Goal: Check status: Check status

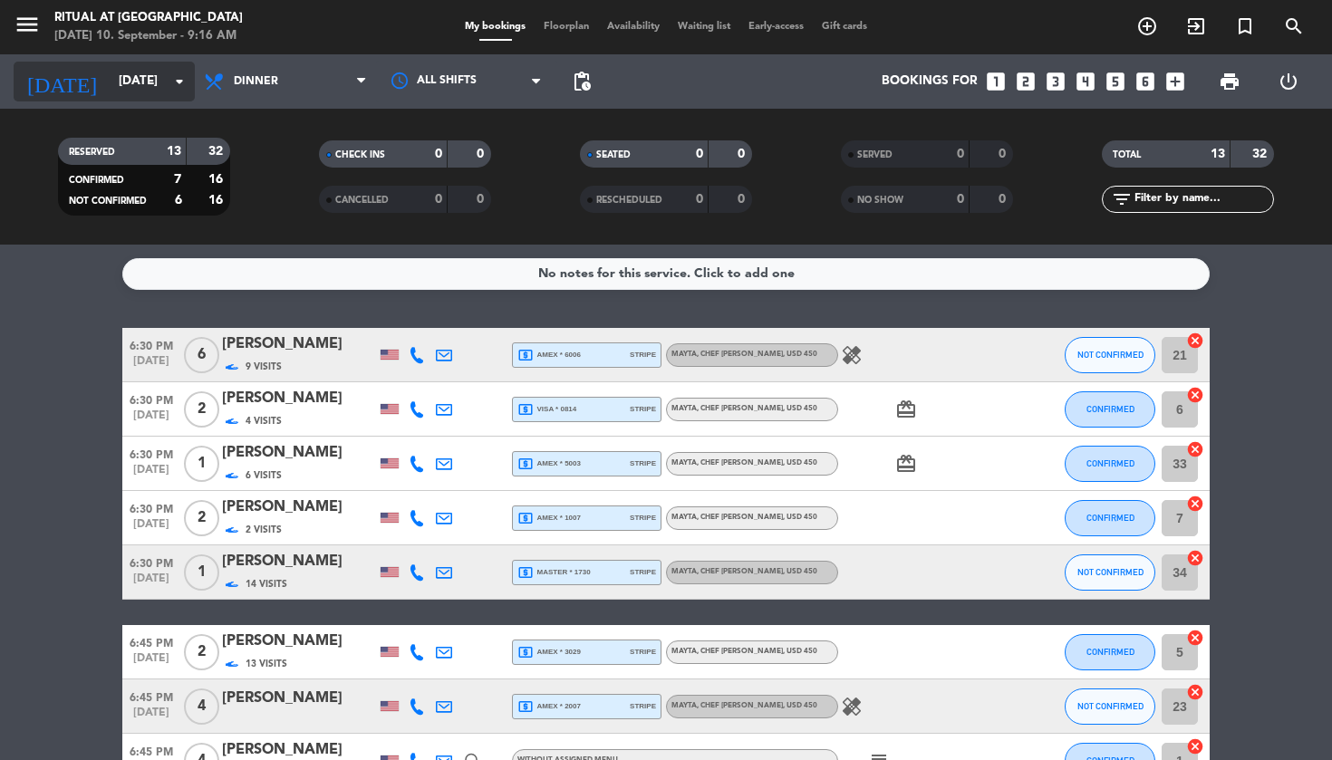
click at [154, 81] on input "[DATE]" at bounding box center [191, 81] width 162 height 33
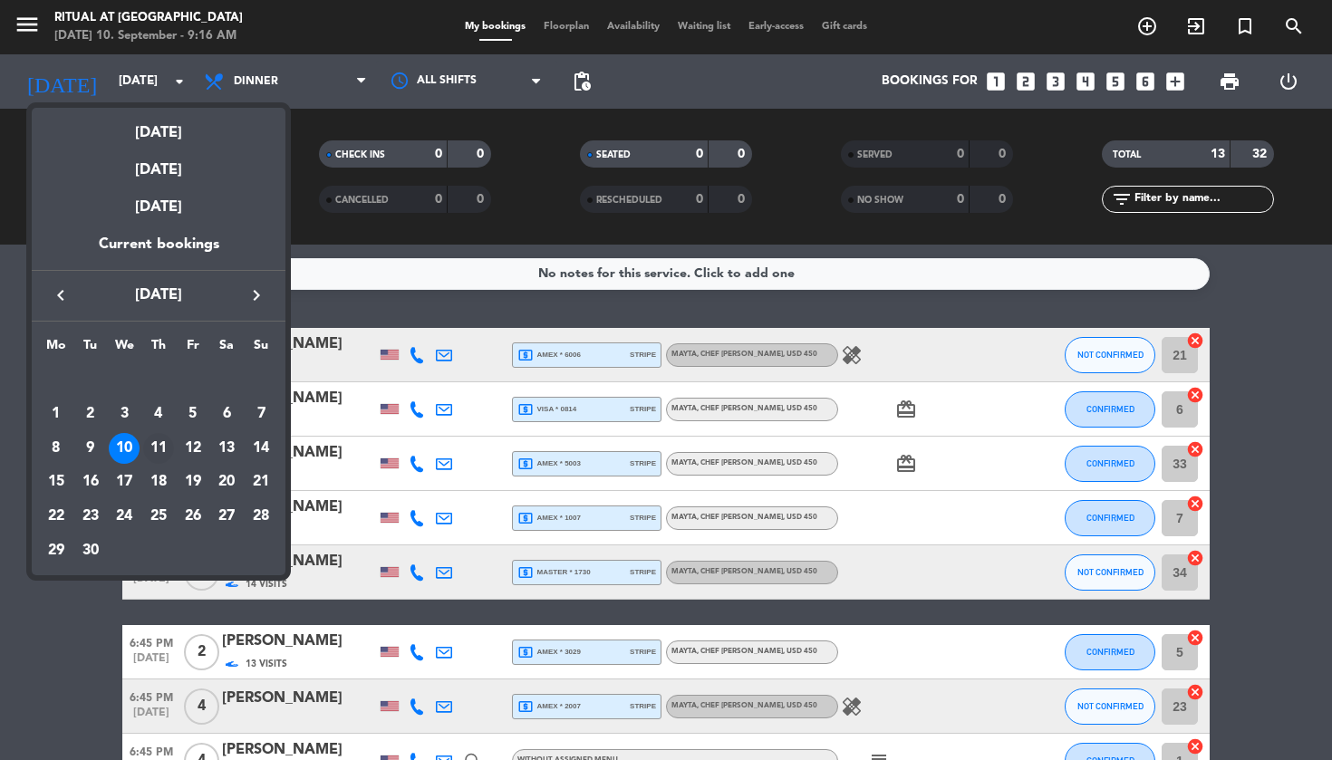
click at [160, 445] on div "11" at bounding box center [158, 448] width 31 height 31
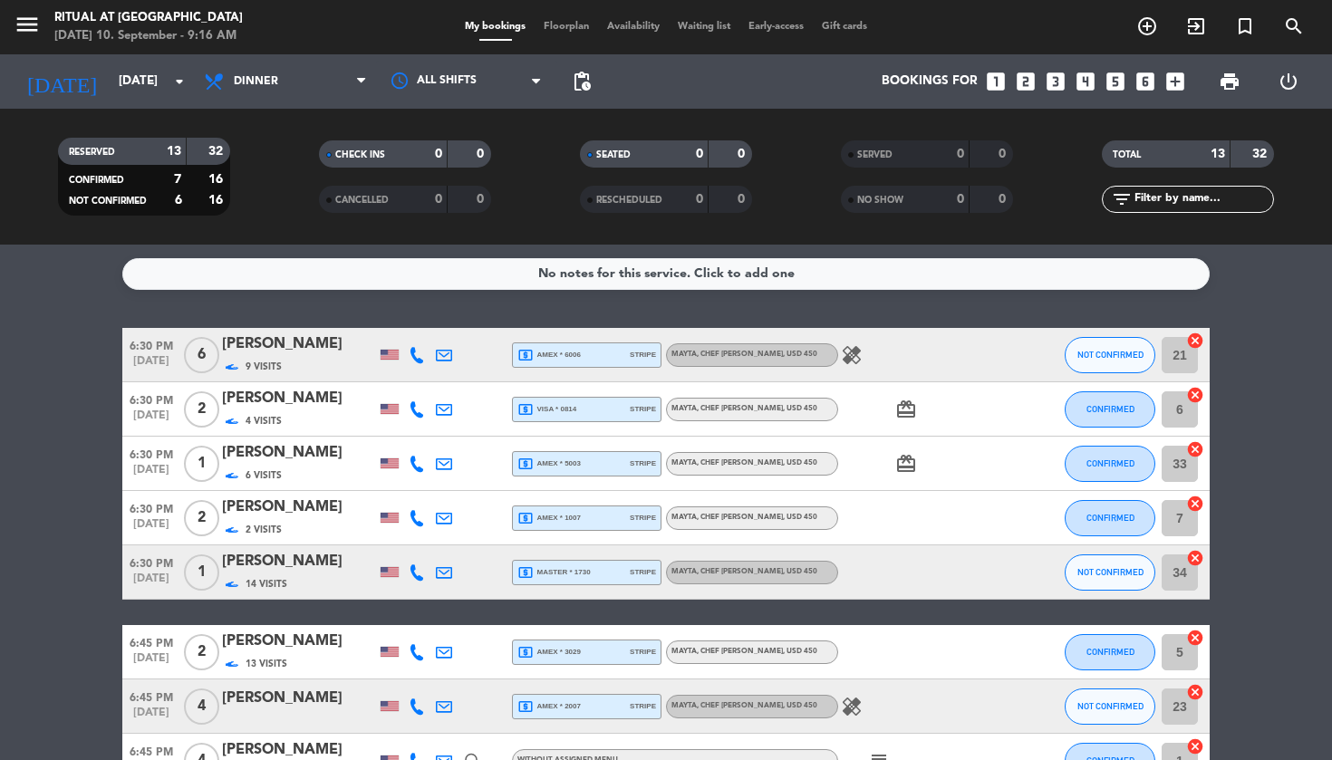
type input "[DATE]"
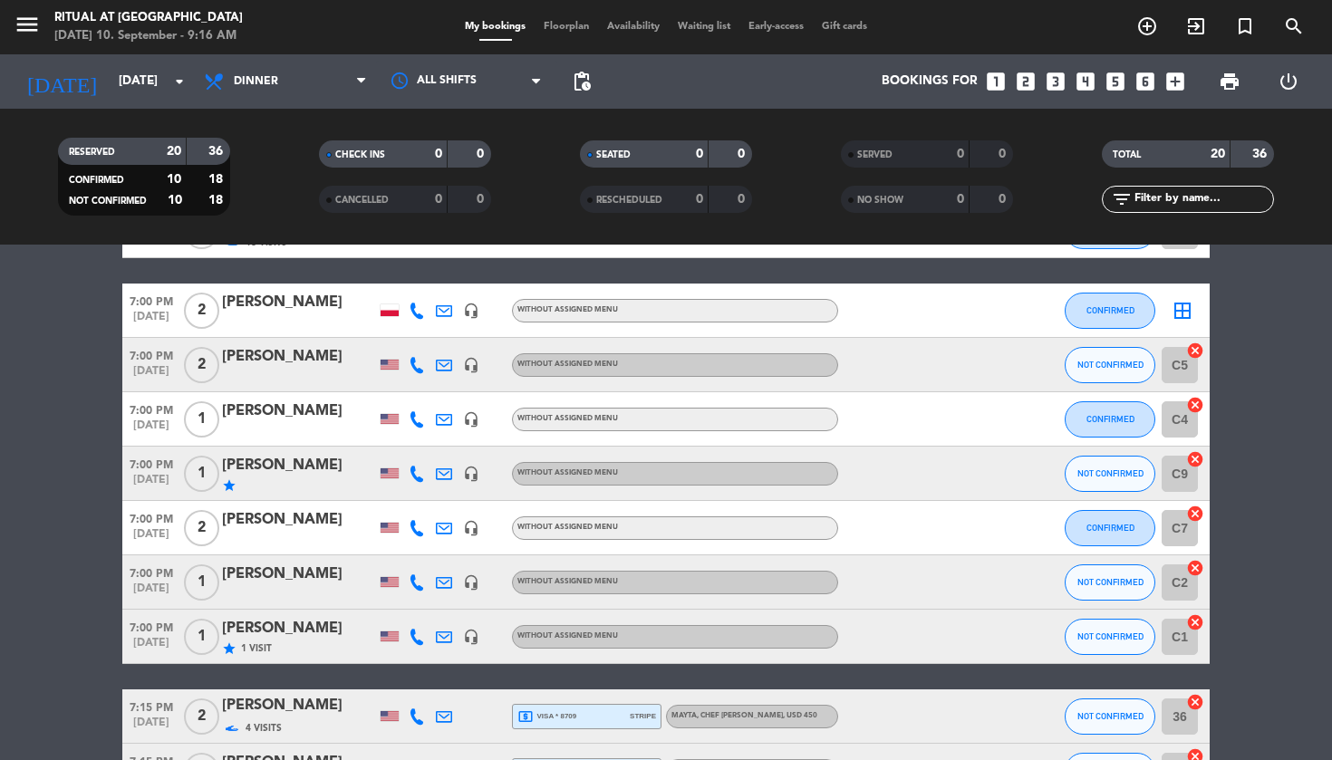
scroll to position [623, 0]
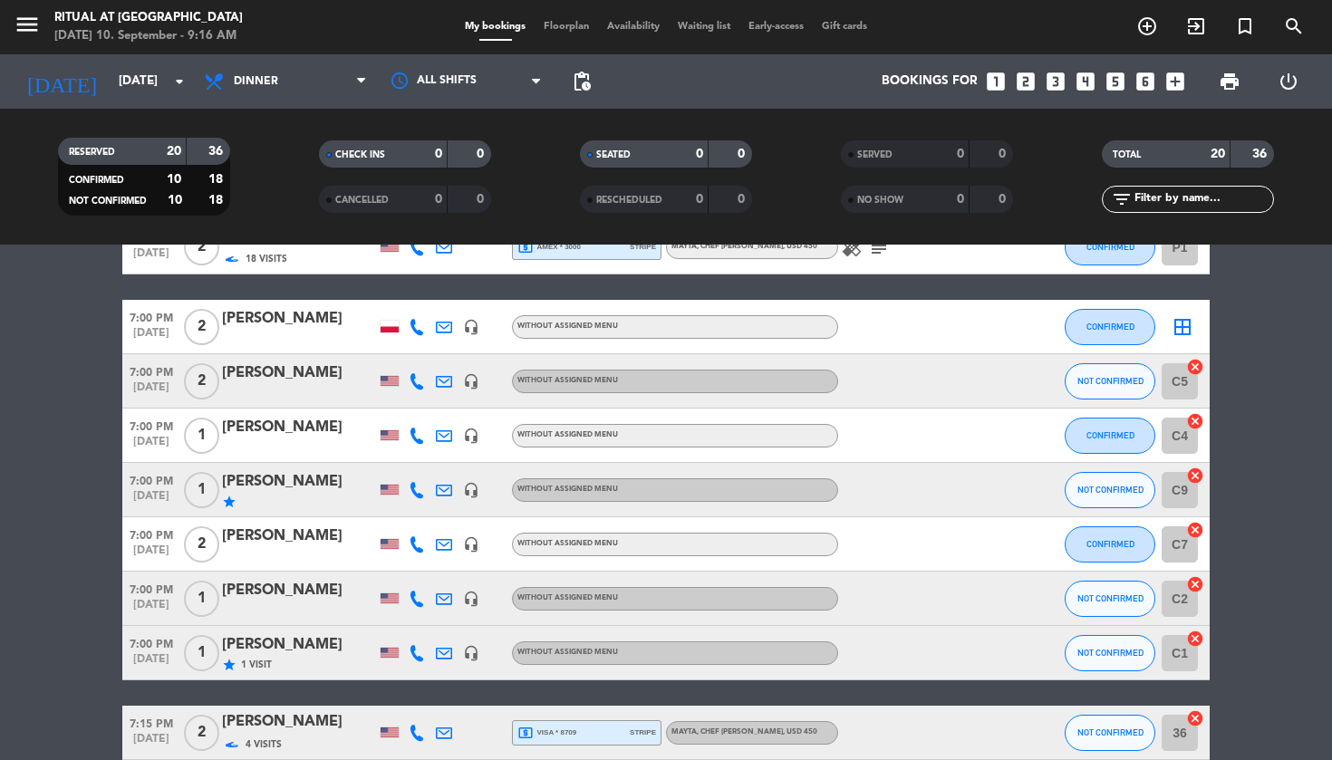
click at [414, 329] on icon at bounding box center [417, 327] width 16 height 16
click at [392, 297] on span "Copy" at bounding box center [407, 296] width 31 height 19
click at [392, 296] on span "Copy" at bounding box center [407, 296] width 31 height 19
click at [415, 382] on icon at bounding box center [417, 381] width 16 height 16
click at [393, 354] on span "Copy" at bounding box center [407, 351] width 31 height 19
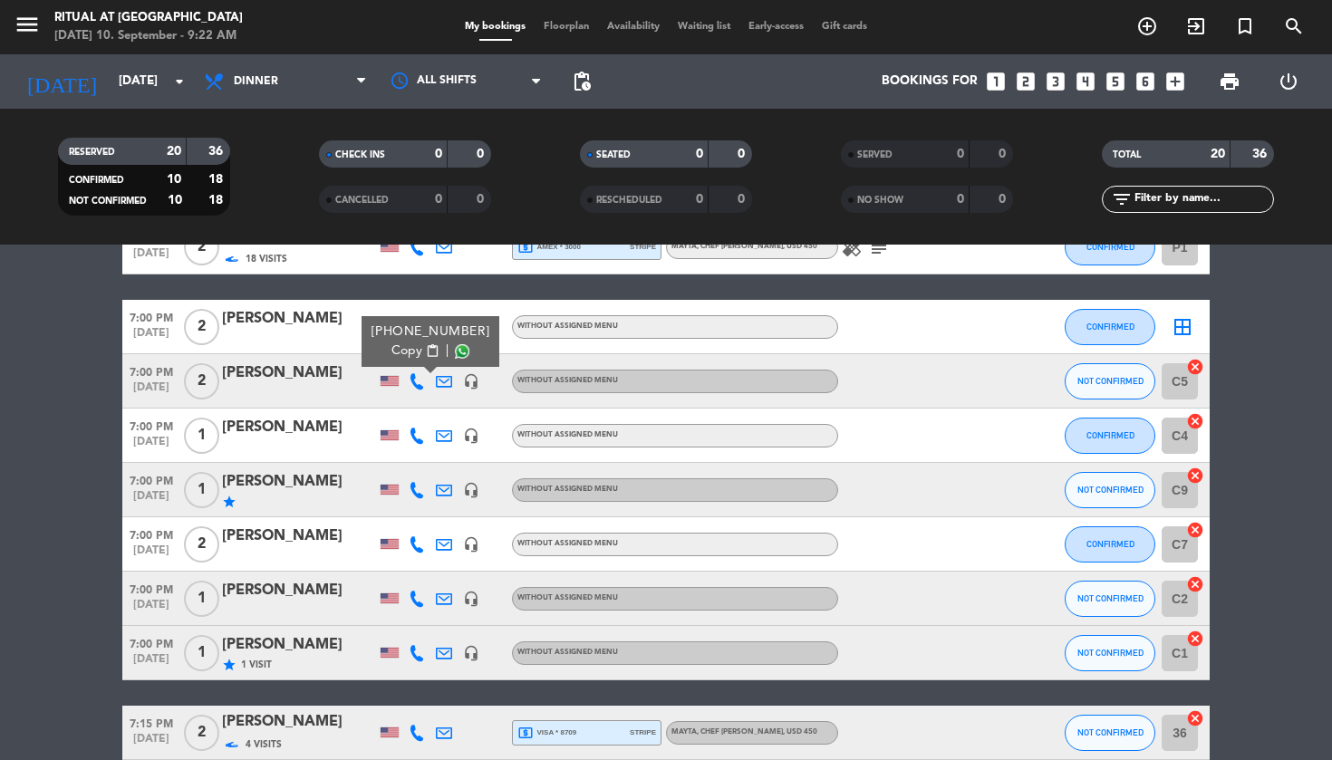
click at [330, 487] on div "[PERSON_NAME]" at bounding box center [299, 482] width 154 height 24
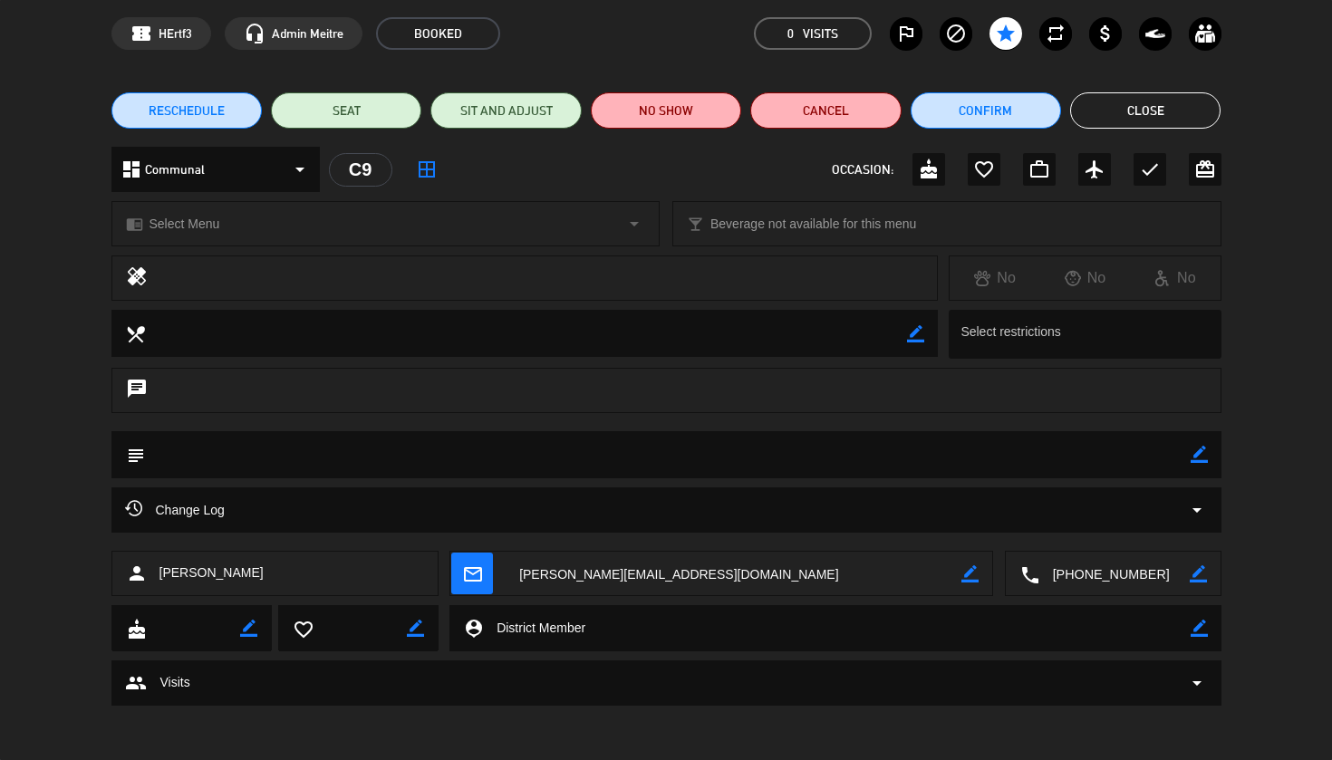
scroll to position [70, 0]
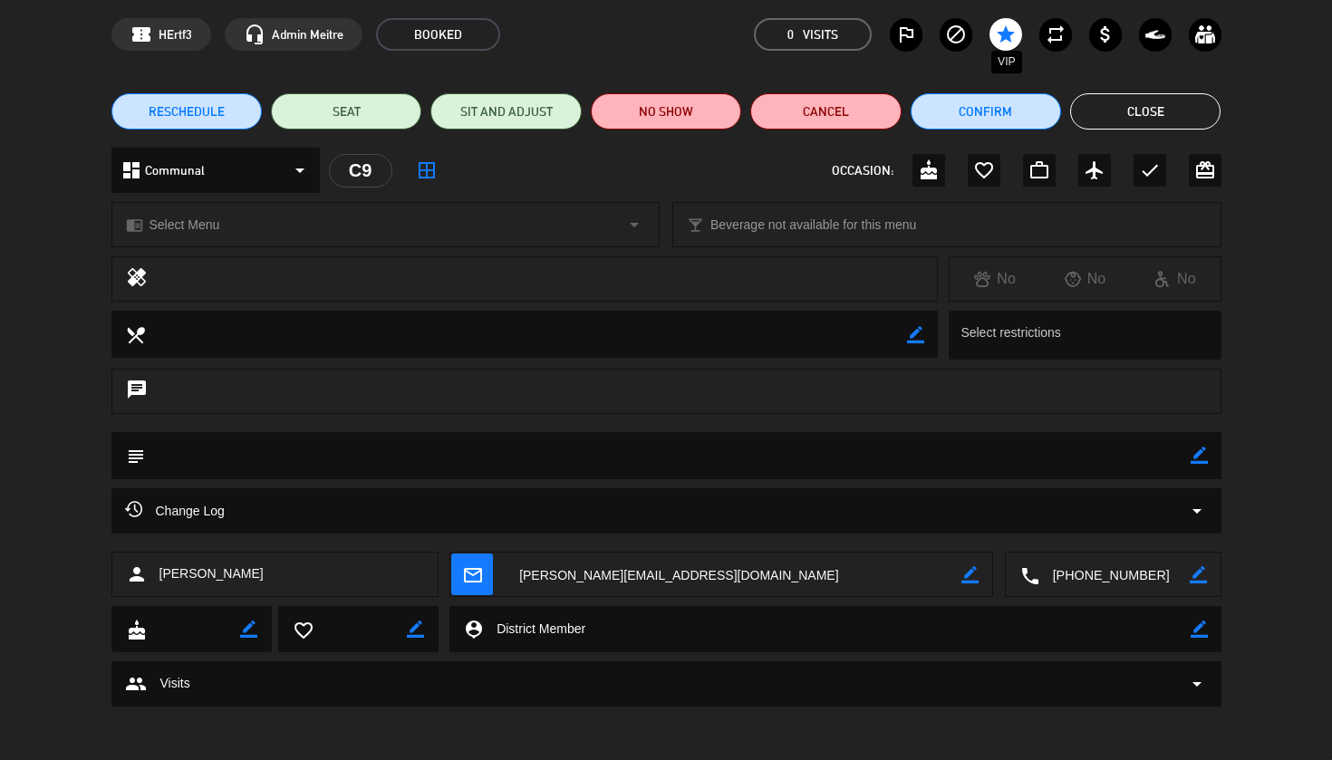
click at [1012, 27] on icon "star" at bounding box center [1006, 35] width 22 height 22
click at [1151, 123] on button "Close" at bounding box center [1145, 111] width 150 height 36
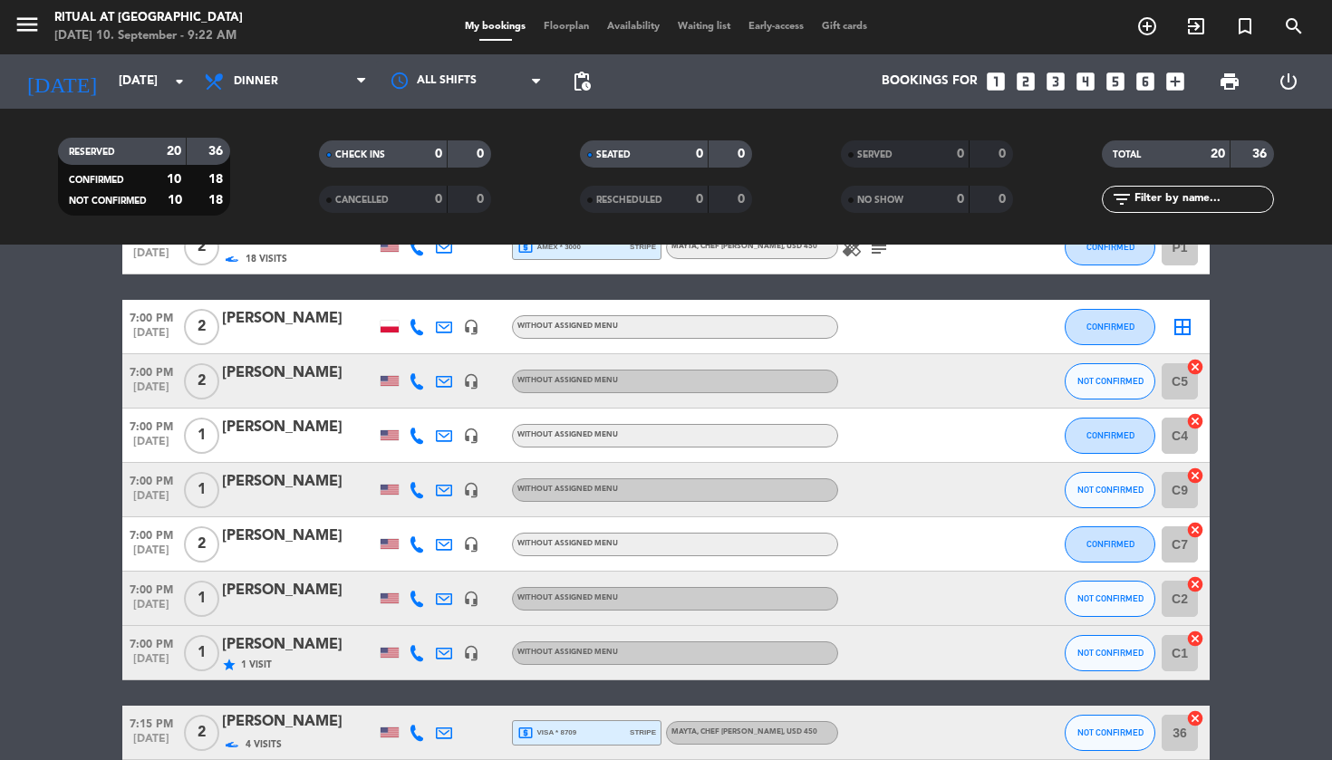
click at [416, 490] on icon at bounding box center [417, 490] width 16 height 16
click at [392, 460] on span "Copy" at bounding box center [407, 459] width 31 height 19
click at [87, 379] on bookings-row "6:30 PM [DATE] 2 [PERSON_NAME] 7 Visits local_atm visa * 4308 stripe Mayta, Che…" at bounding box center [666, 287] width 1332 height 1164
click at [294, 534] on div "[PERSON_NAME]" at bounding box center [299, 537] width 154 height 24
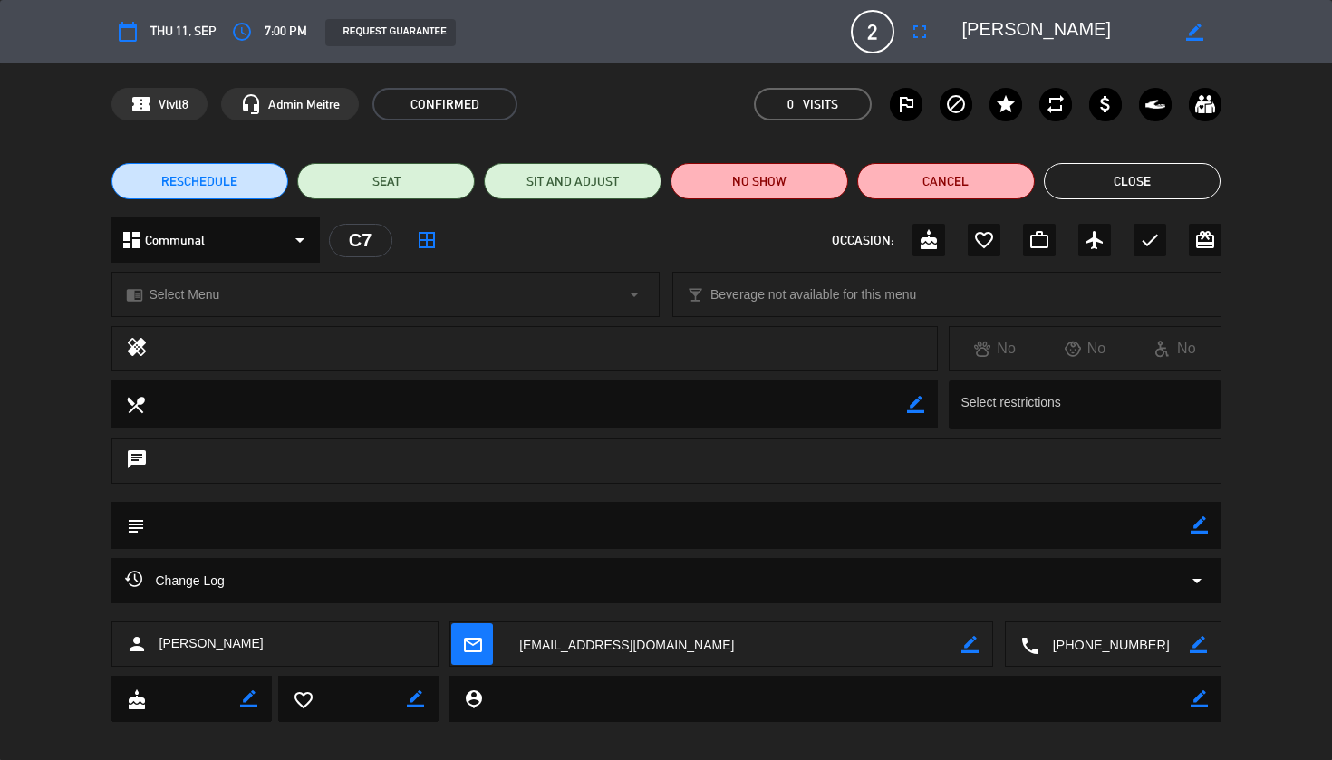
click at [915, 412] on icon "border_color" at bounding box center [915, 404] width 17 height 17
click at [770, 414] on textarea at bounding box center [526, 404] width 763 height 46
paste textarea "My wife is pregnant so she can’t have raw fish or alcohol"
click at [925, 405] on div "local_dining" at bounding box center [524, 404] width 827 height 47
click at [915, 402] on icon at bounding box center [915, 404] width 17 height 17
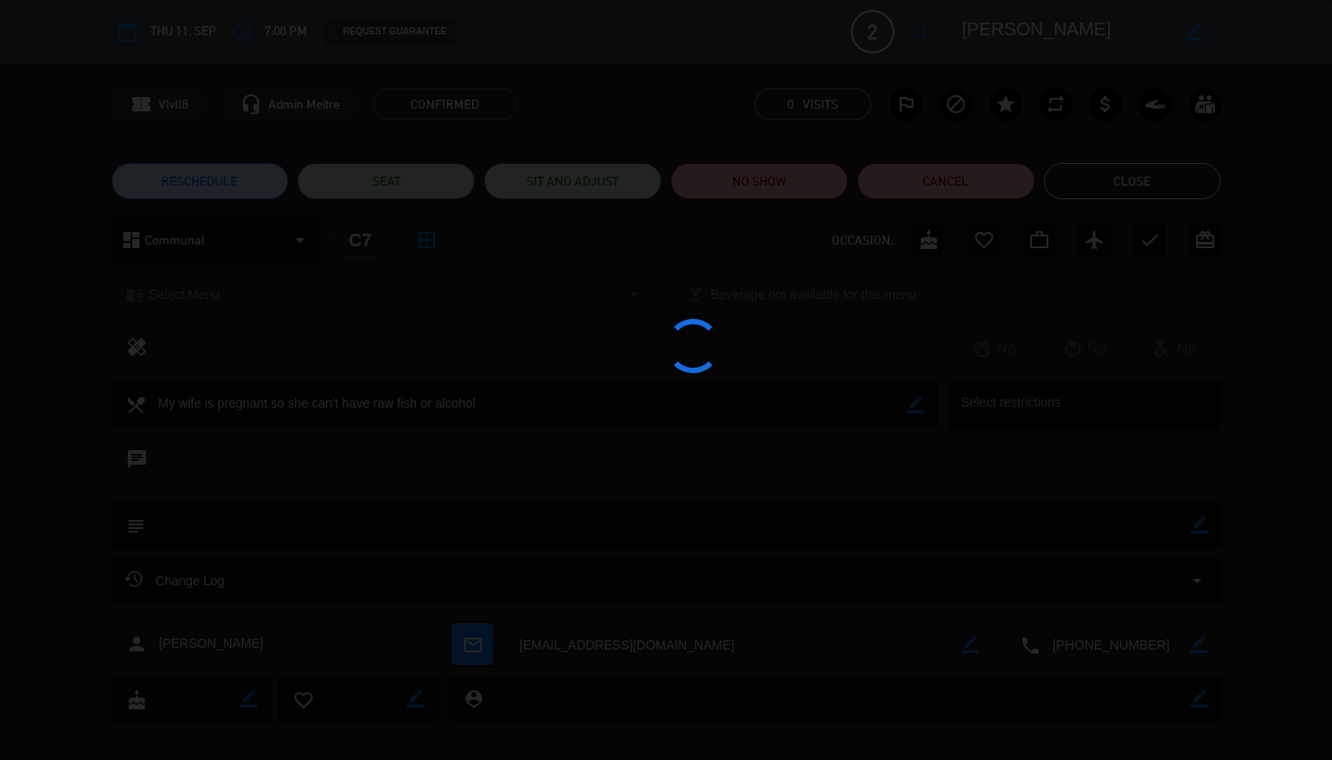
type textarea "My wife is pregnant so she can’t have raw fish or alcohol"
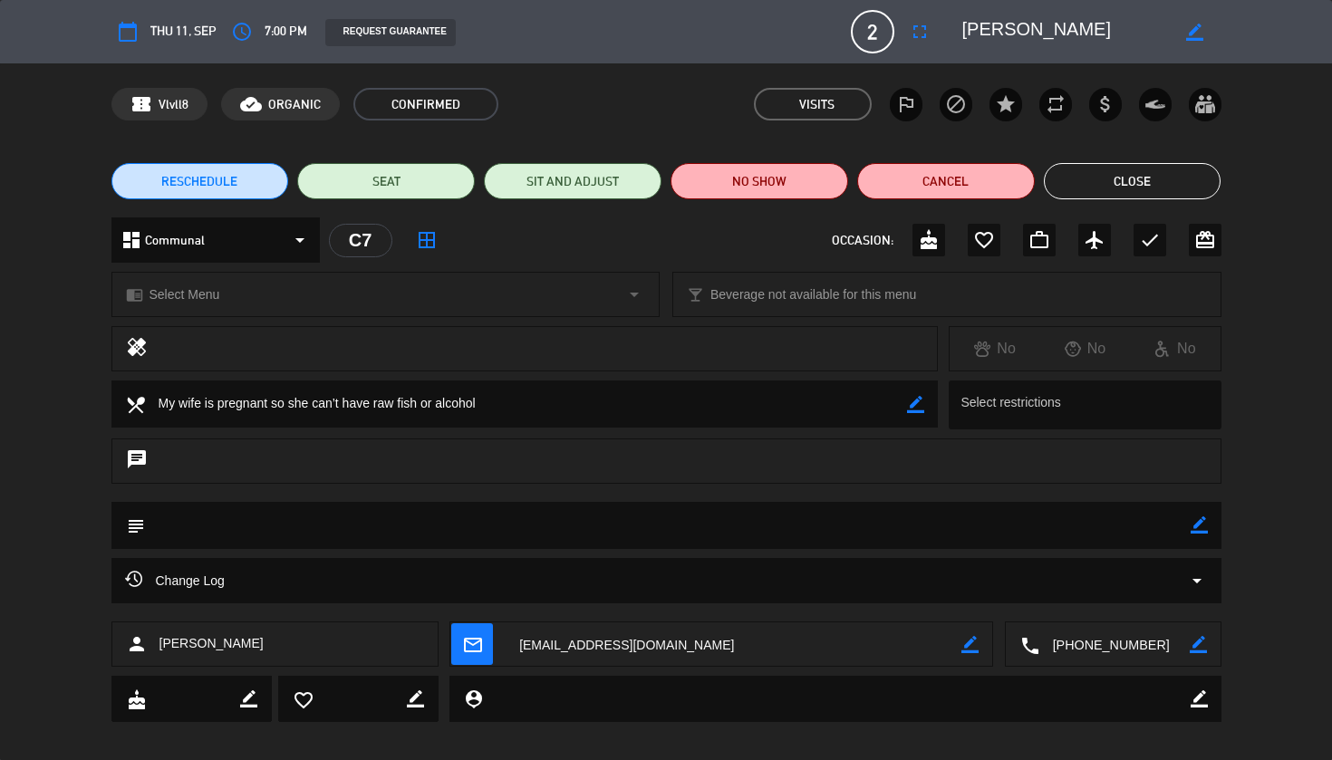
click at [1138, 172] on button "Close" at bounding box center [1133, 181] width 178 height 36
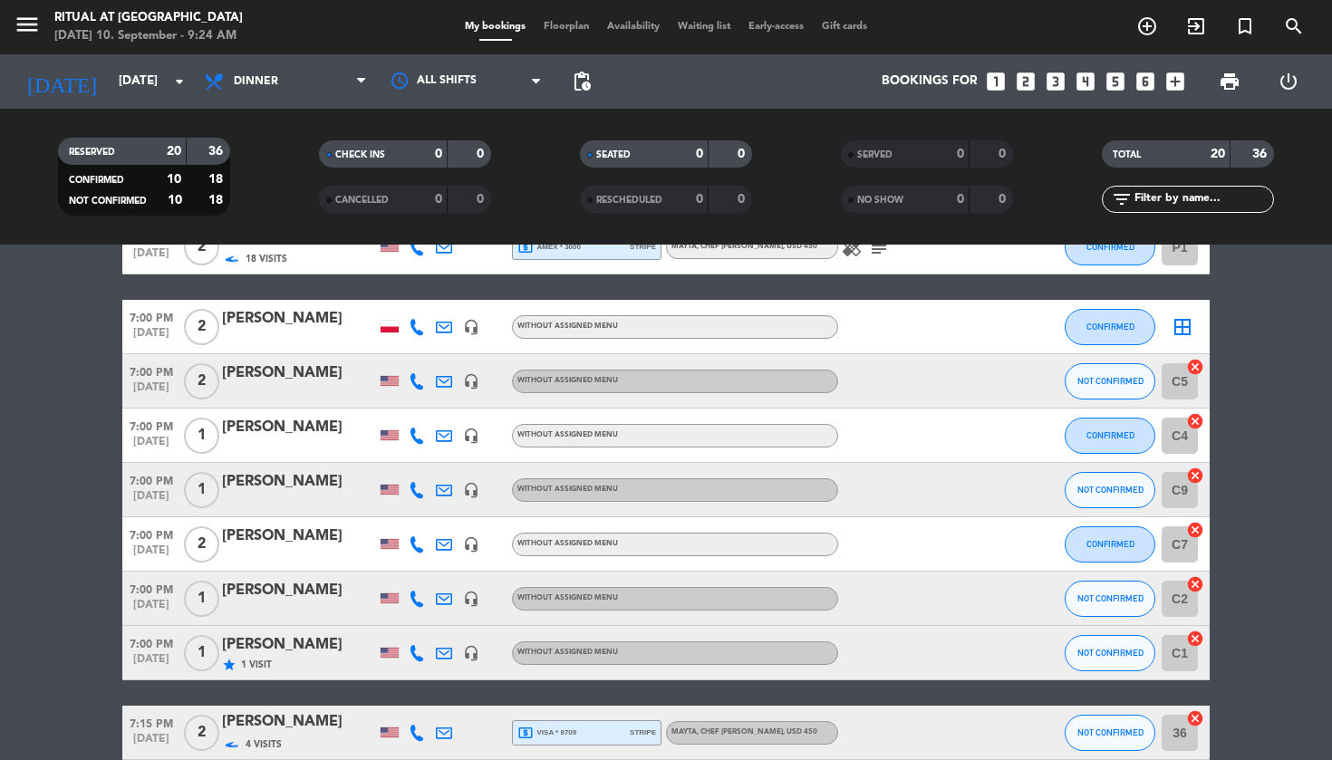
click at [260, 542] on div "[PERSON_NAME]" at bounding box center [299, 537] width 154 height 24
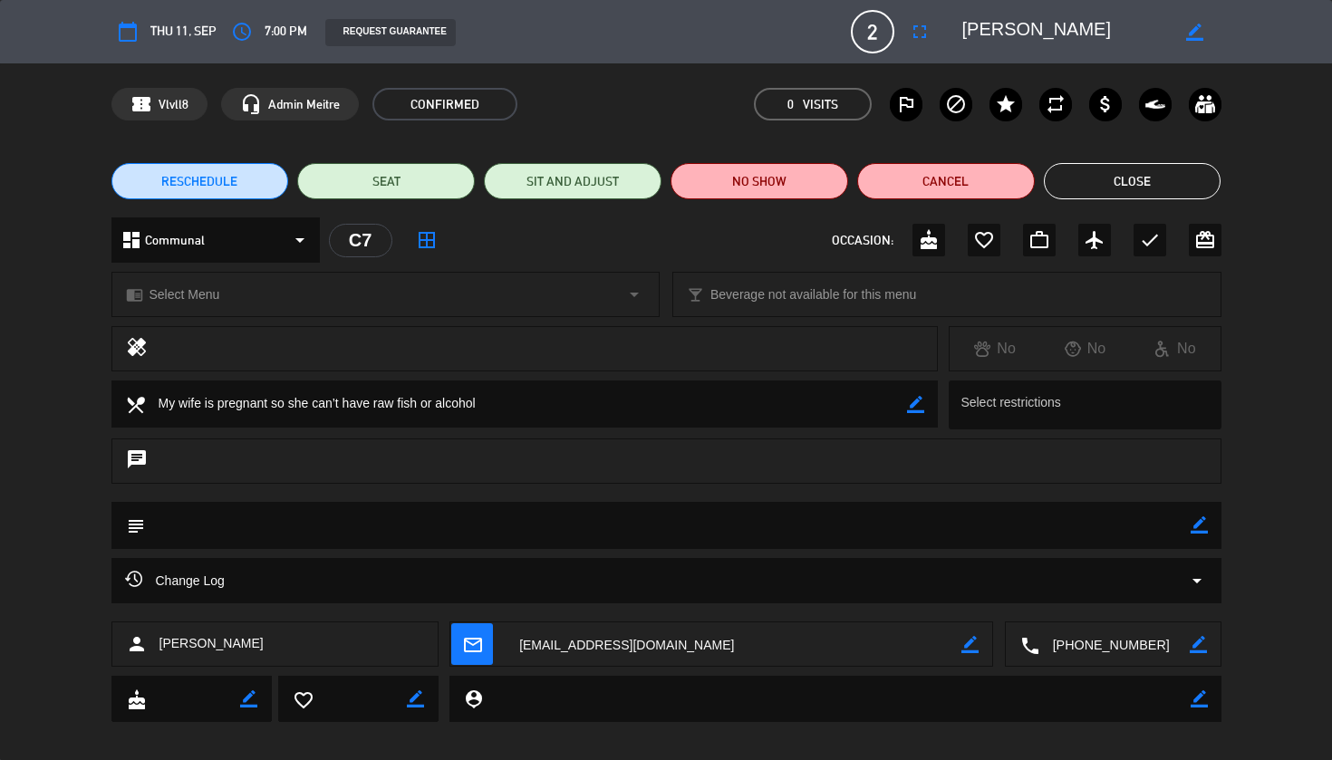
click at [1199, 527] on icon "border_color" at bounding box center [1199, 525] width 17 height 17
click at [987, 526] on textarea at bounding box center [668, 525] width 1046 height 46
paste textarea "My wife is pregnant so she can’t have raw fish or alcohol"
type textarea "My wife is pregnant so she can’t have raw fish or alcohol"
click at [1203, 524] on icon at bounding box center [1199, 525] width 17 height 17
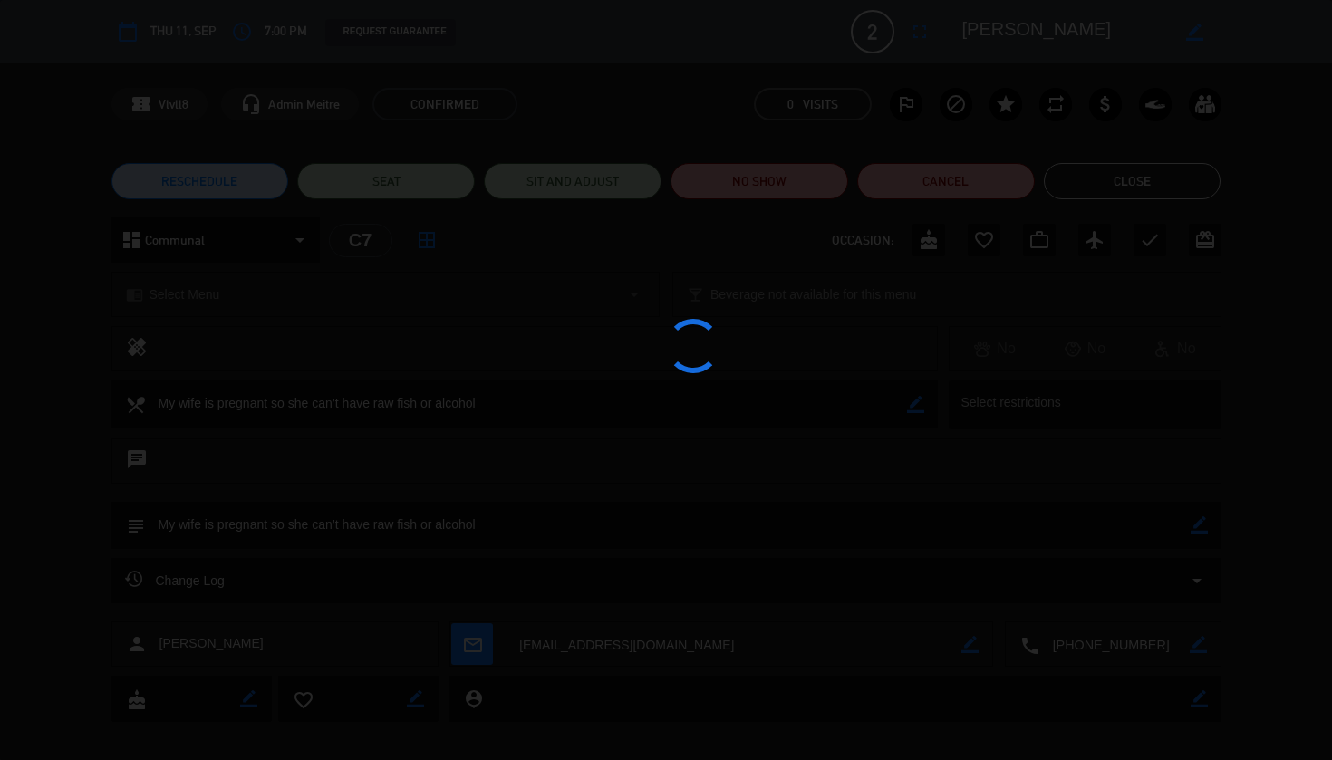
type textarea "My wife is pregnant so she can’t have raw fish or alcohol"
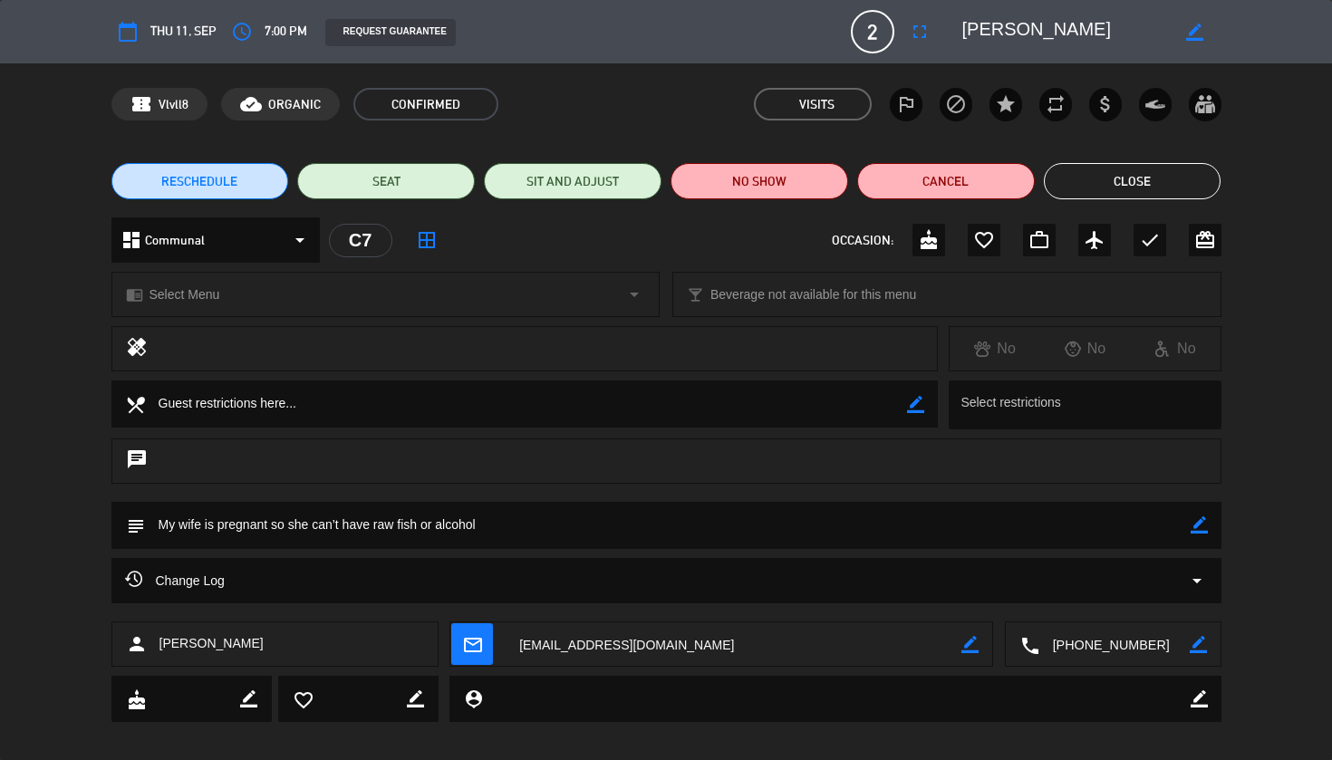
click at [1156, 179] on button "Close" at bounding box center [1133, 181] width 178 height 36
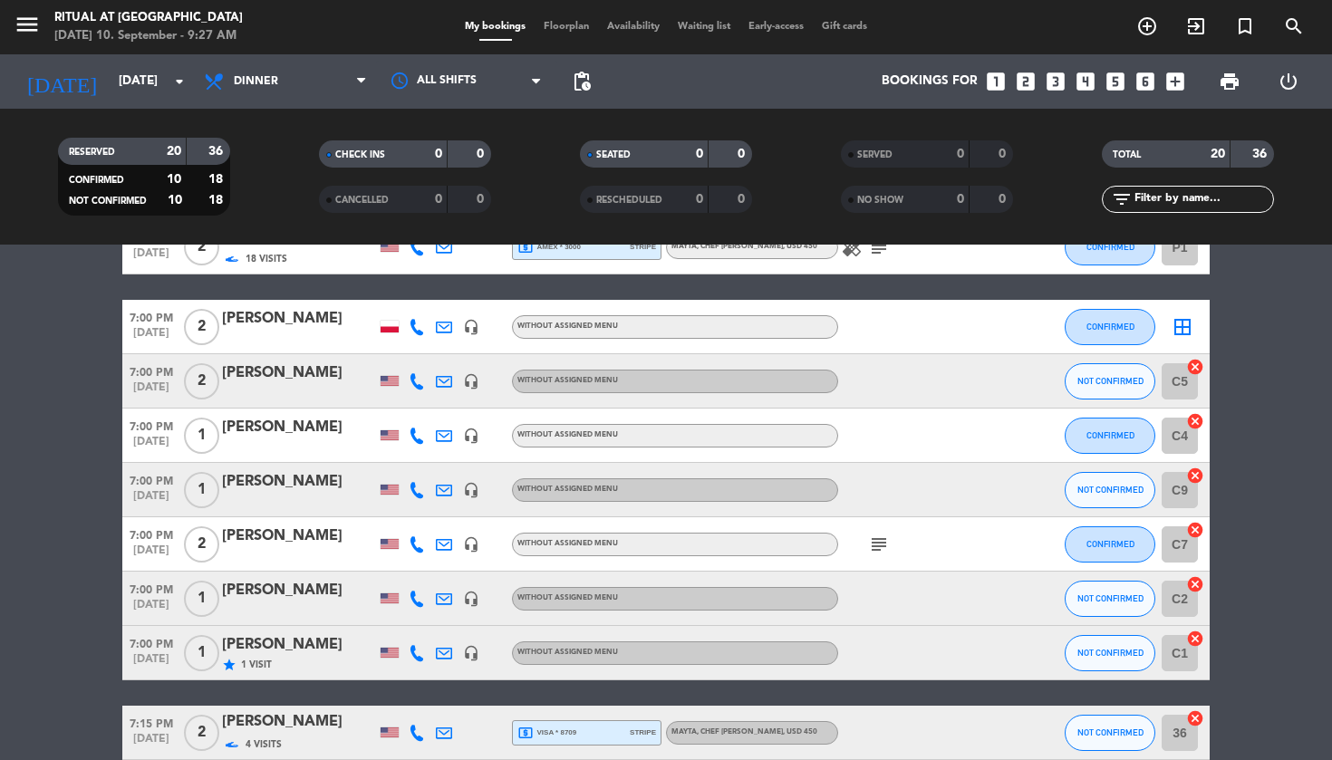
click at [301, 322] on div "[PERSON_NAME]" at bounding box center [299, 319] width 154 height 24
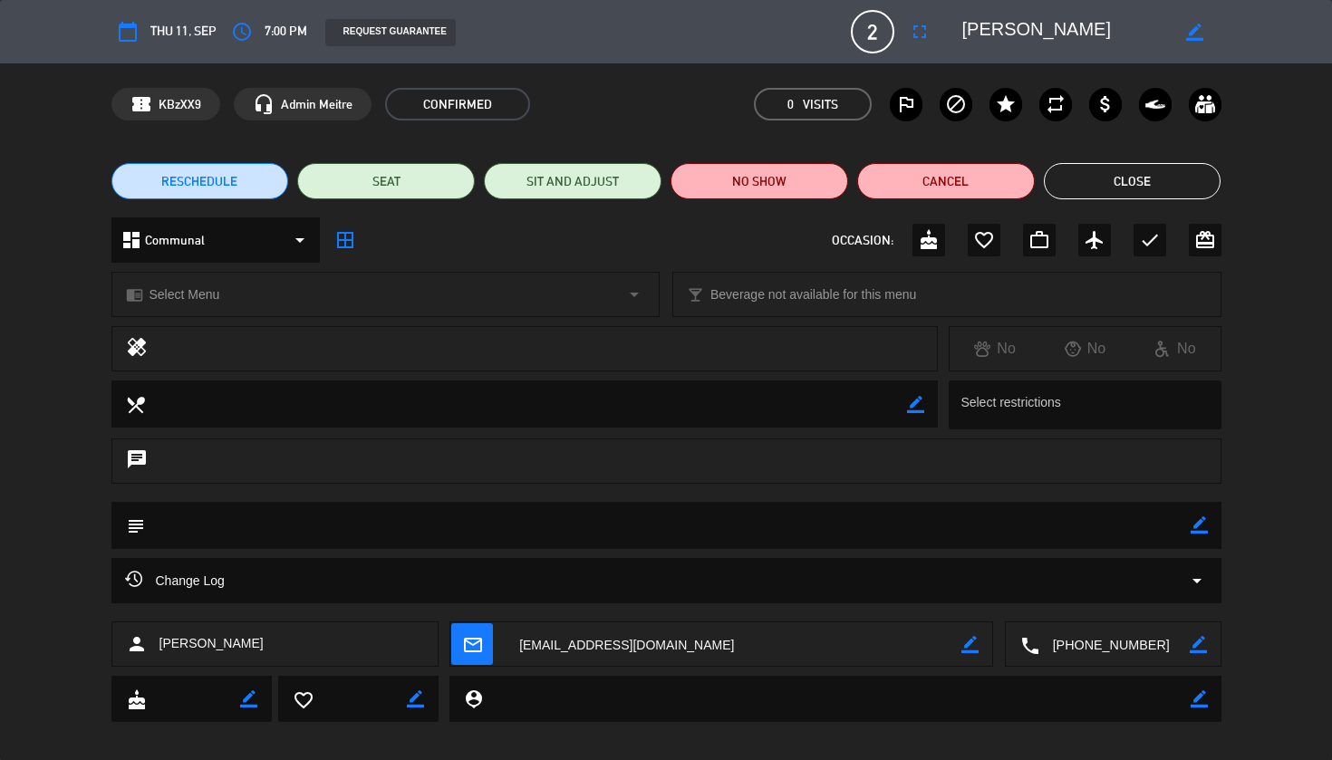
click at [921, 401] on icon "border_color" at bounding box center [915, 404] width 17 height 17
click at [798, 405] on textarea at bounding box center [526, 404] width 763 height 46
paste textarea "Good with everything except for red meat! :) And tomatoes for my wife"
type textarea "Good with everything except for red meat! :) And tomatoes for my wife"
click at [915, 406] on icon at bounding box center [915, 404] width 17 height 17
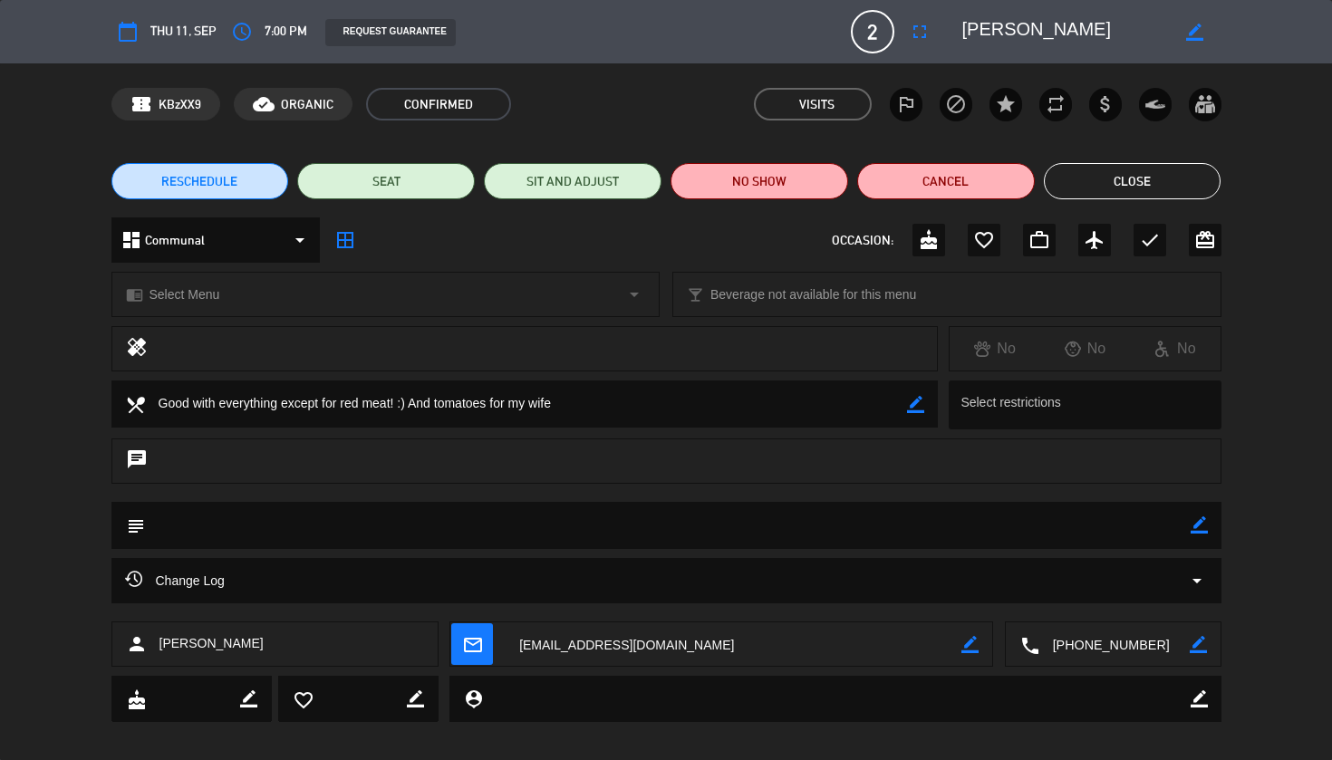
click at [1195, 522] on icon "border_color" at bounding box center [1199, 525] width 17 height 17
click at [811, 530] on textarea at bounding box center [668, 525] width 1046 height 46
paste textarea "Good with everything except for red meat! :) And tomatoes for my wife"
type textarea "Good with everything except for red meat! :) And tomatoes for my wife"
click at [1199, 529] on icon at bounding box center [1199, 525] width 17 height 17
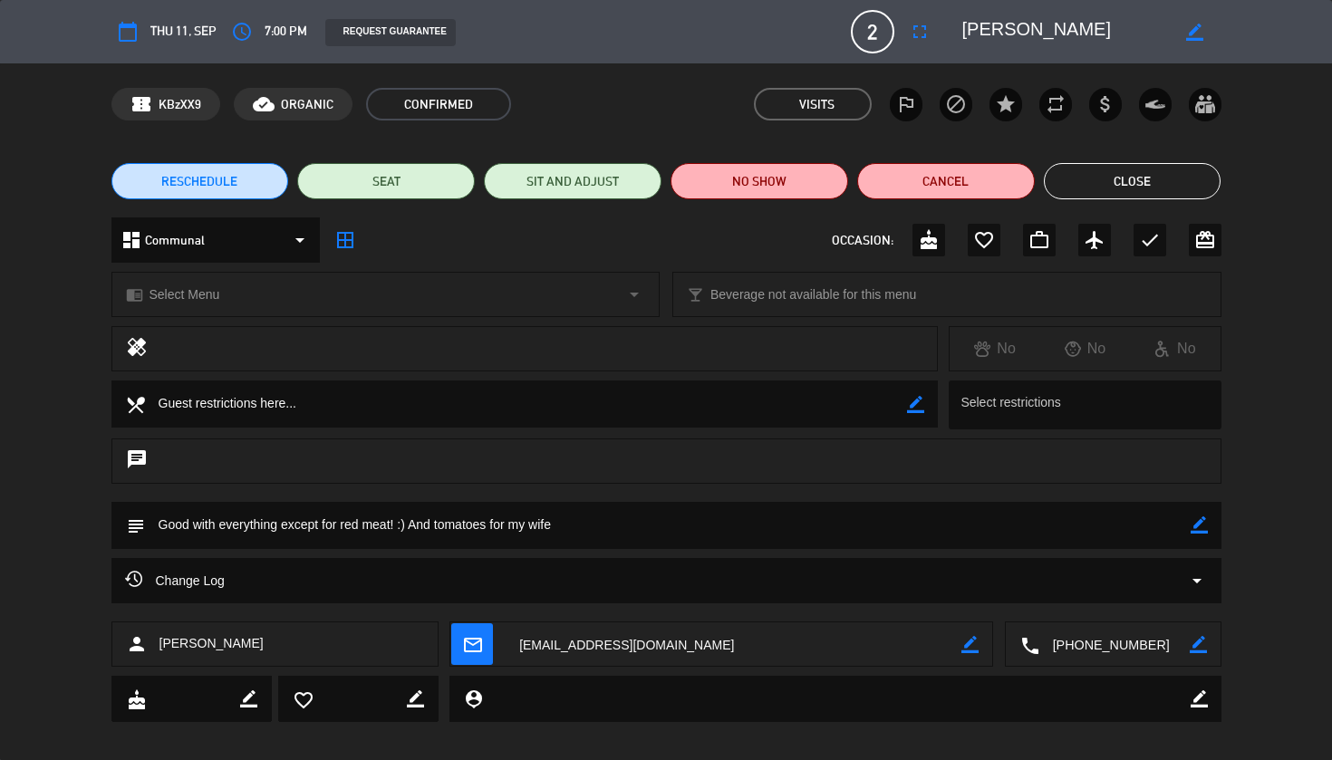
click at [1152, 185] on button "Close" at bounding box center [1133, 181] width 178 height 36
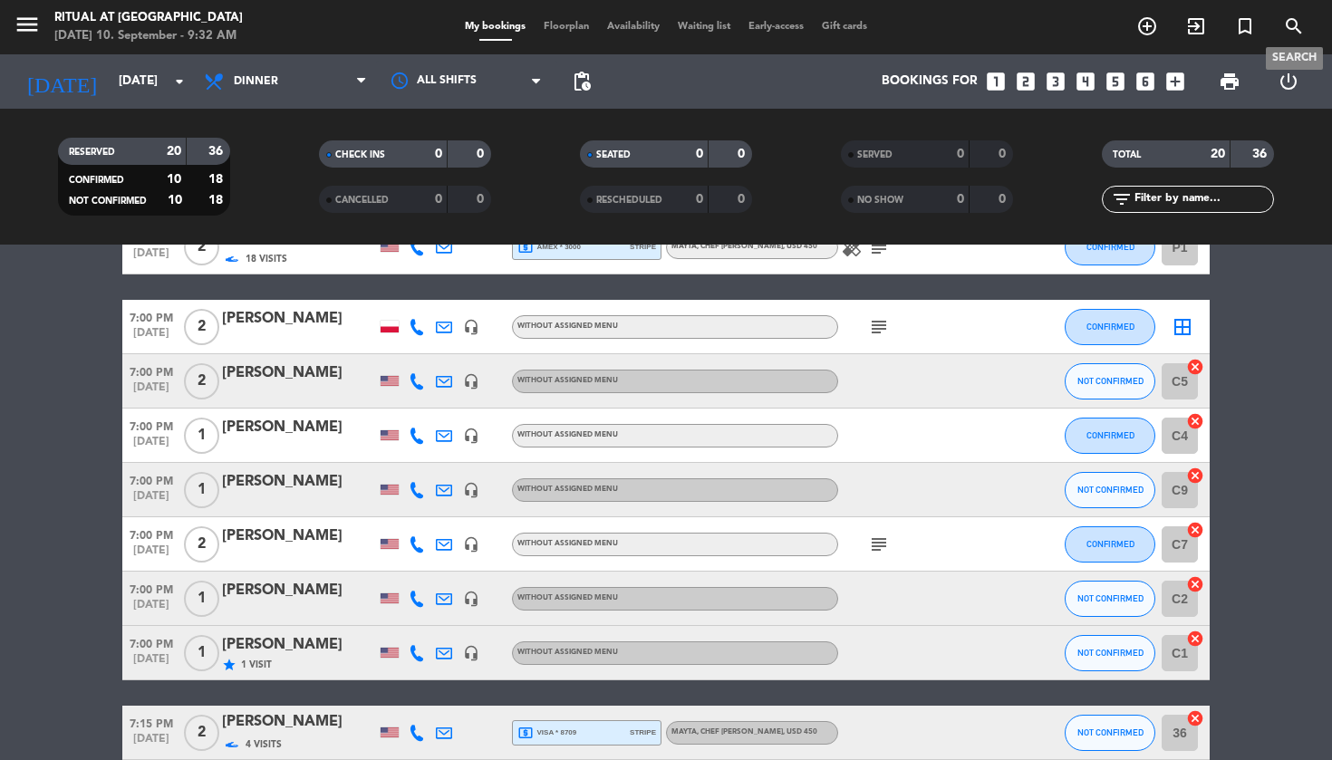
click at [1299, 24] on icon "search" at bounding box center [1294, 26] width 22 height 22
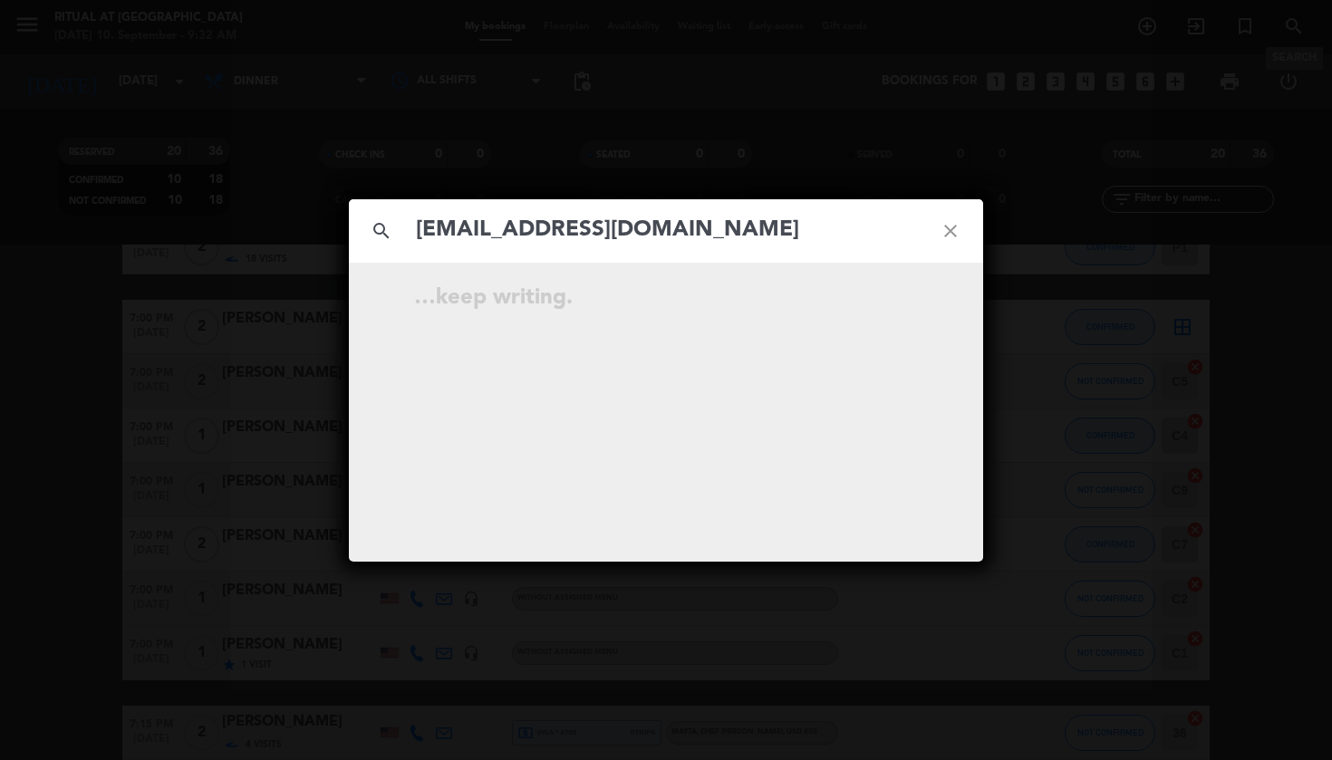
type input "[EMAIL_ADDRESS][DOMAIN_NAME]"
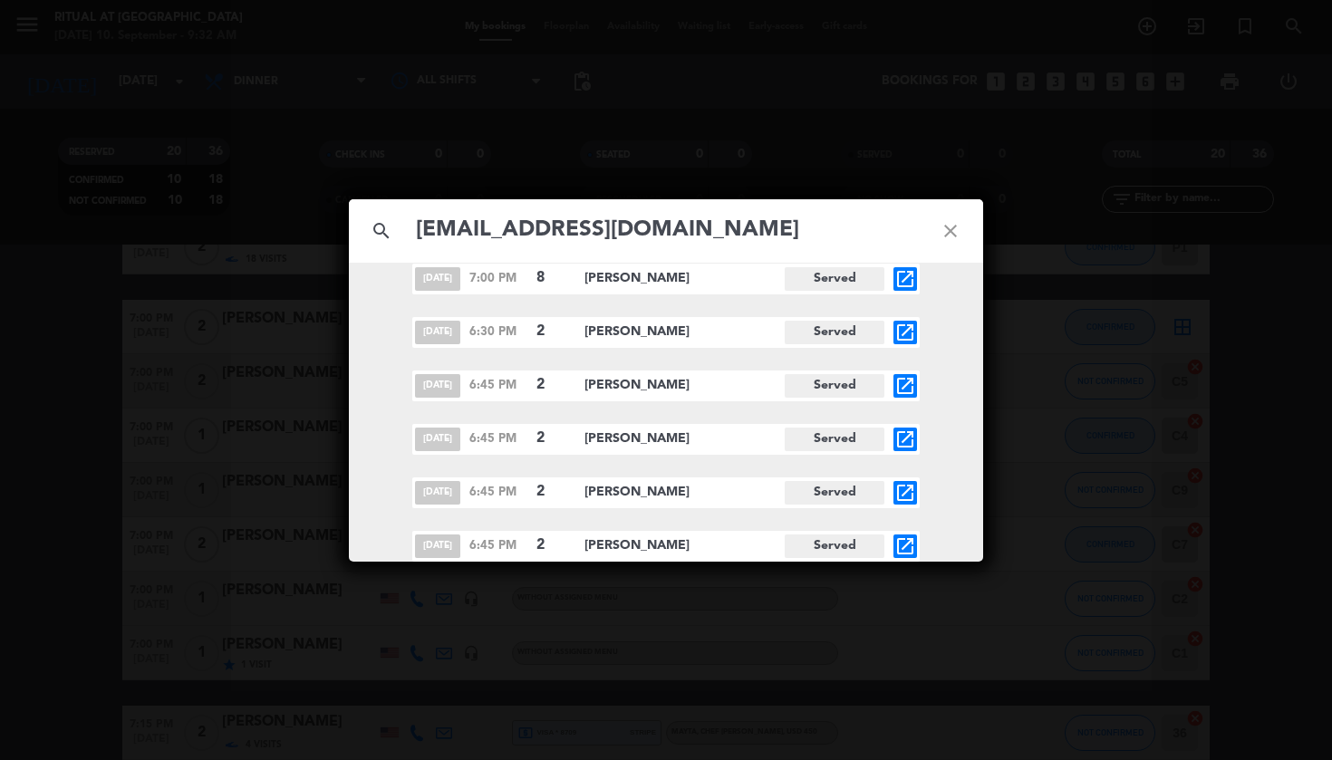
scroll to position [556, 0]
click at [947, 220] on icon "close" at bounding box center [950, 230] width 65 height 65
click at [947, 229] on icon "close" at bounding box center [950, 230] width 65 height 65
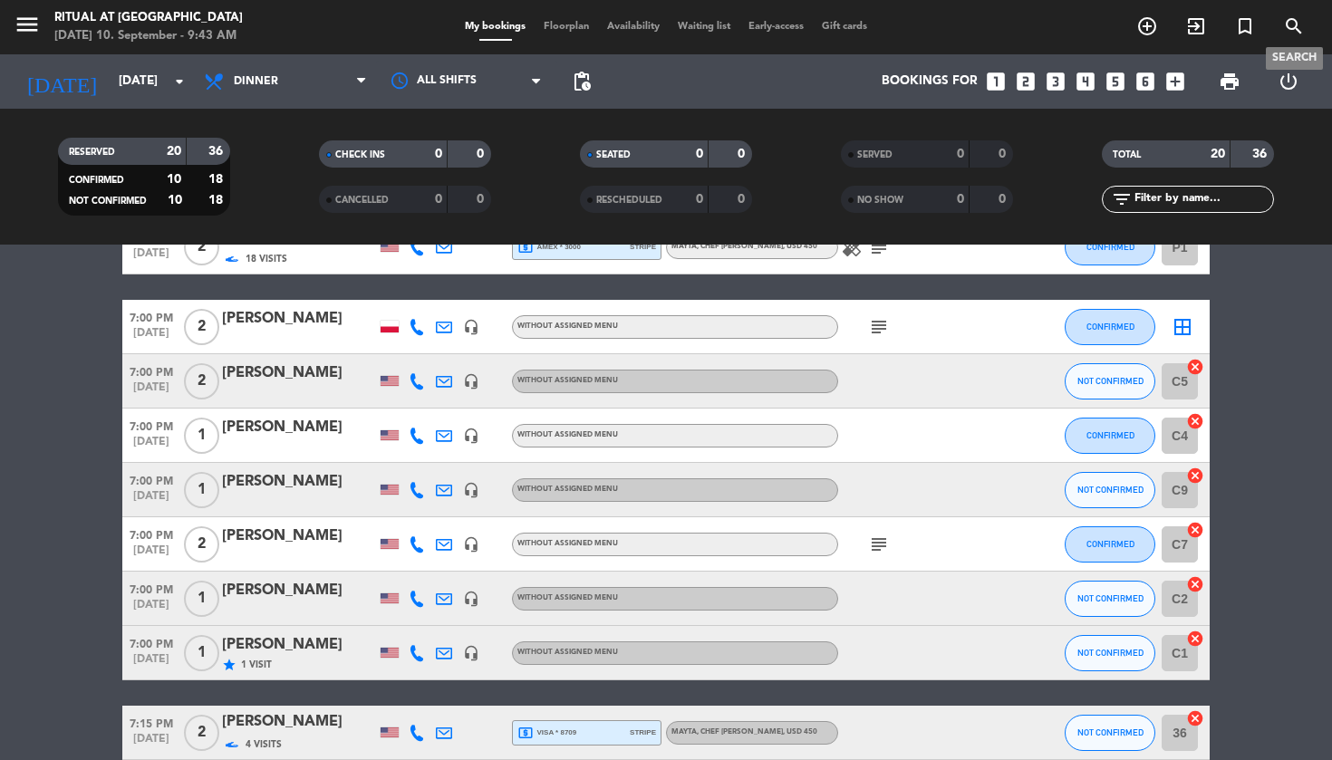
click at [1294, 22] on icon "search" at bounding box center [1294, 26] width 22 height 22
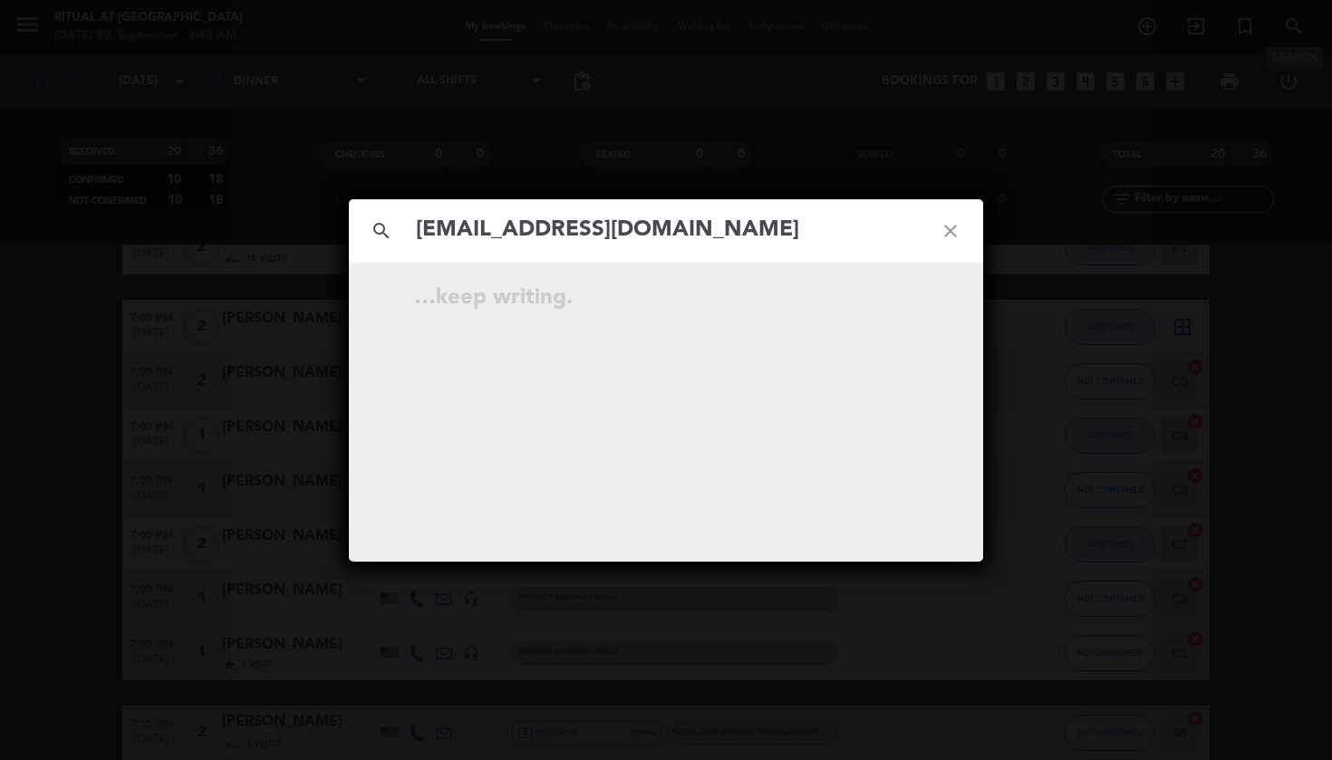
type input "[EMAIL_ADDRESS][DOMAIN_NAME]"
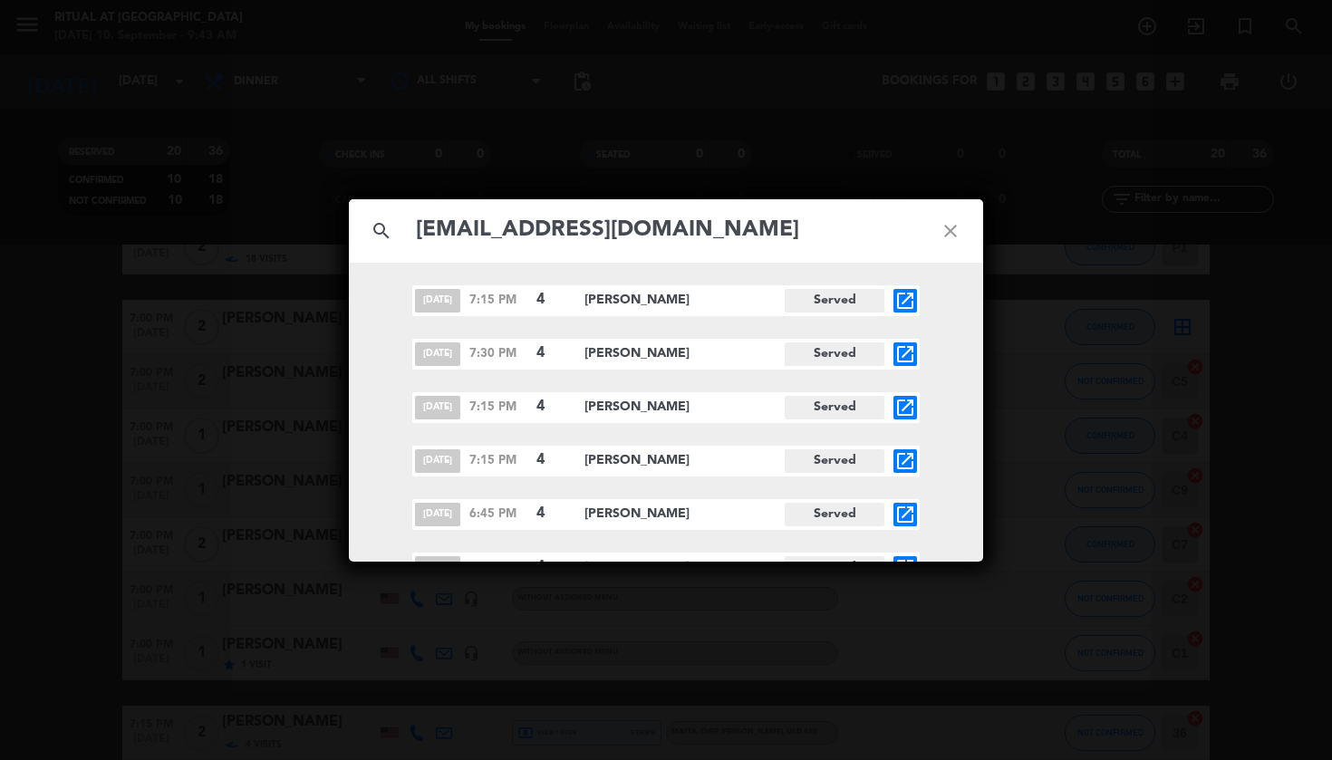
scroll to position [610, 0]
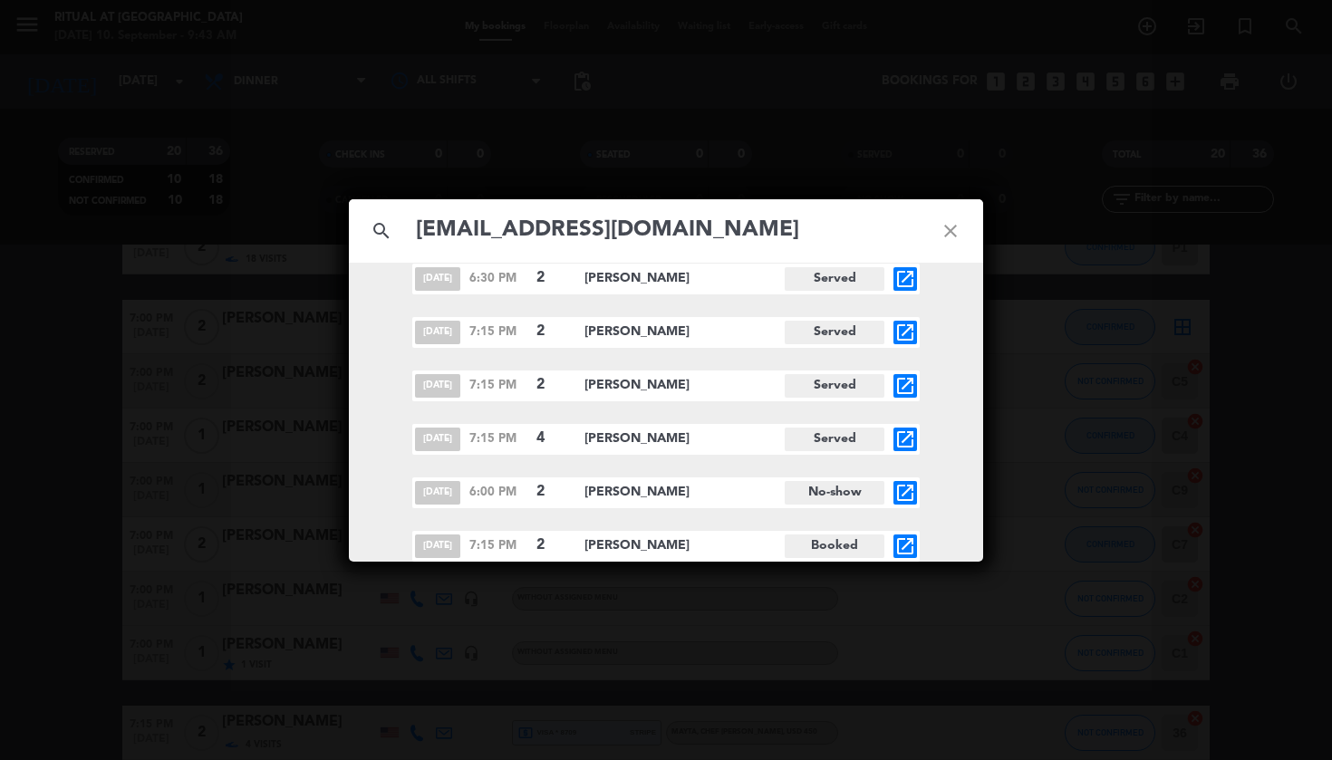
click at [1236, 140] on div "search [EMAIL_ADDRESS][DOMAIN_NAME] close [DATE] 7:15 PM 4 [PERSON_NAME] Served…" at bounding box center [666, 380] width 1332 height 760
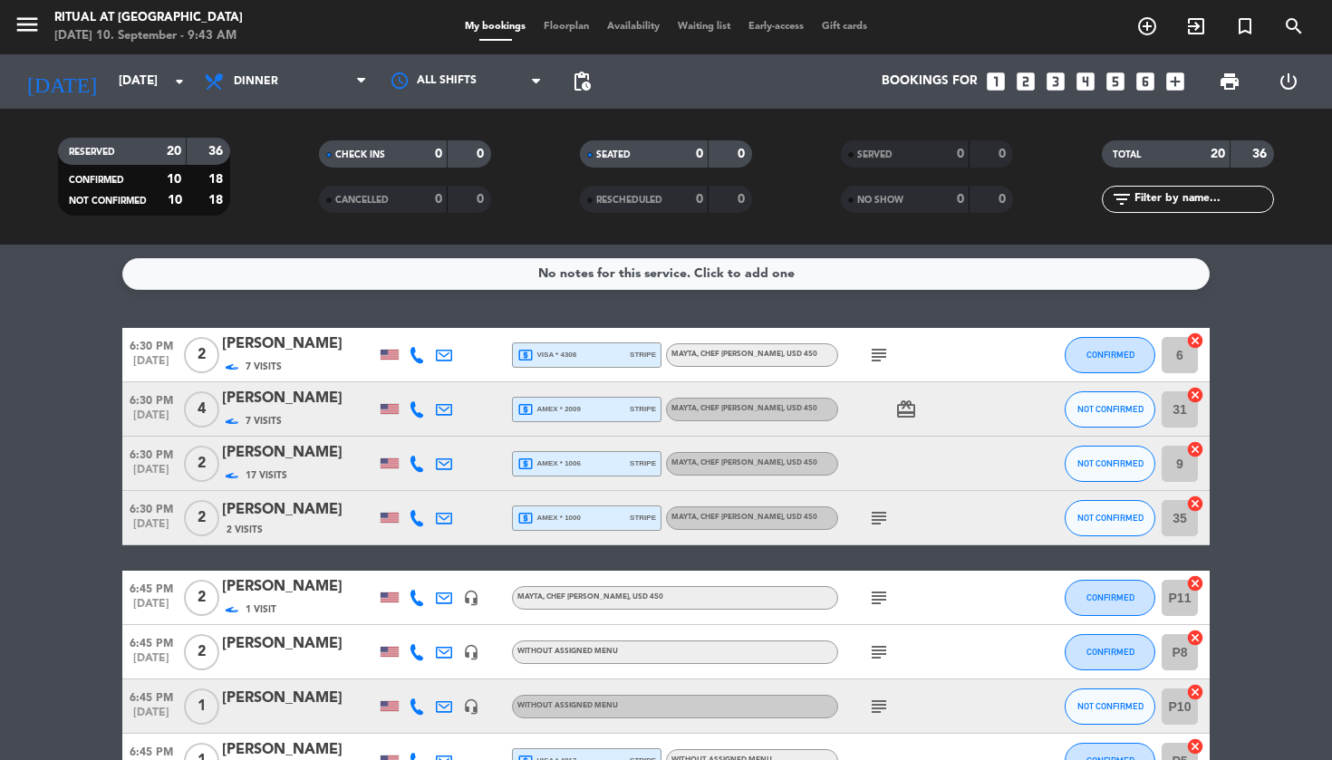
scroll to position [0, 0]
click at [1282, 29] on span "search" at bounding box center [1294, 26] width 49 height 31
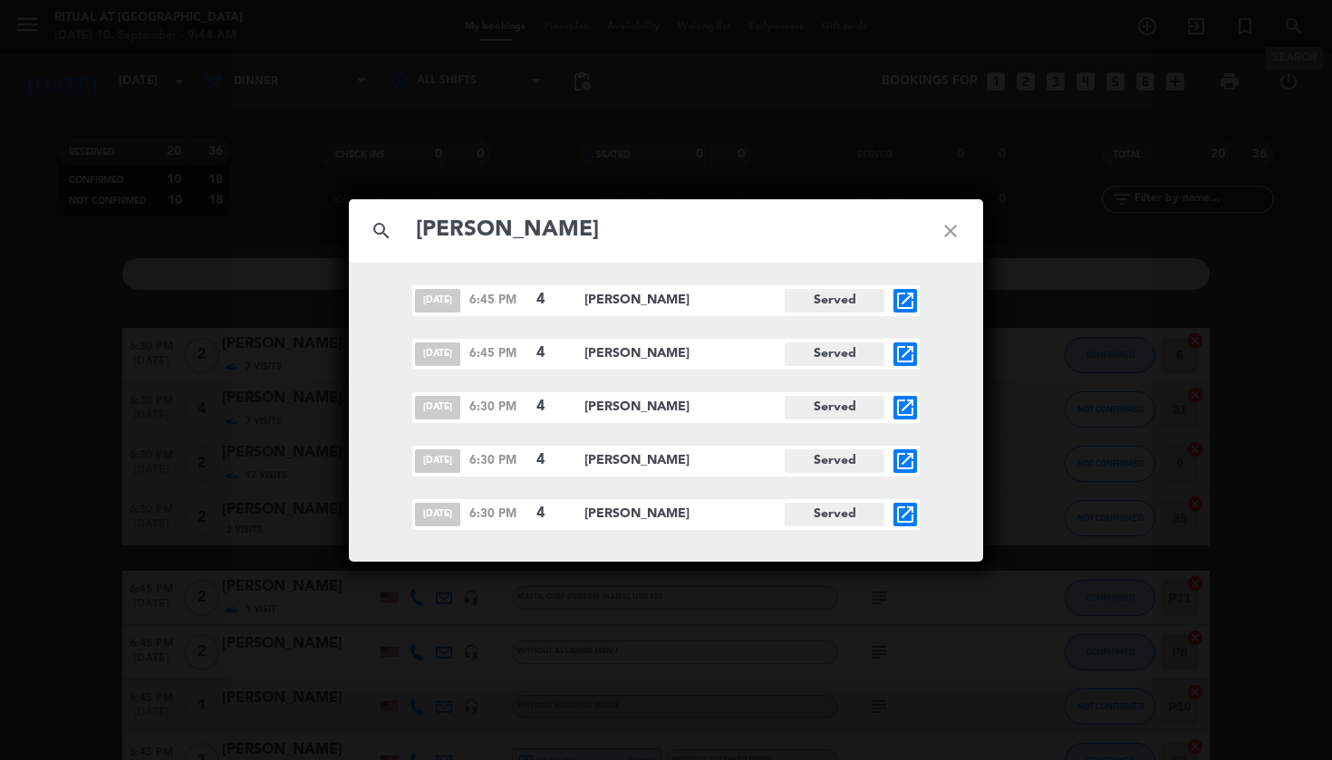
type input "[PERSON_NAME]"
click at [907, 515] on icon "open_in_new" at bounding box center [906, 515] width 22 height 22
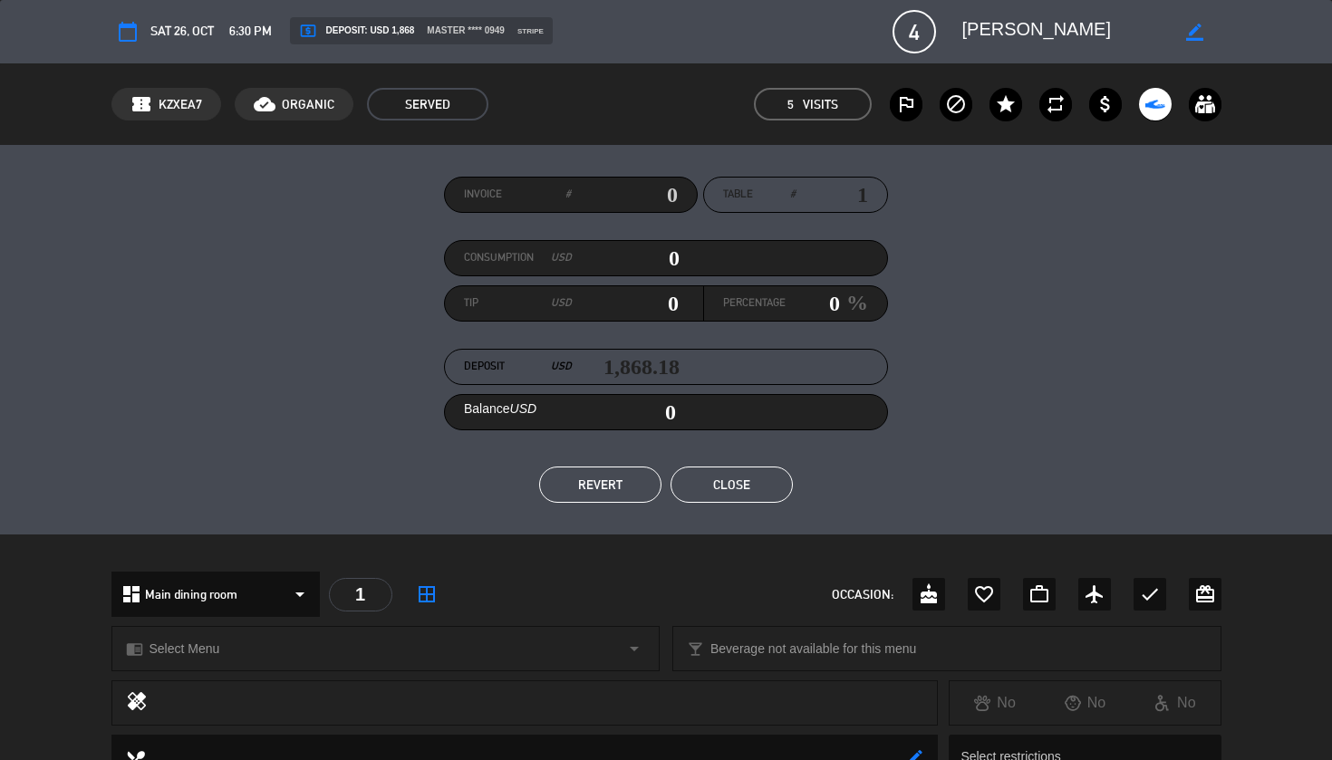
click at [736, 488] on button "Close" at bounding box center [732, 485] width 122 height 36
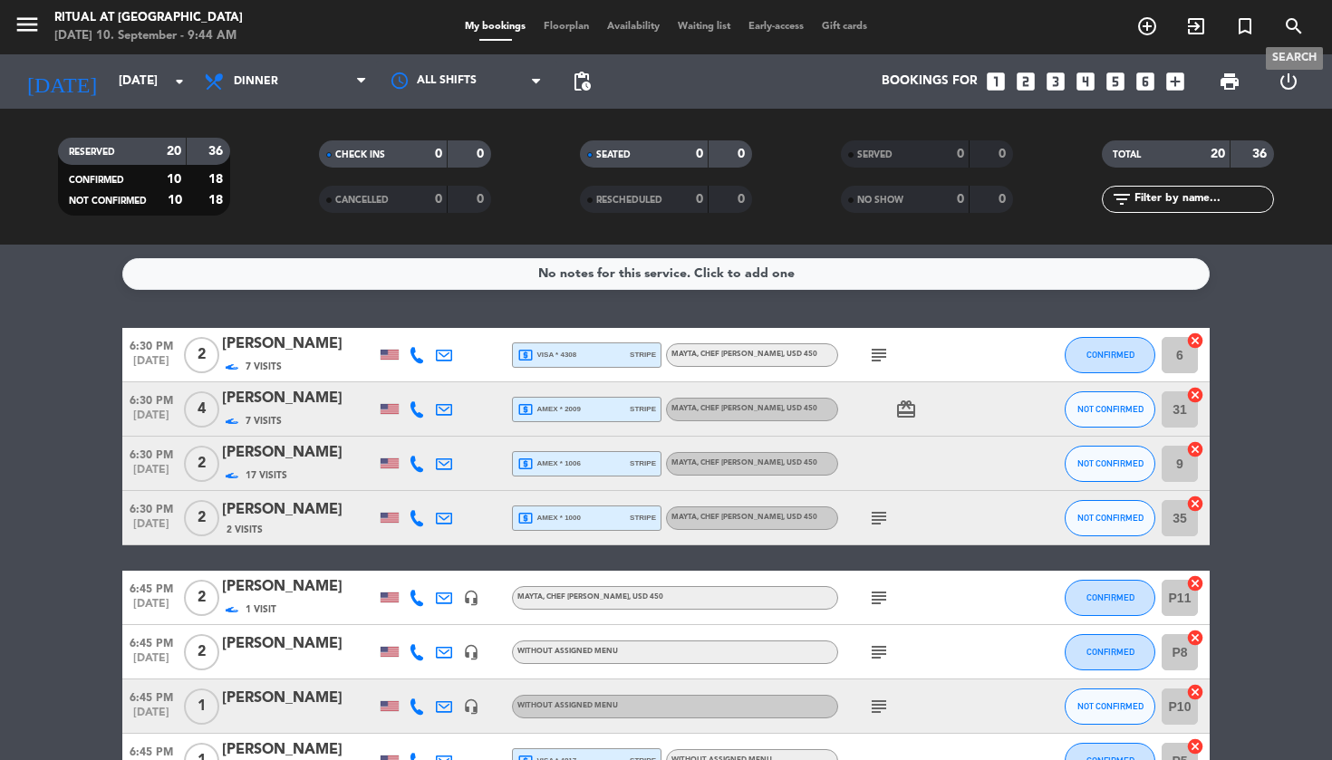
click at [1298, 21] on icon "search" at bounding box center [1294, 26] width 22 height 22
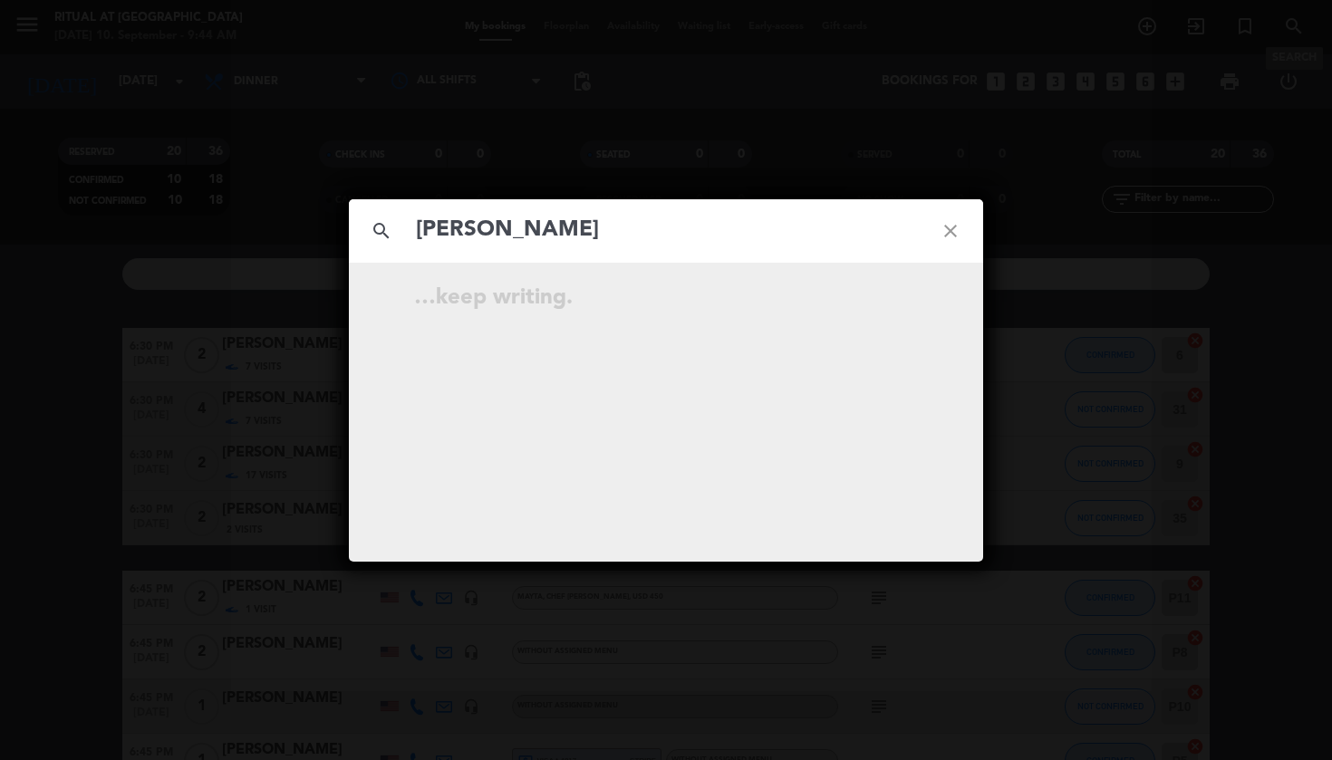
type input "[PERSON_NAME]"
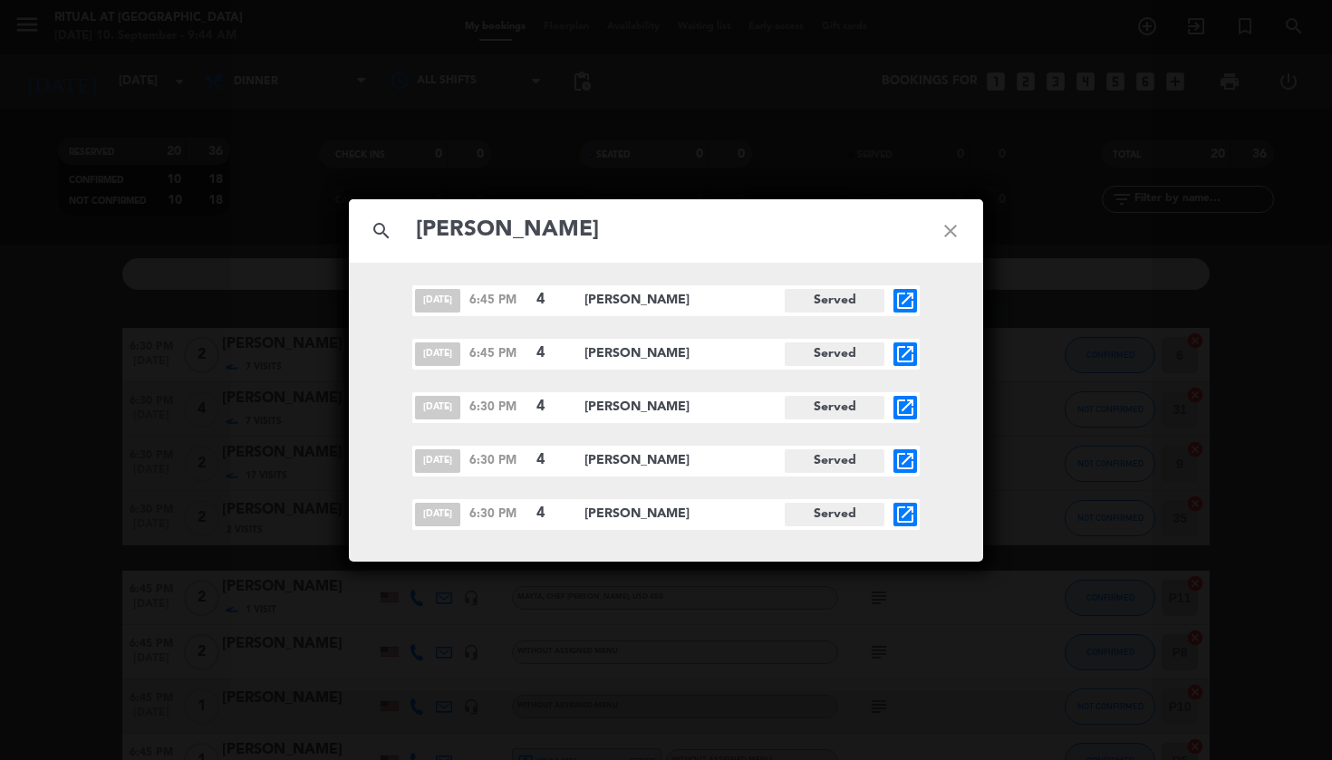
click at [905, 361] on icon "open_in_new" at bounding box center [906, 355] width 22 height 22
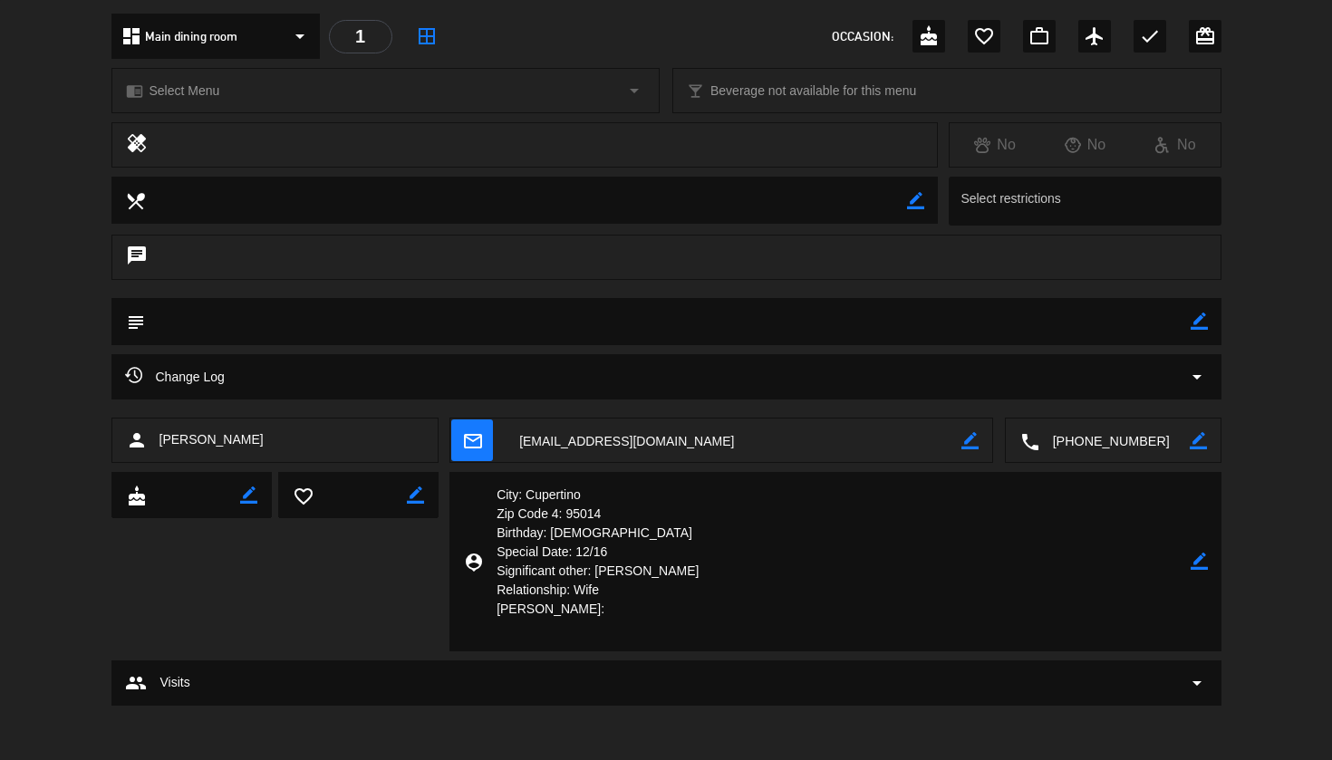
scroll to position [557, 0]
click at [629, 437] on textarea at bounding box center [734, 442] width 456 height 45
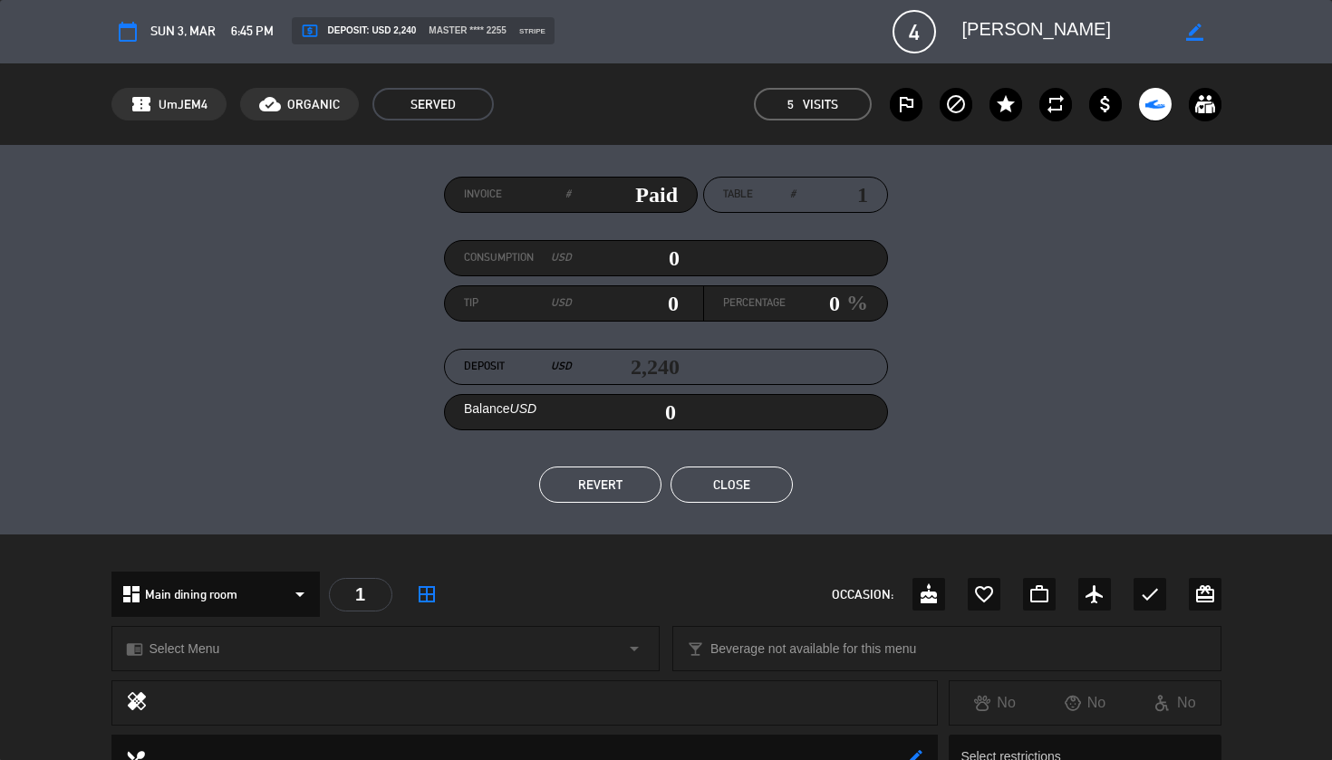
scroll to position [0, 0]
click at [760, 488] on button "Close" at bounding box center [732, 485] width 122 height 36
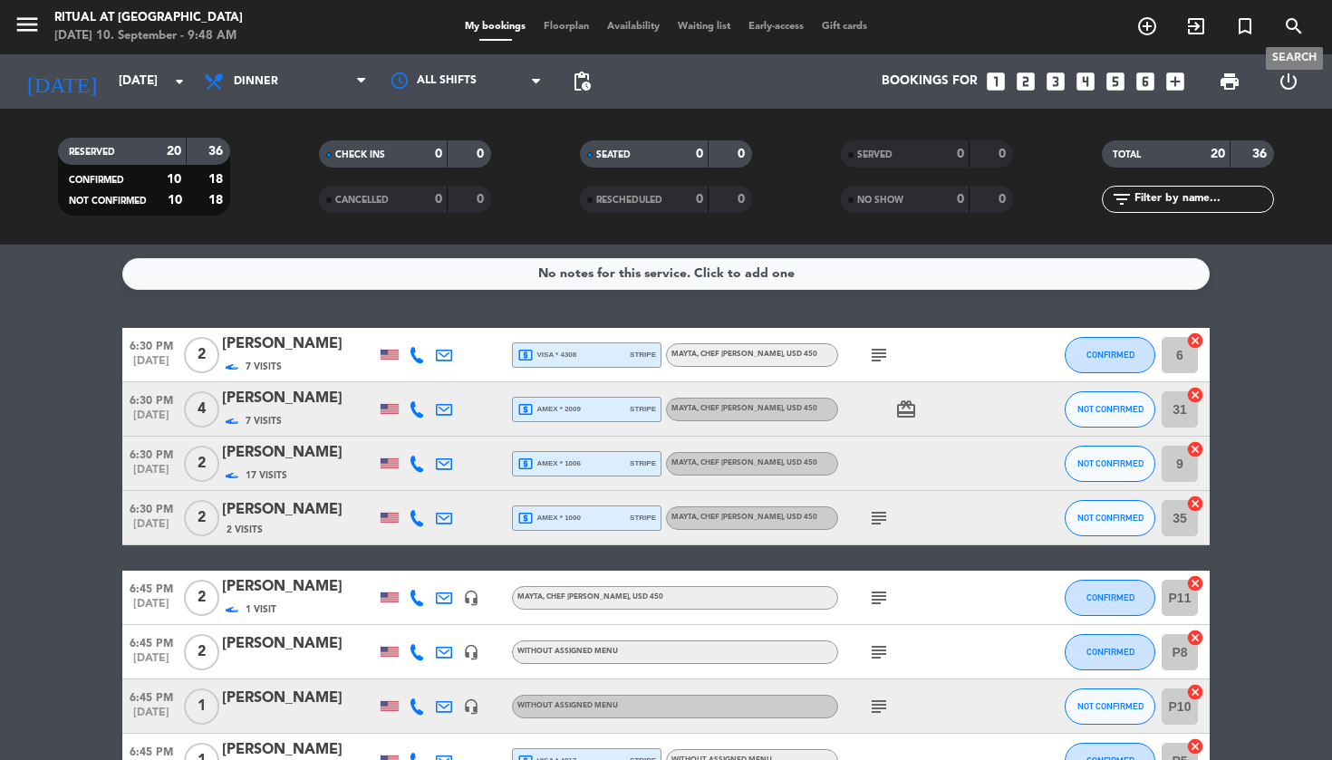
click at [1280, 24] on span "search" at bounding box center [1294, 26] width 49 height 31
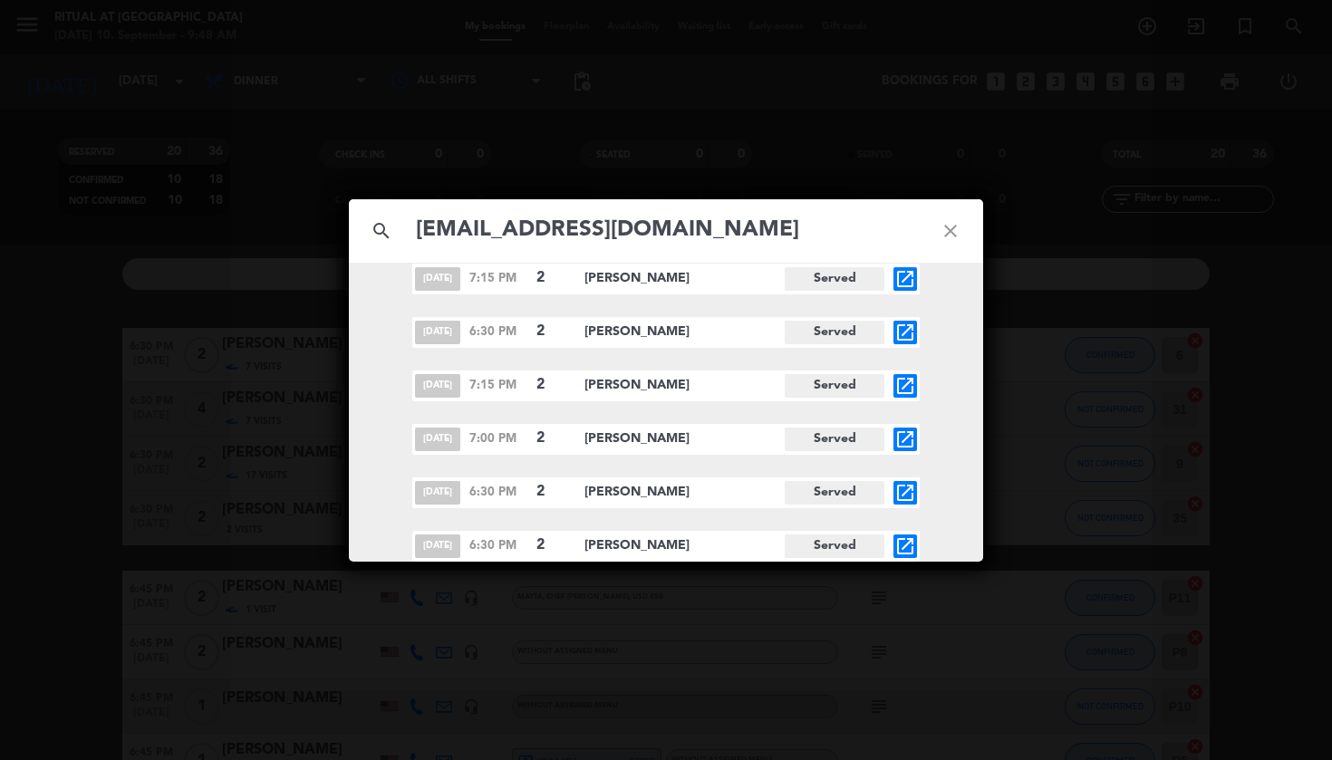
scroll to position [22, 0]
click at [693, 239] on input "[EMAIL_ADDRESS][DOMAIN_NAME]" at bounding box center [666, 230] width 504 height 37
paste input "vc0888@hot"
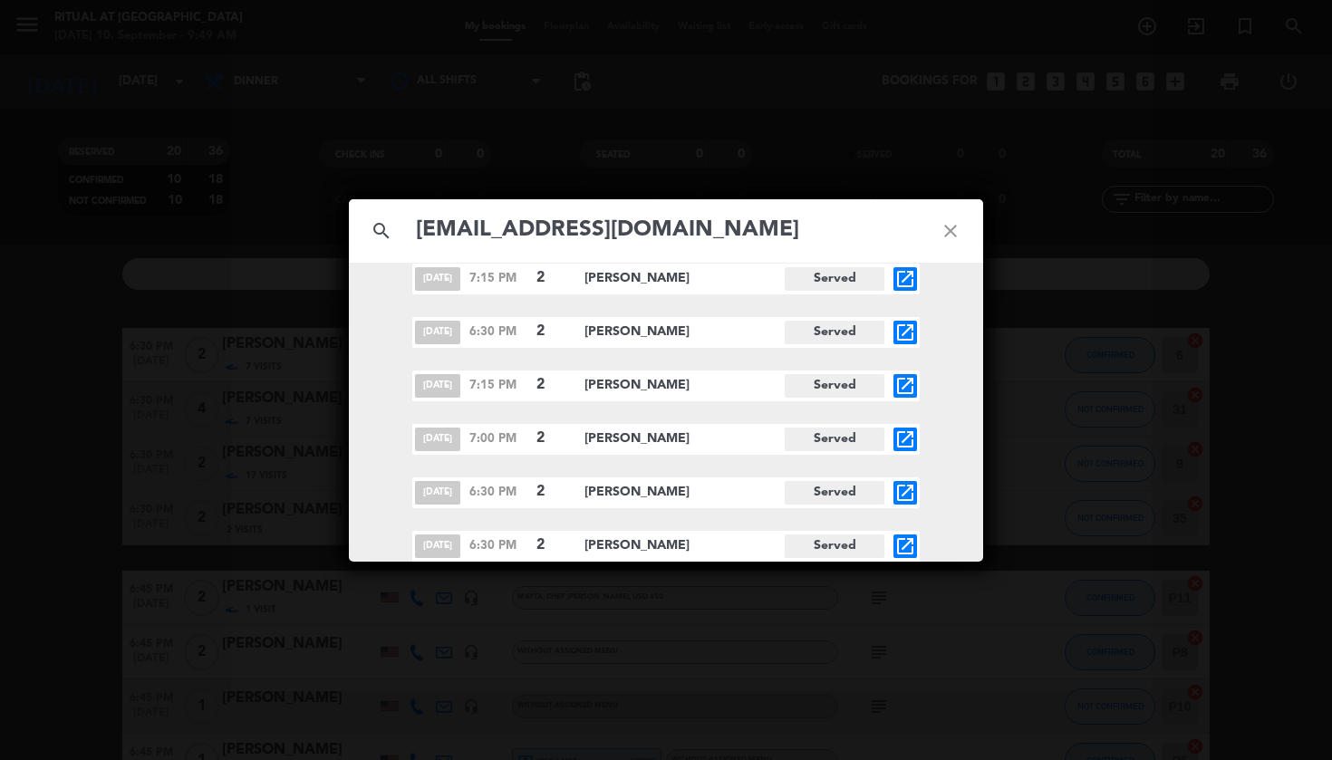
type input "[EMAIL_ADDRESS][DOMAIN_NAME]"
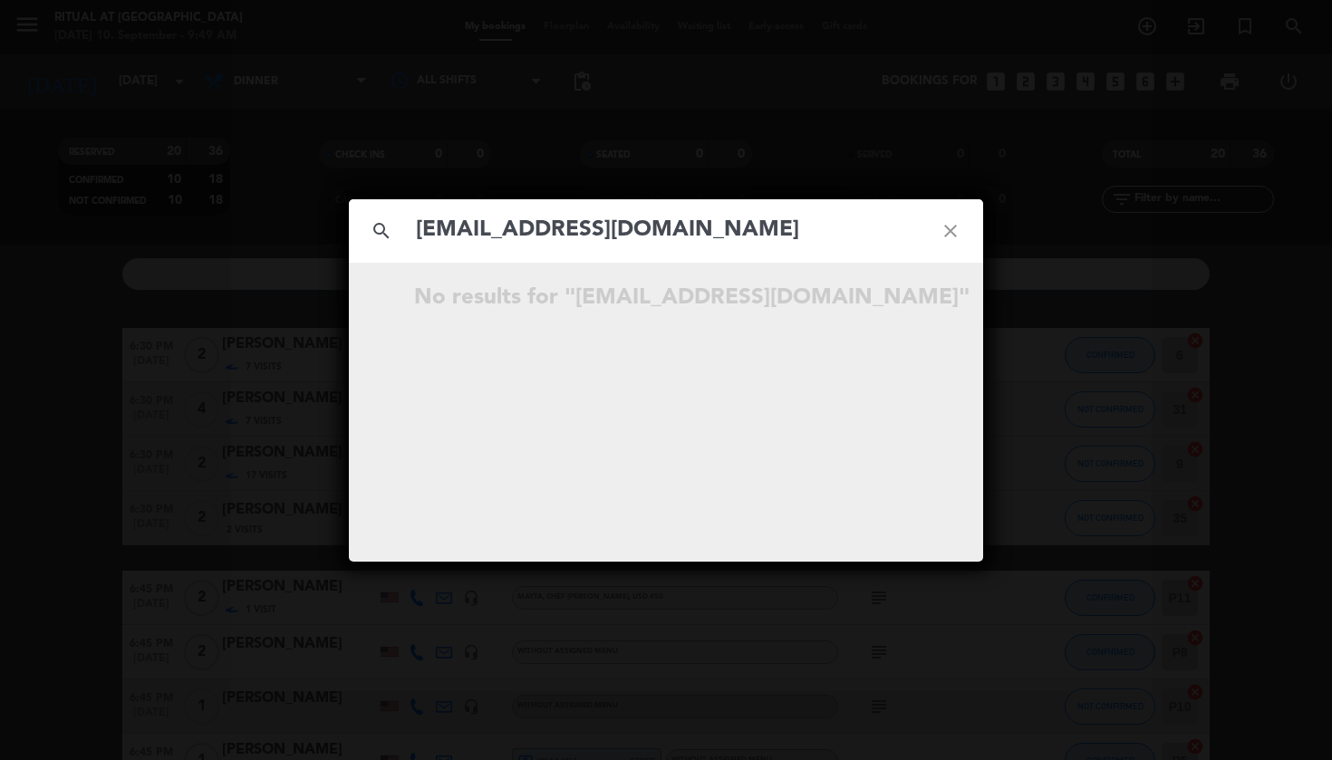
click at [287, 287] on div "search [EMAIL_ADDRESS][DOMAIN_NAME] close No results for "[EMAIL_ADDRESS][DOMAI…" at bounding box center [666, 380] width 1332 height 760
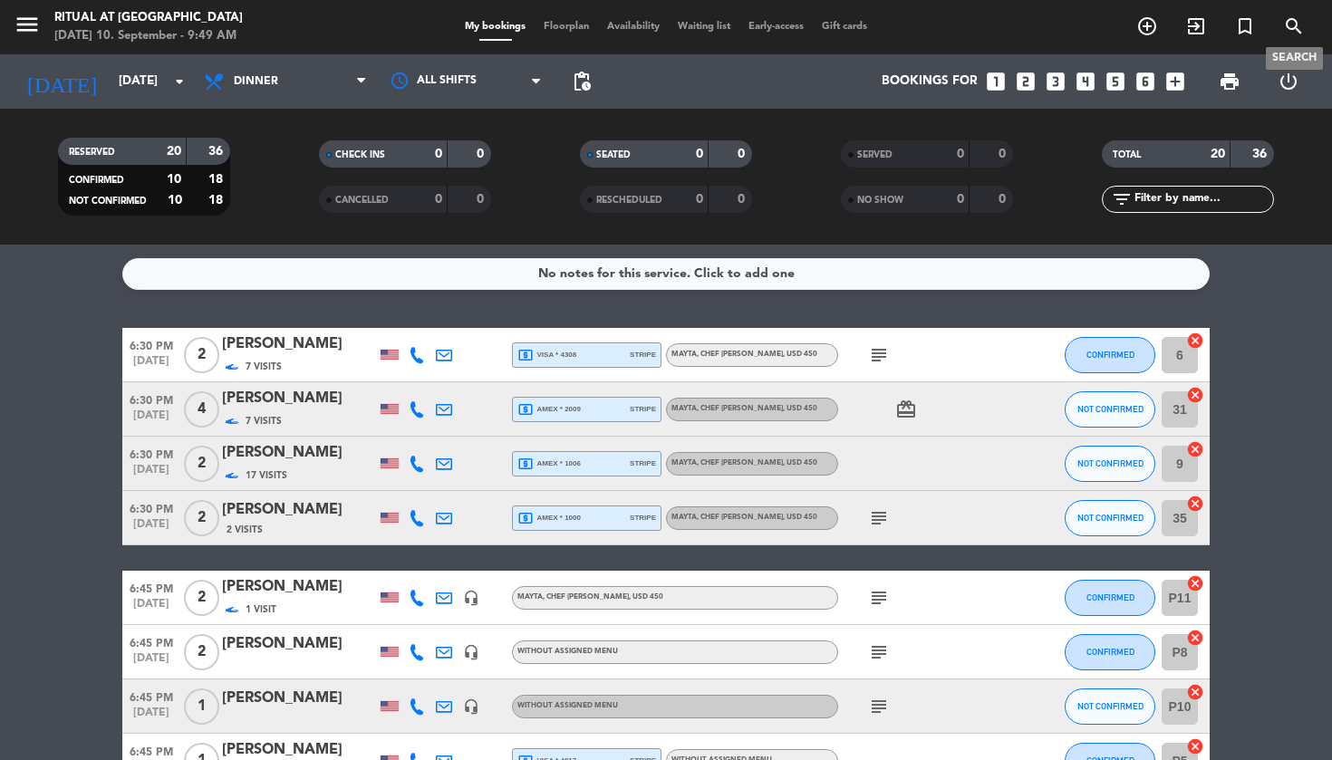
click at [1295, 25] on icon "search" at bounding box center [1294, 26] width 22 height 22
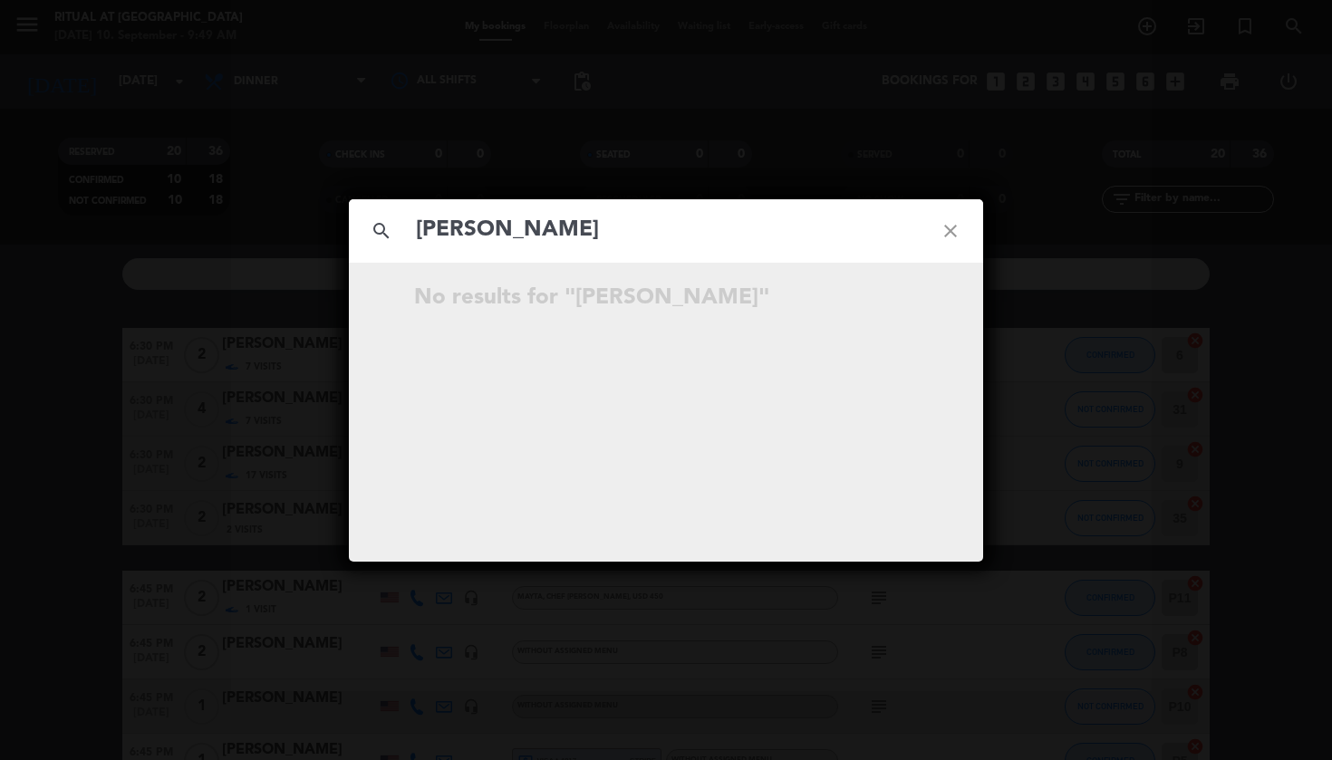
drag, startPoint x: 508, startPoint y: 233, endPoint x: 834, endPoint y: 257, distance: 327.2
click at [731, 240] on input "[PERSON_NAME]" at bounding box center [666, 230] width 504 height 37
type input "Xiangmin"
click at [938, 223] on icon "close" at bounding box center [950, 230] width 65 height 65
click at [571, 215] on input "text" at bounding box center [666, 230] width 504 height 37
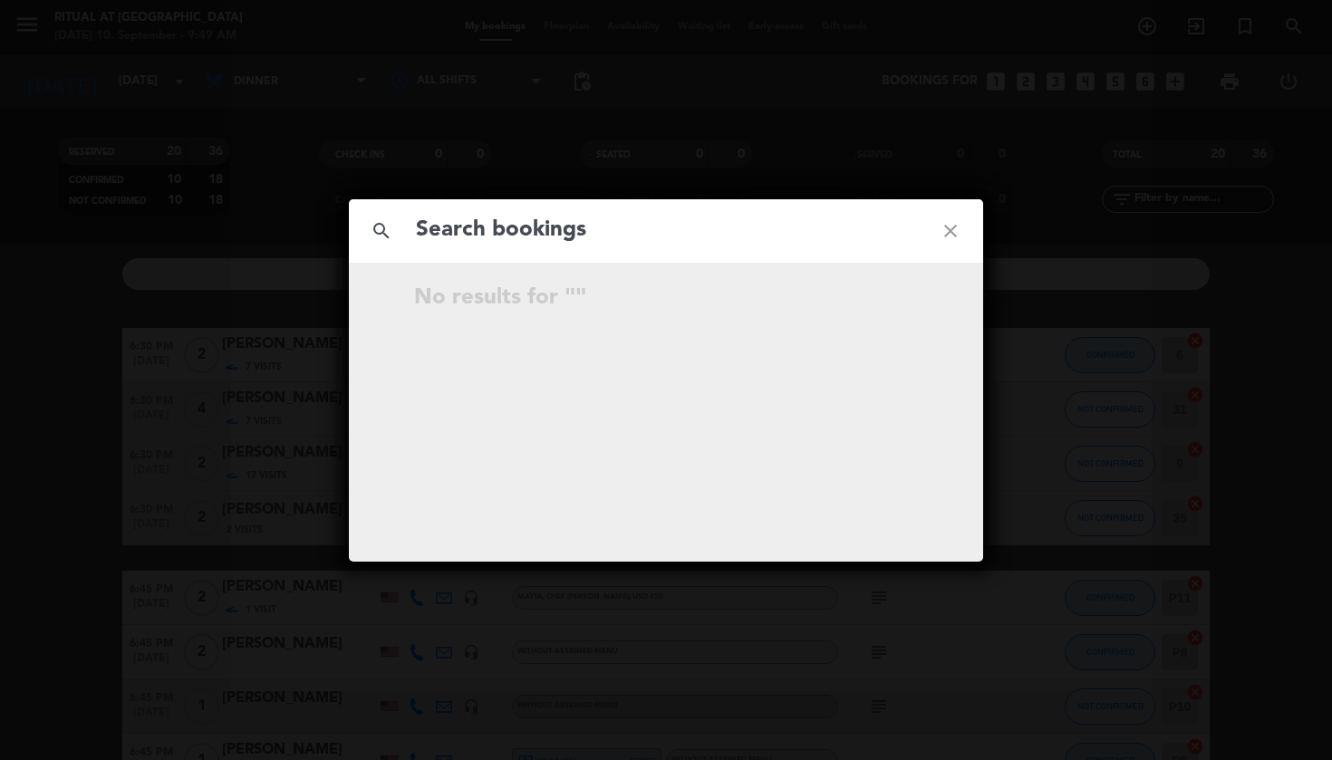
paste input "[EMAIL_ADDRESS][DOMAIN_NAME]"
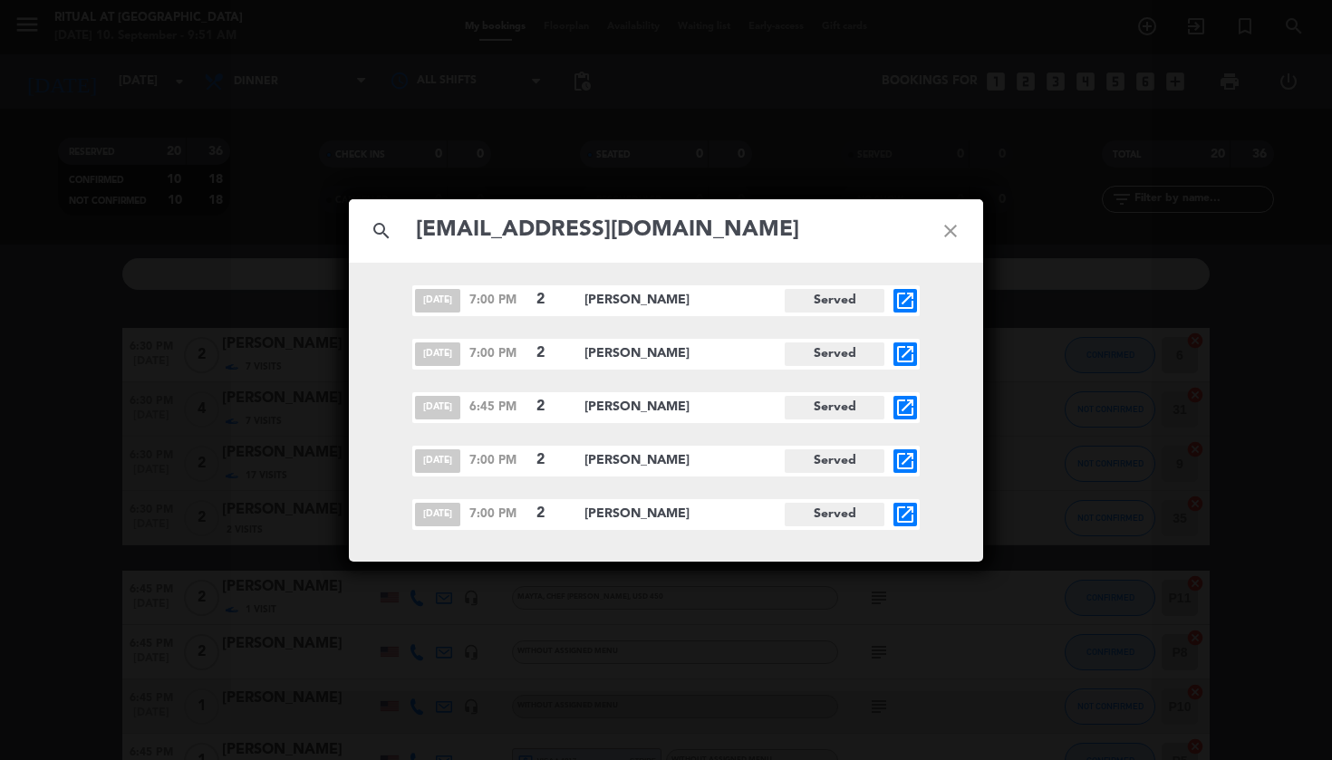
click at [731, 222] on input "[EMAIL_ADDRESS][DOMAIN_NAME]" at bounding box center [666, 230] width 504 height 37
paste input "[EMAIL_ADDRESS]"
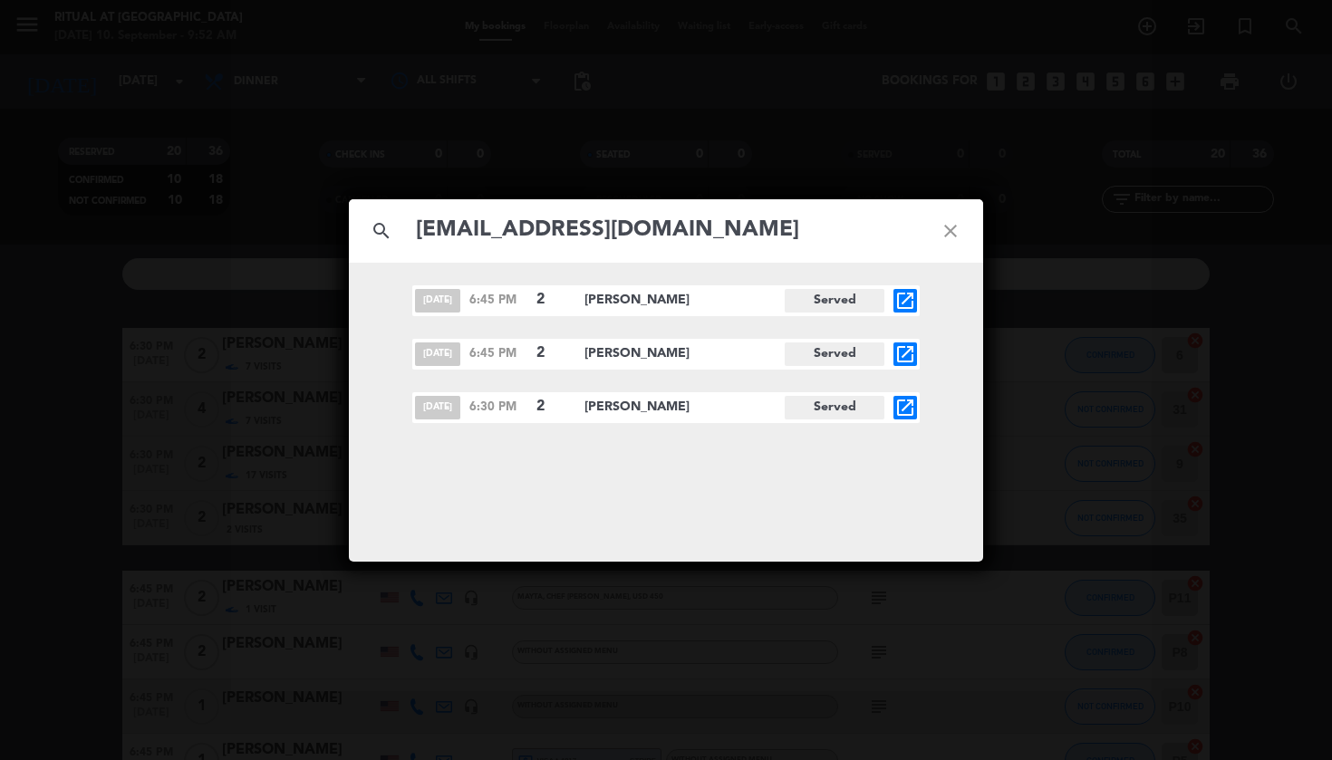
click at [644, 216] on input "[EMAIL_ADDRESS][DOMAIN_NAME]" at bounding box center [666, 230] width 504 height 37
paste input "[EMAIL_ADDRESS]"
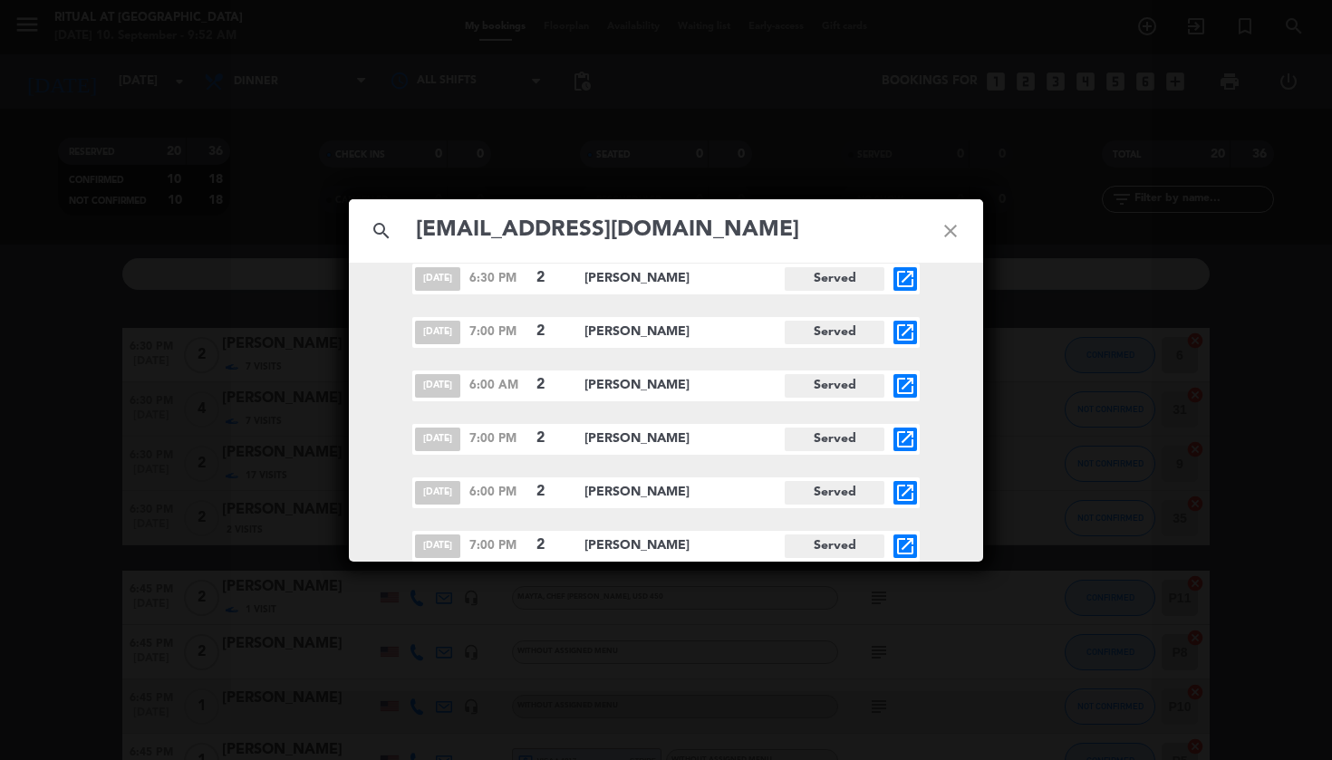
scroll to position [717, 0]
click at [615, 227] on input "[EMAIL_ADDRESS][DOMAIN_NAME]" at bounding box center [666, 230] width 504 height 37
paste input "[EMAIL_ADDRESS]"
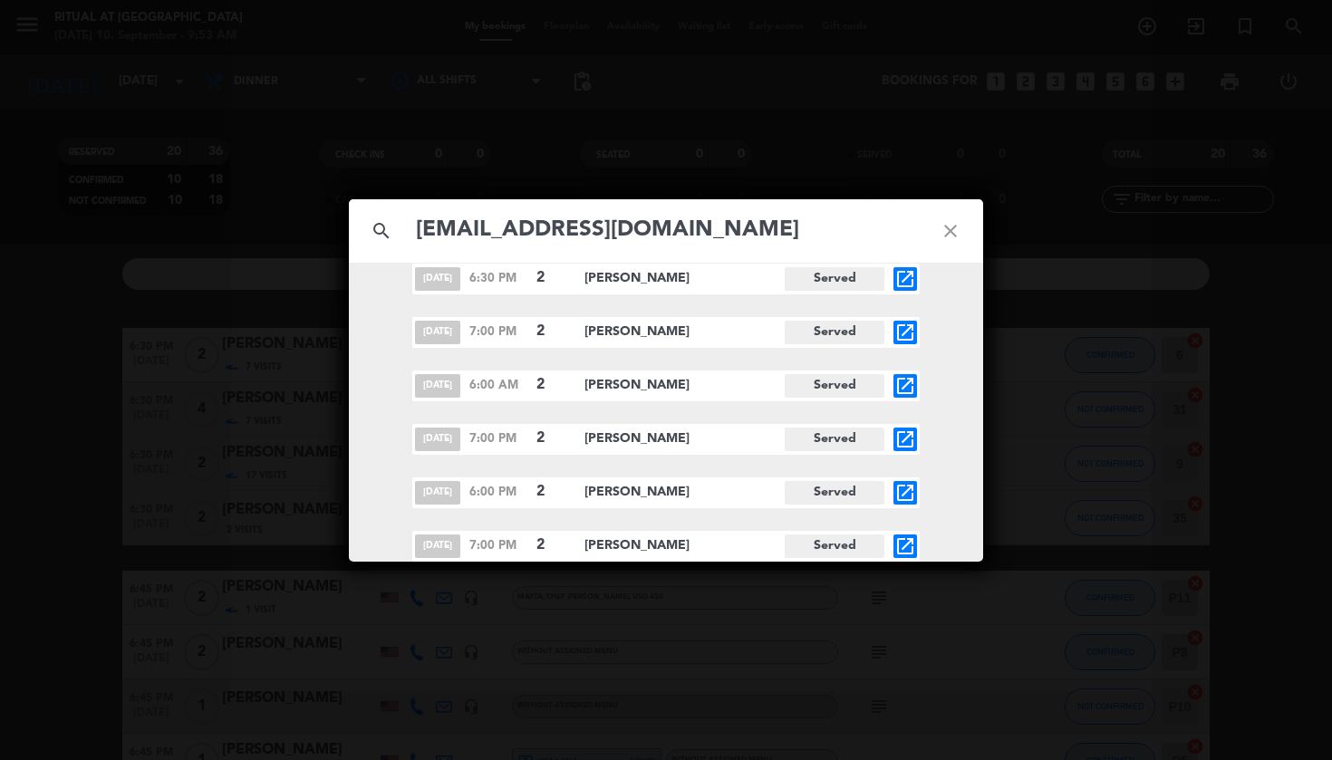
scroll to position [610, 0]
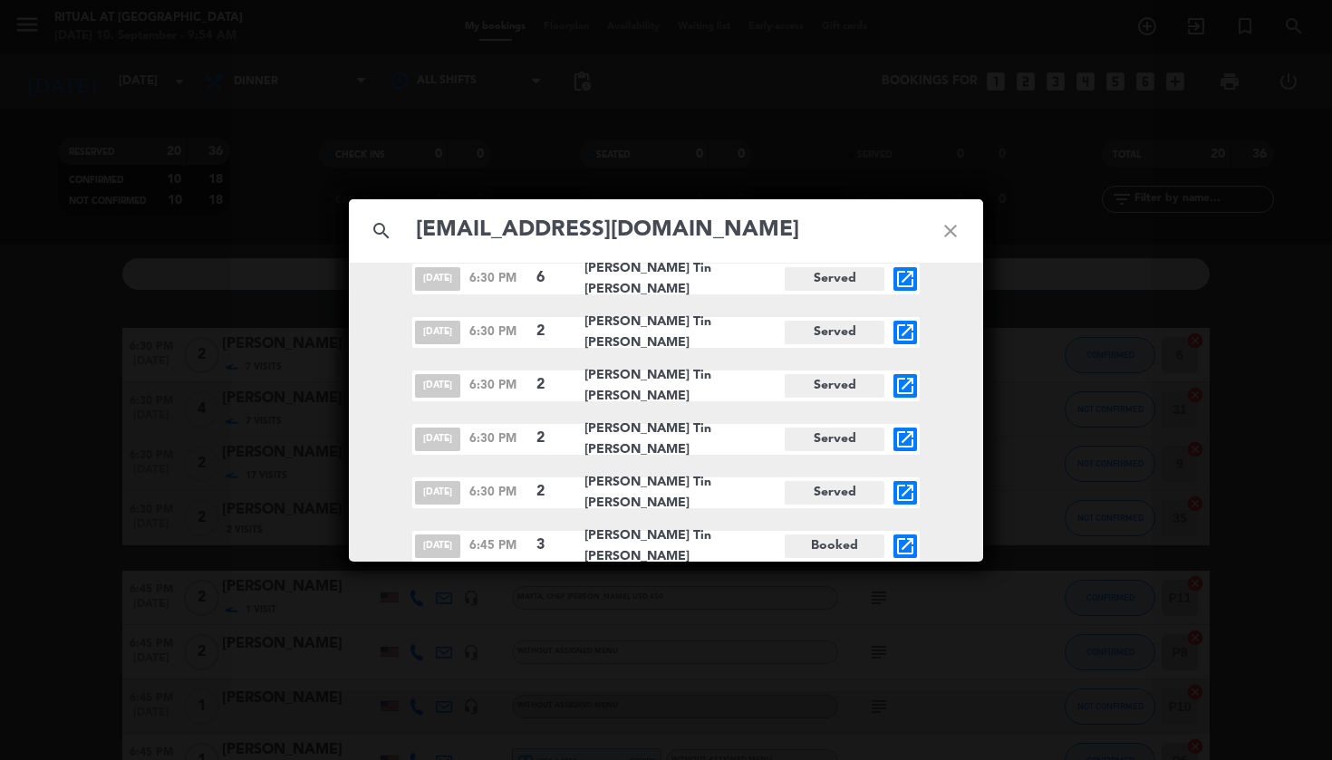
click at [636, 227] on input "[EMAIL_ADDRESS][DOMAIN_NAME]" at bounding box center [666, 230] width 504 height 37
paste input "[EMAIL_ADDRESS]"
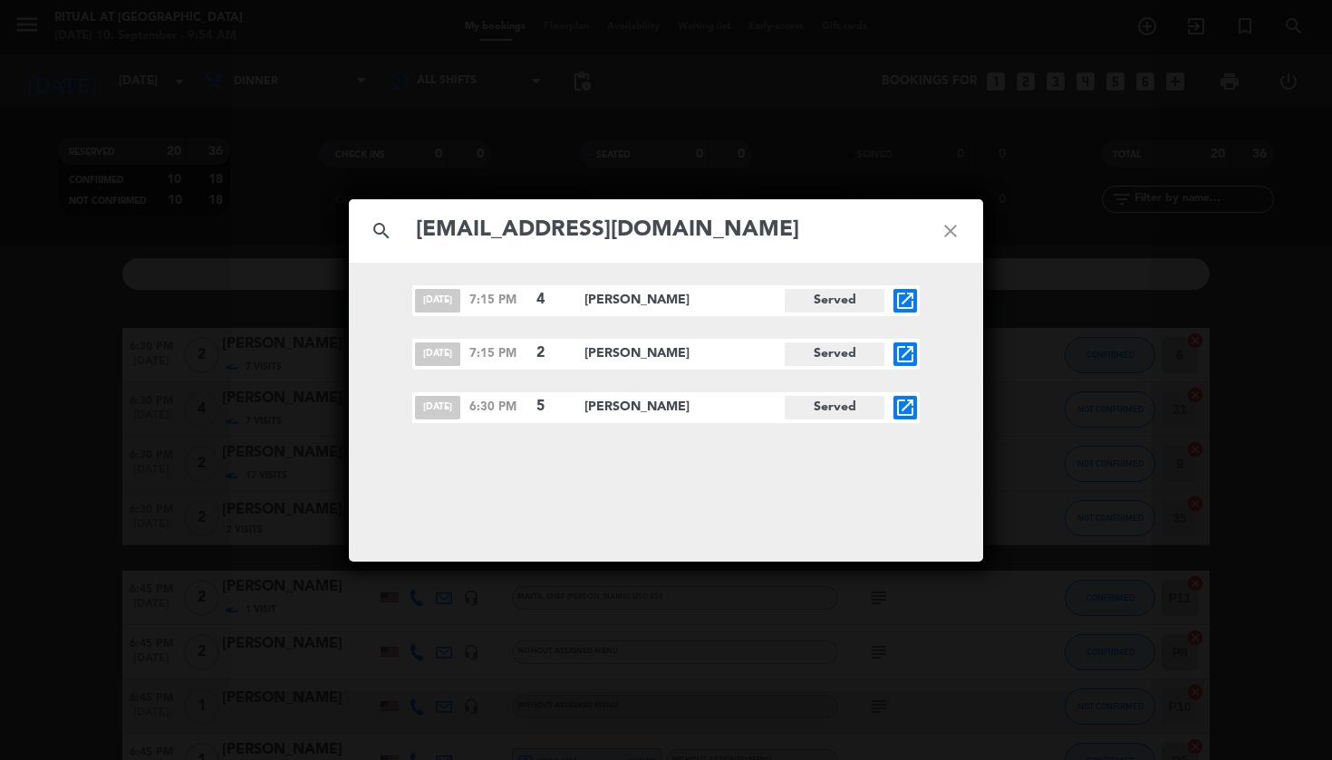
click at [594, 230] on input "[EMAIL_ADDRESS][DOMAIN_NAME]" at bounding box center [666, 230] width 504 height 37
click at [628, 233] on input "[EMAIL_ADDRESS][DOMAIN_NAME]" at bounding box center [666, 230] width 504 height 37
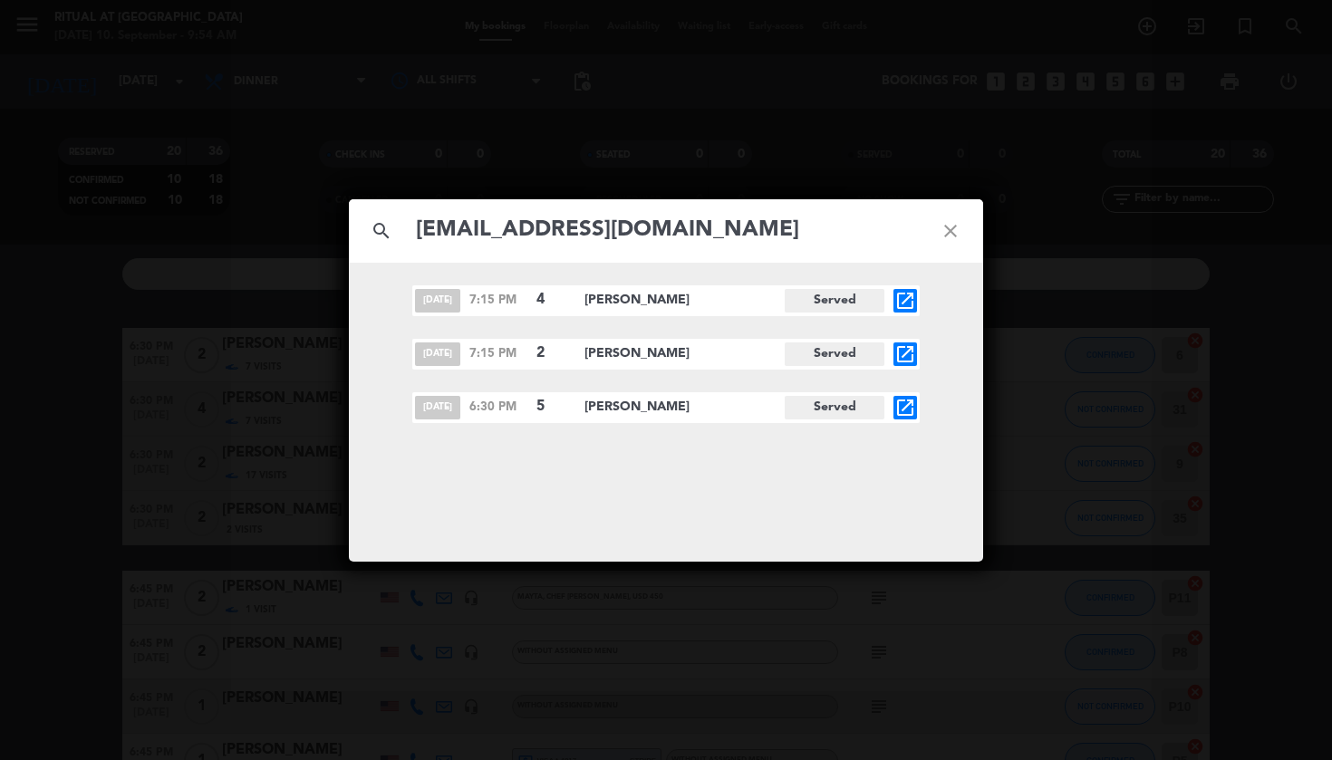
click at [628, 233] on input "[EMAIL_ADDRESS][DOMAIN_NAME]" at bounding box center [666, 230] width 504 height 37
paste input "[EMAIL_ADDRESS]"
click at [635, 236] on input "[EMAIL_ADDRESS][DOMAIN_NAME]" at bounding box center [666, 230] width 504 height 37
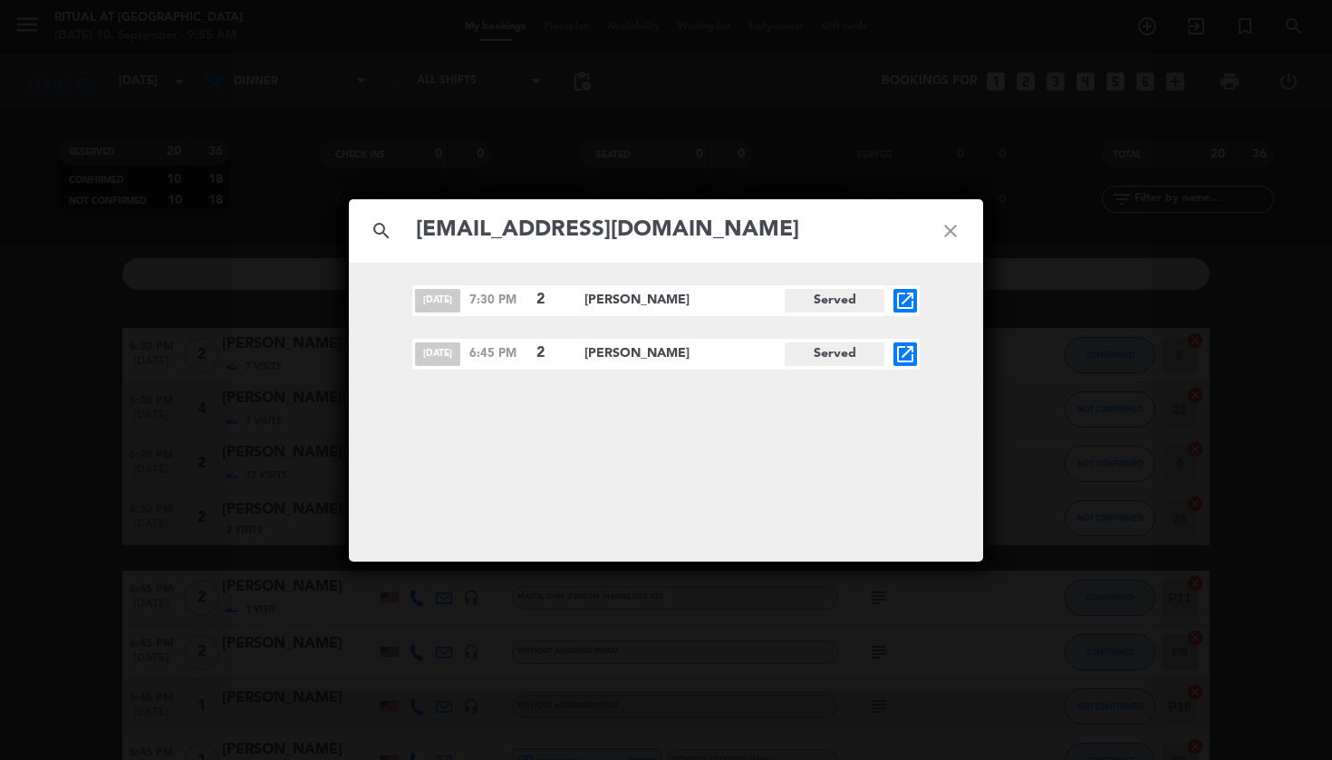
paste input "danabenyo"
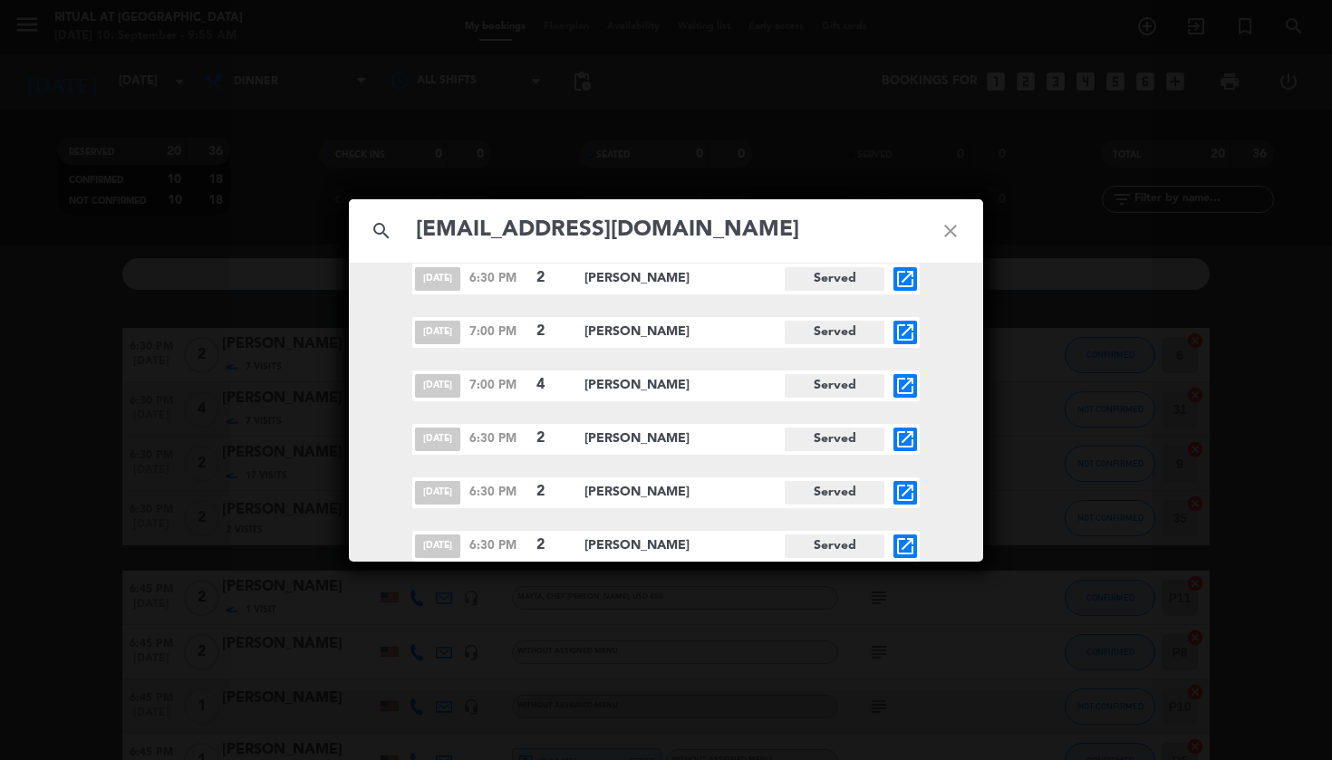
scroll to position [396, 0]
click at [708, 236] on input "[EMAIL_ADDRESS][DOMAIN_NAME]" at bounding box center [666, 230] width 504 height 37
paste input "r.g.a.taylor1"
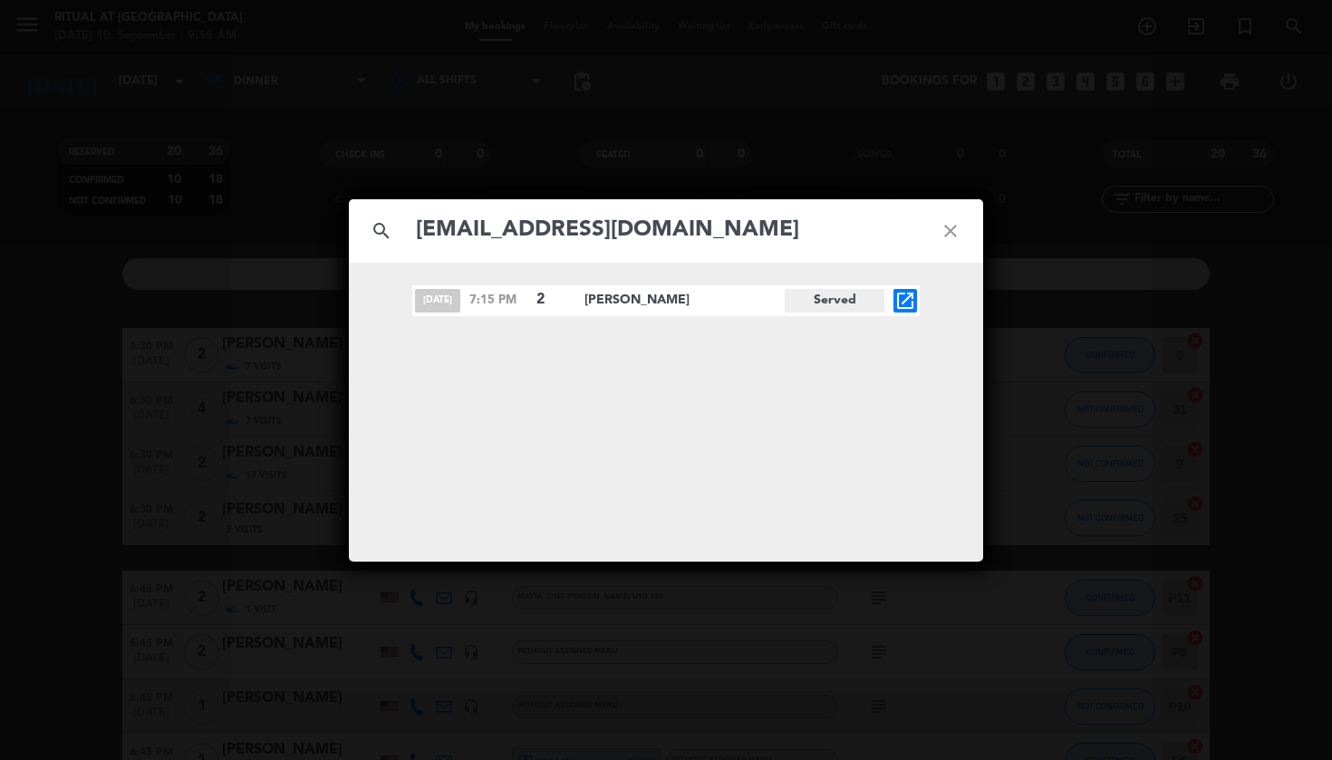
scroll to position [0, 0]
click at [613, 234] on input "[EMAIL_ADDRESS][DOMAIN_NAME]" at bounding box center [666, 230] width 504 height 37
paste input "nathantaylor@me"
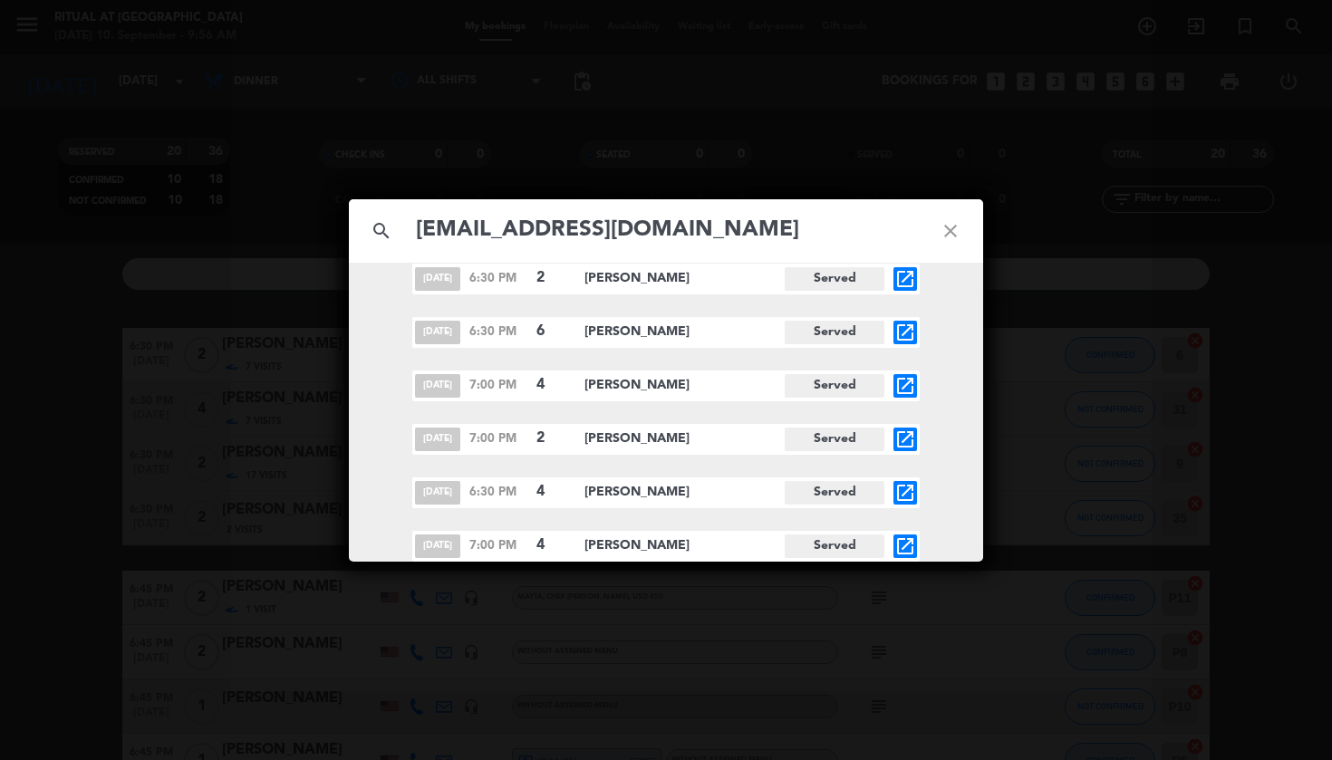
scroll to position [503, 0]
click at [729, 216] on input "[EMAIL_ADDRESS][DOMAIN_NAME]" at bounding box center [666, 230] width 504 height 37
paste input "[EMAIL_ADDRESS]"
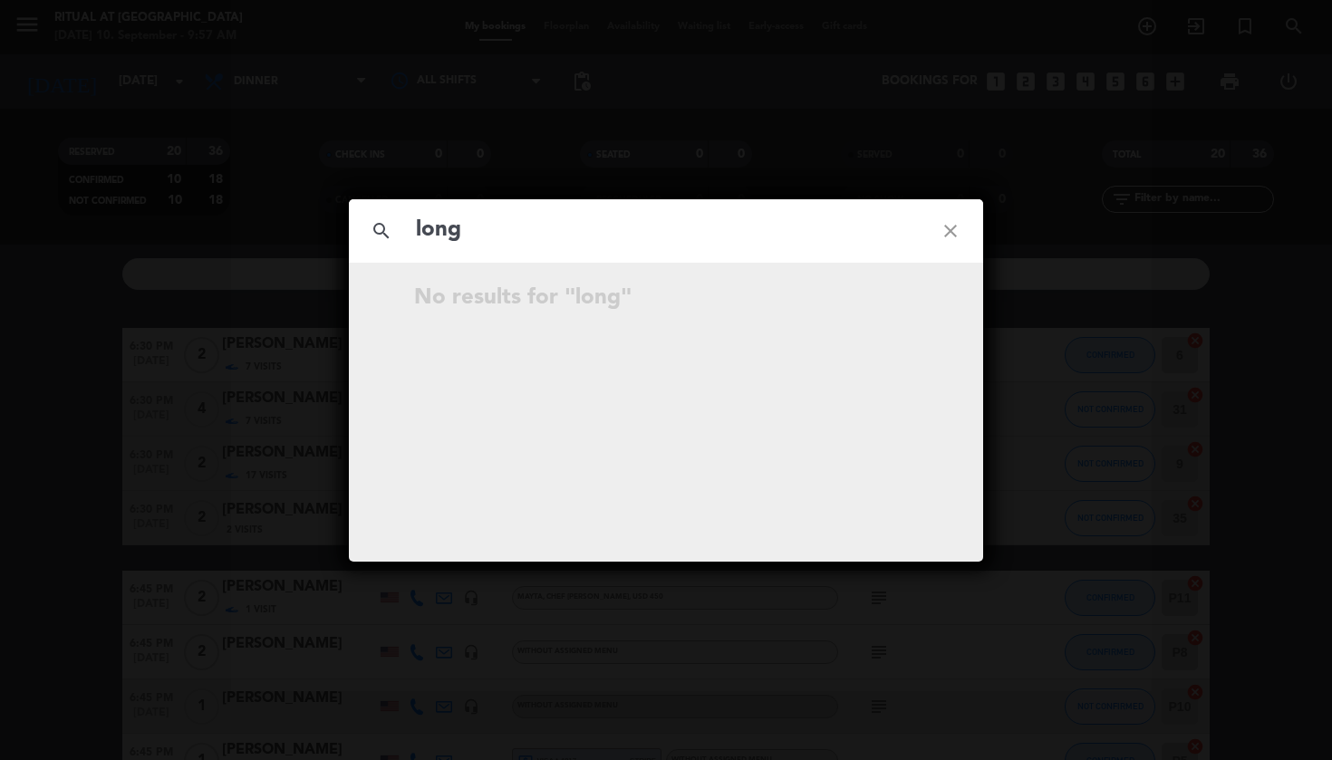
scroll to position [0, 0]
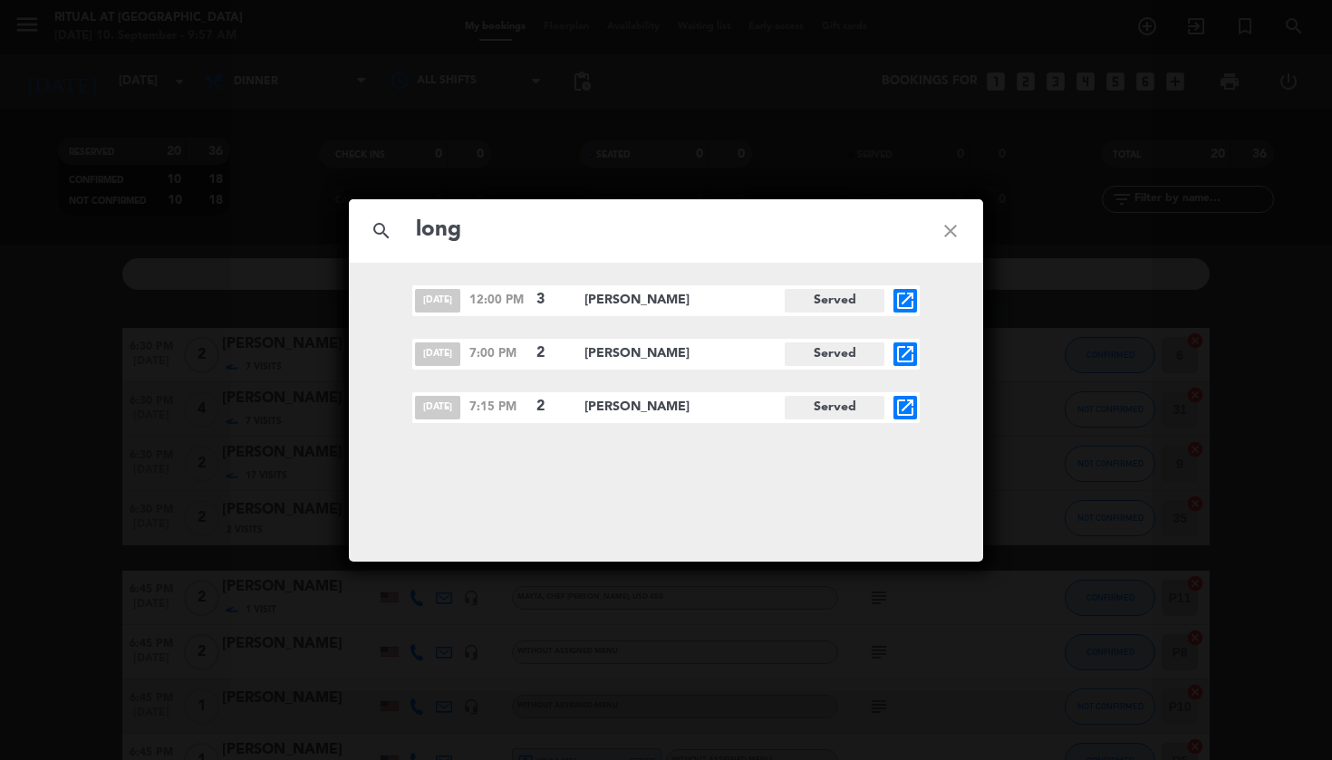
click at [658, 225] on input "long" at bounding box center [666, 230] width 504 height 37
paste input "[EMAIL_ADDRESS][DOMAIN_NAME]"
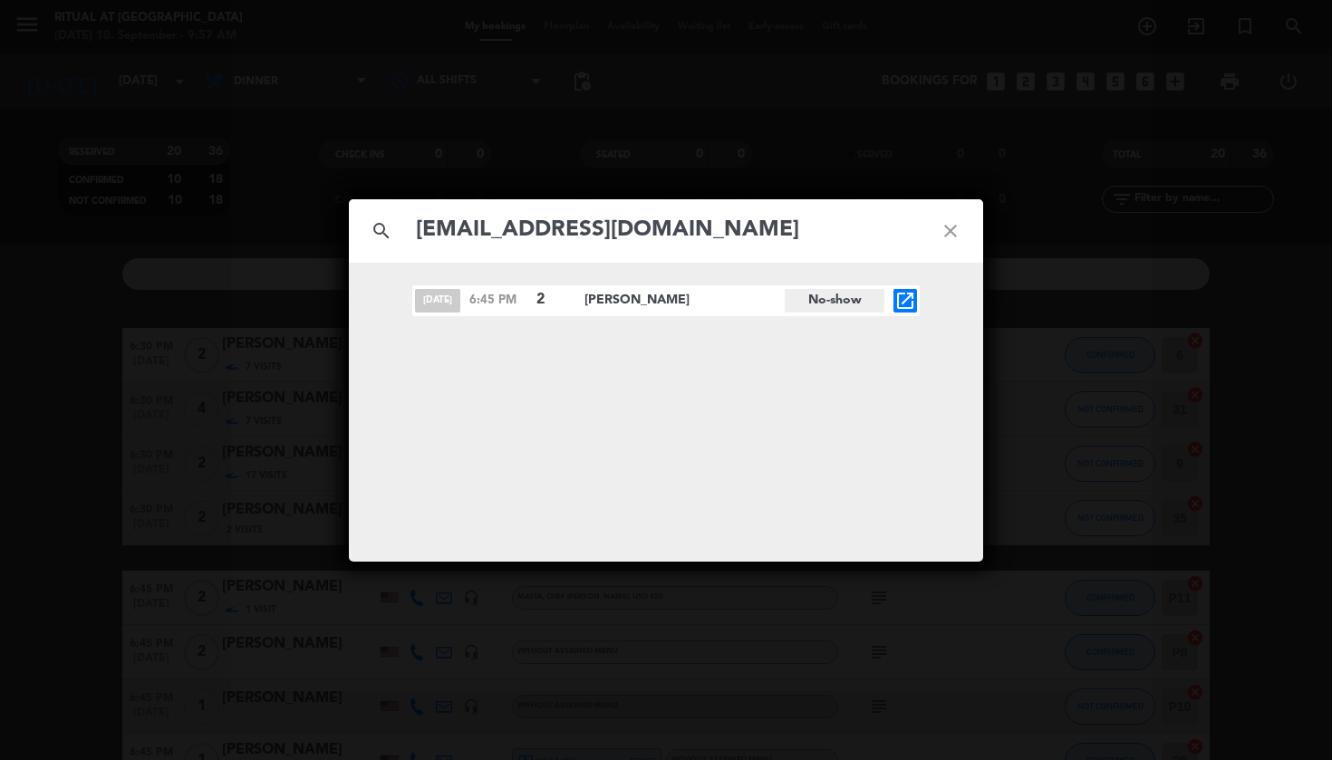
click at [638, 238] on input "[EMAIL_ADDRESS][DOMAIN_NAME]" at bounding box center [666, 230] width 504 height 37
paste input "[EMAIL_ADDRESS][DOMAIN_NAME]"
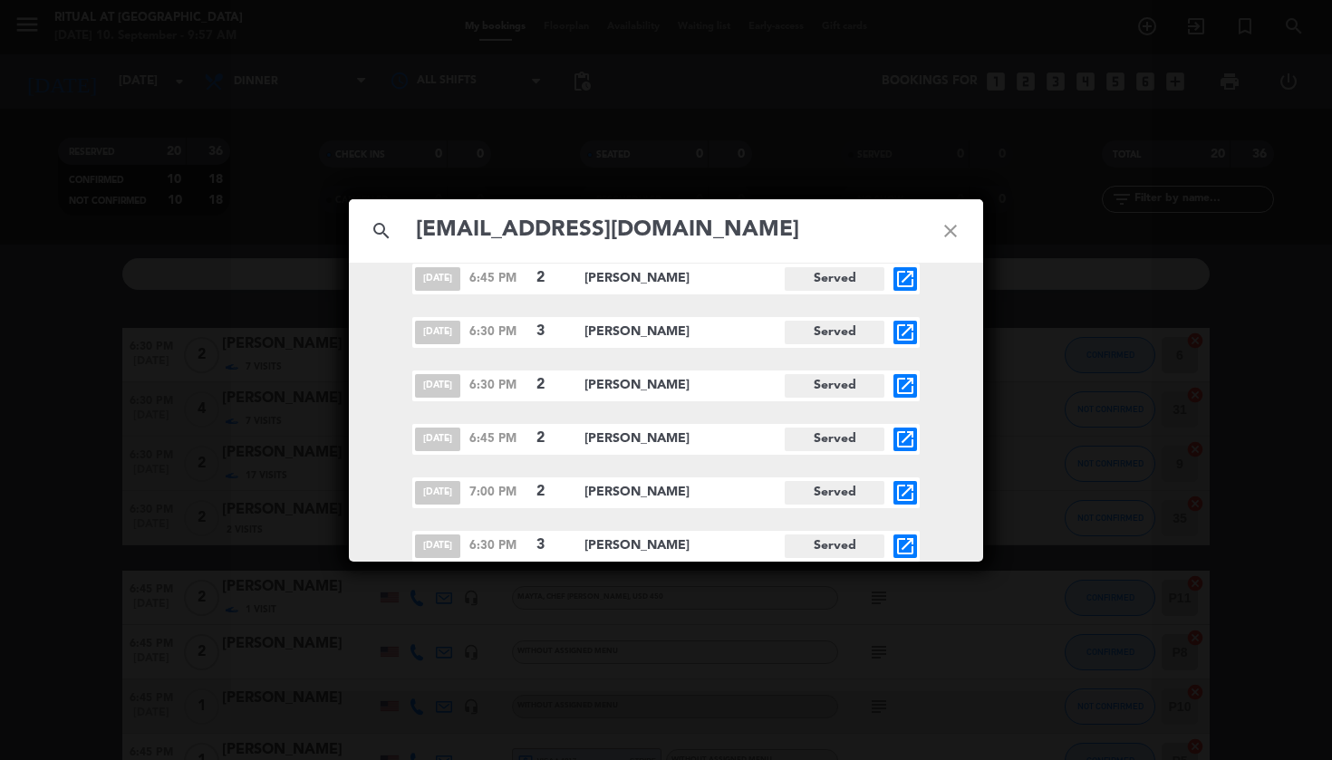
scroll to position [22, 0]
click at [550, 230] on input "[EMAIL_ADDRESS][DOMAIN_NAME]" at bounding box center [666, 230] width 504 height 37
paste input "[EMAIL_ADDRESS][DOMAIN_NAME]"
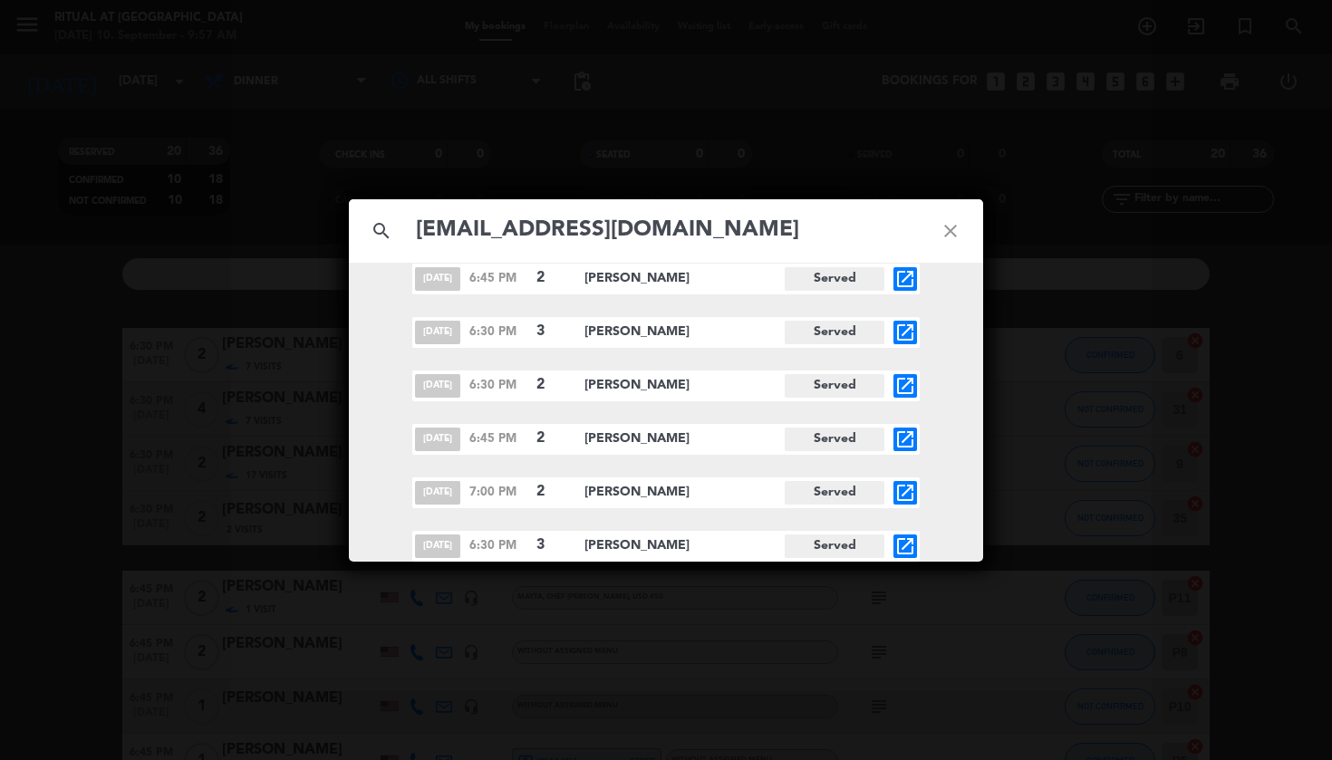
scroll to position [0, 0]
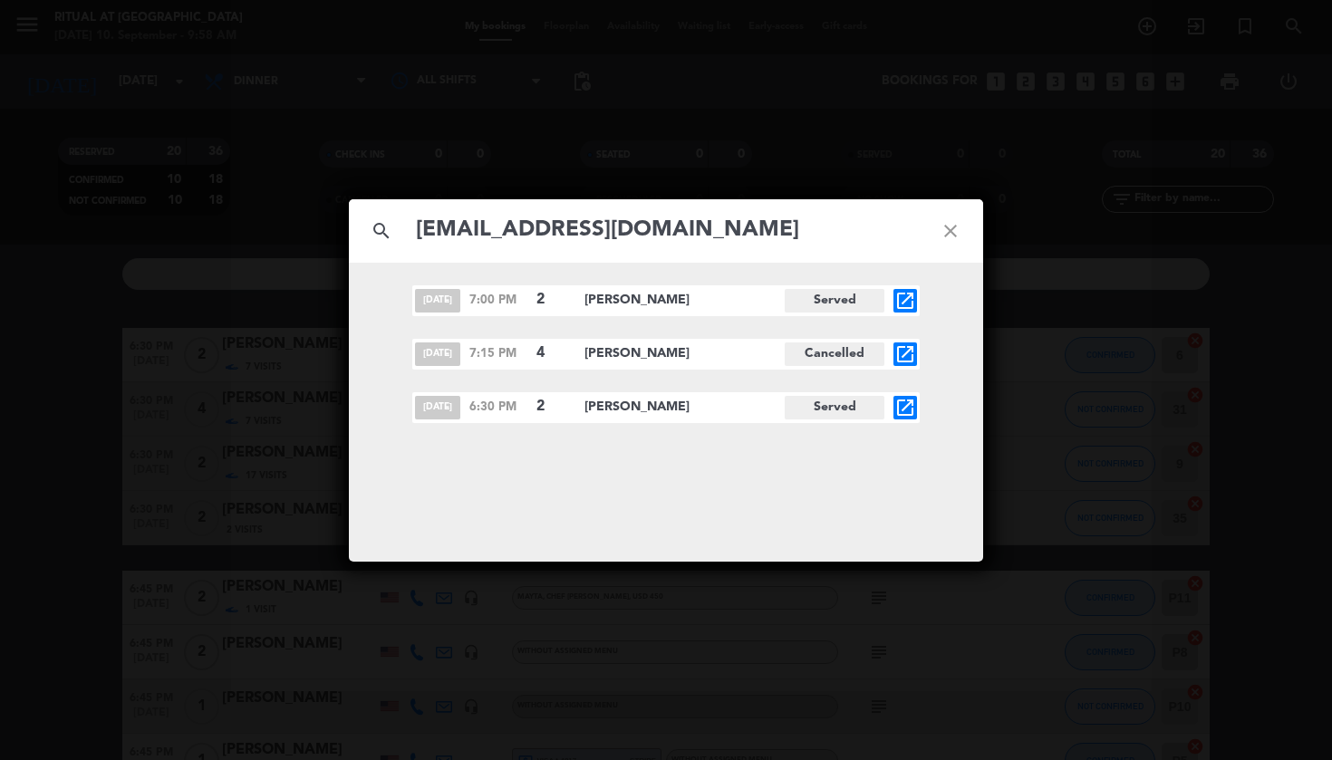
click at [651, 231] on input "[EMAIL_ADDRESS][DOMAIN_NAME]" at bounding box center [666, 230] width 504 height 37
paste input "[PERSON_NAME].[PERSON_NAME]"
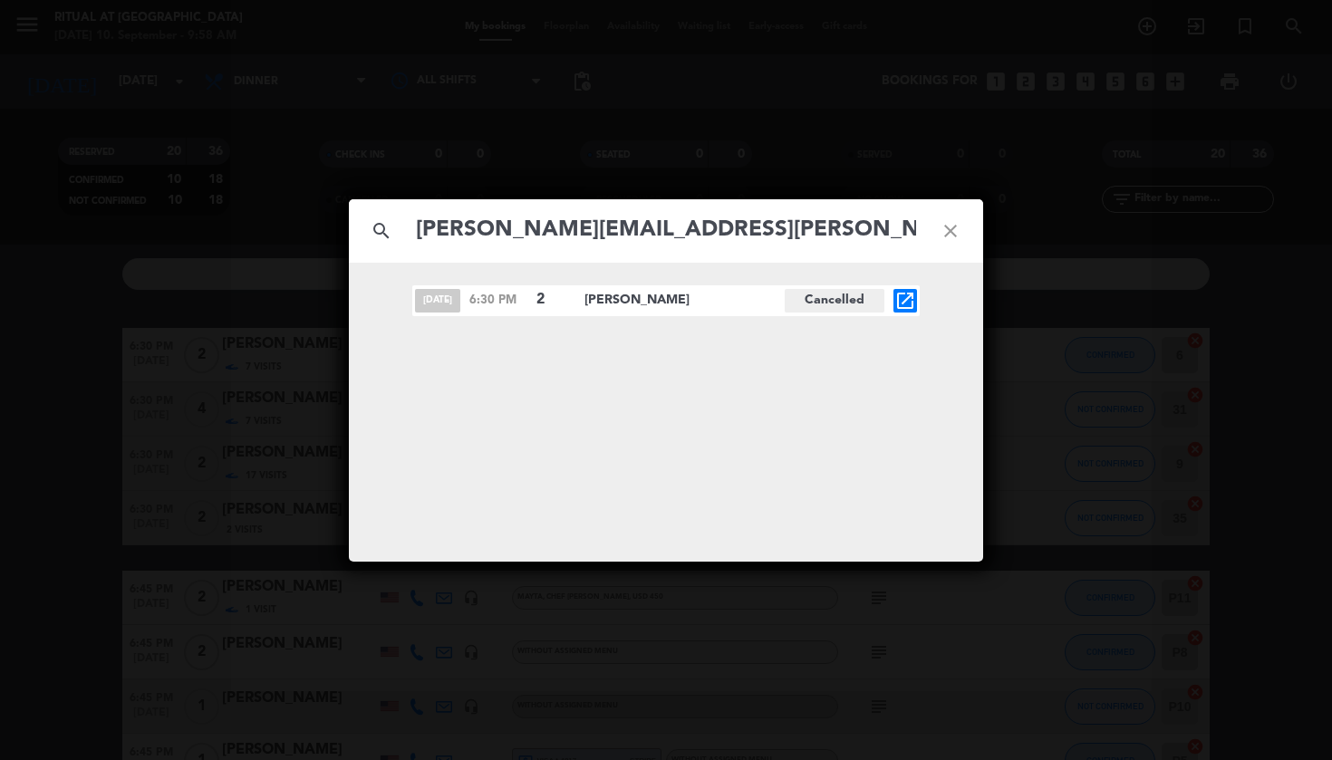
click at [692, 232] on input "[PERSON_NAME][EMAIL_ADDRESS][PERSON_NAME][DOMAIN_NAME]" at bounding box center [666, 230] width 504 height 37
paste input "me@venkyh"
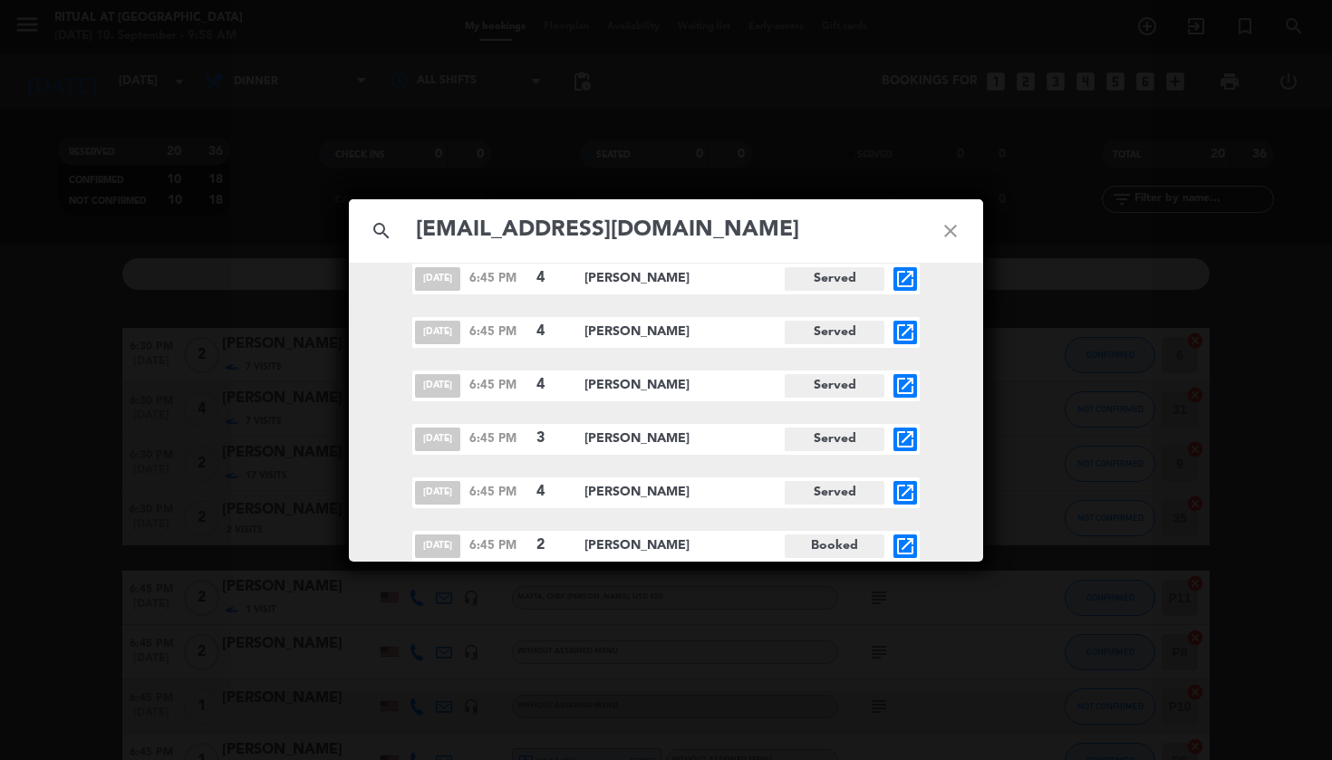
scroll to position [396, 0]
click at [674, 241] on input "[EMAIL_ADDRESS][DOMAIN_NAME]" at bounding box center [666, 230] width 504 height 37
paste input "[EMAIL_ADDRESS]"
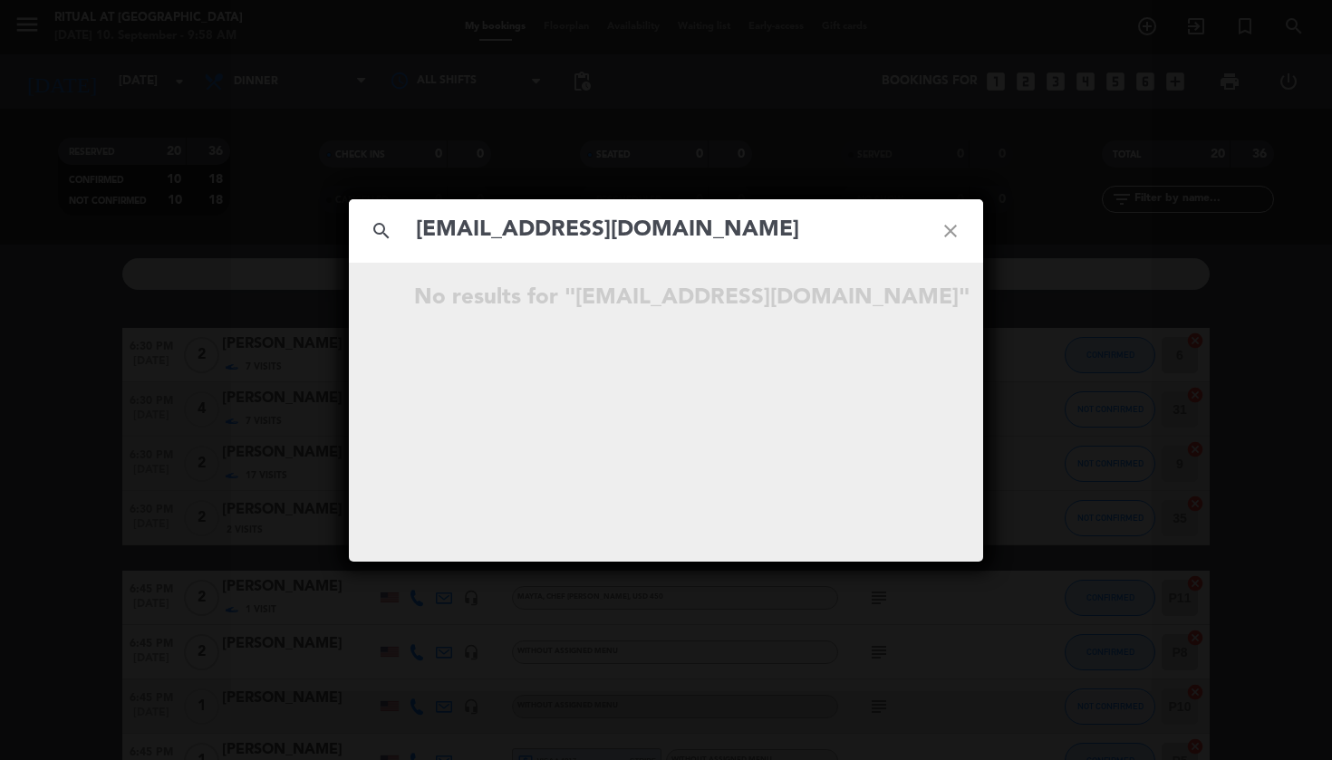
click at [595, 229] on input "[EMAIL_ADDRESS][DOMAIN_NAME]" at bounding box center [666, 230] width 504 height 37
paste input "[EMAIL_ADDRESS]"
click at [717, 235] on input "[EMAIL_ADDRESS][DOMAIN_NAME]" at bounding box center [666, 230] width 504 height 37
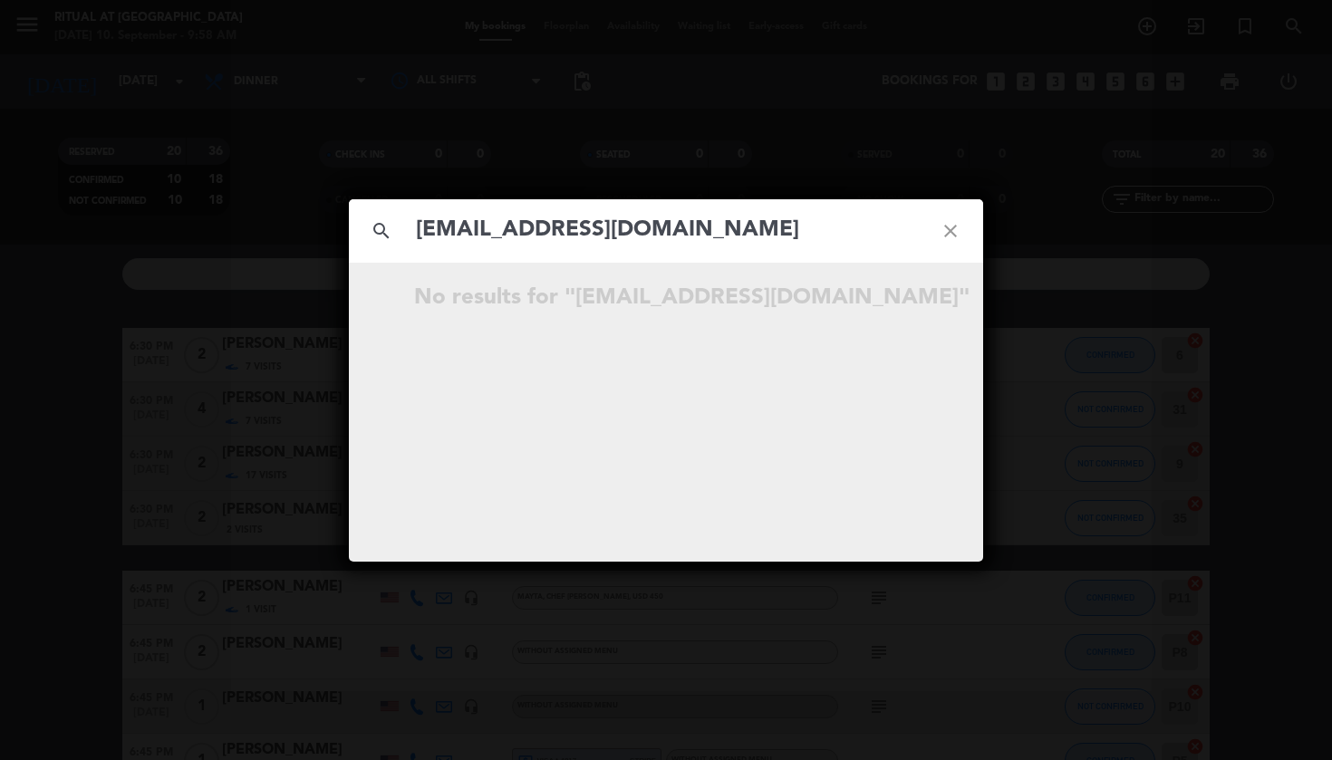
click at [717, 235] on input "[EMAIL_ADDRESS][DOMAIN_NAME]" at bounding box center [666, 230] width 504 height 37
paste input "abhijit.[PERSON_NAME]@me"
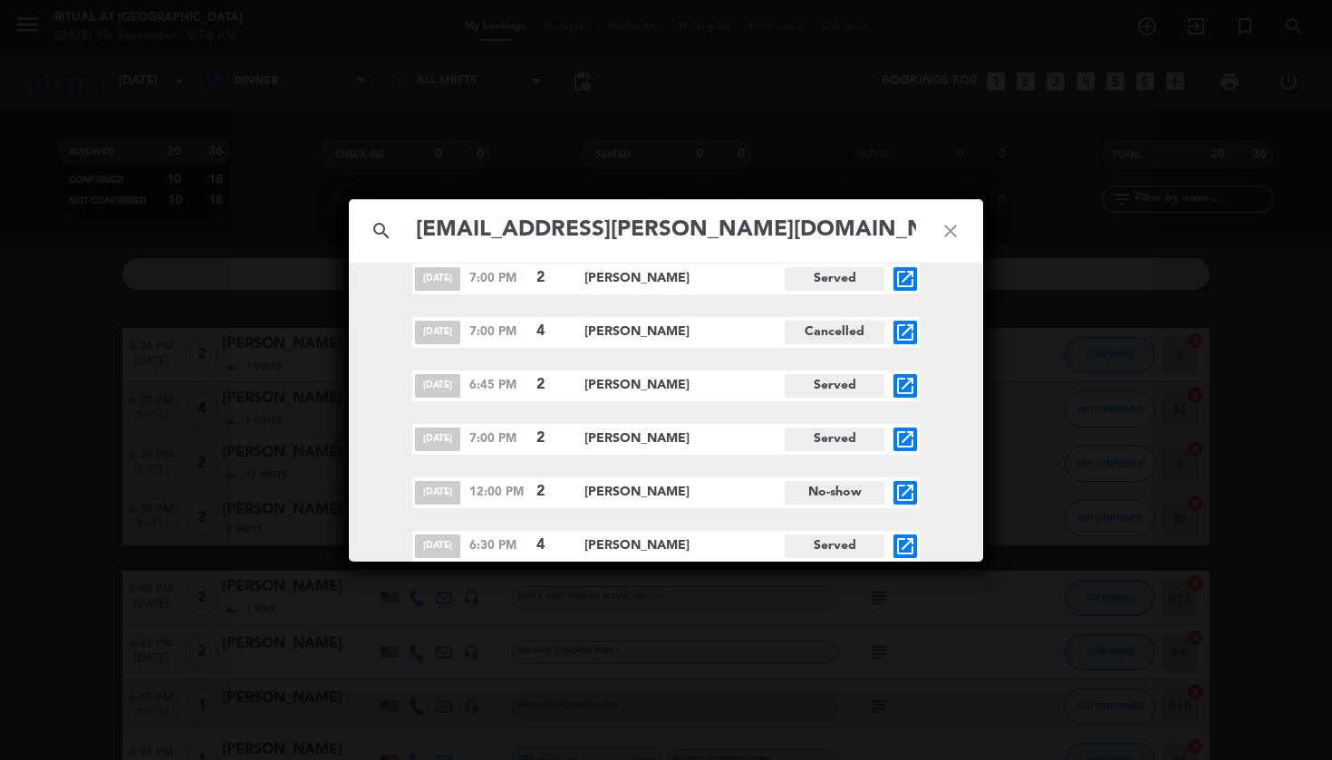
scroll to position [556, 0]
click at [663, 226] on input "[EMAIL_ADDRESS][PERSON_NAME][DOMAIN_NAME]" at bounding box center [666, 230] width 504 height 37
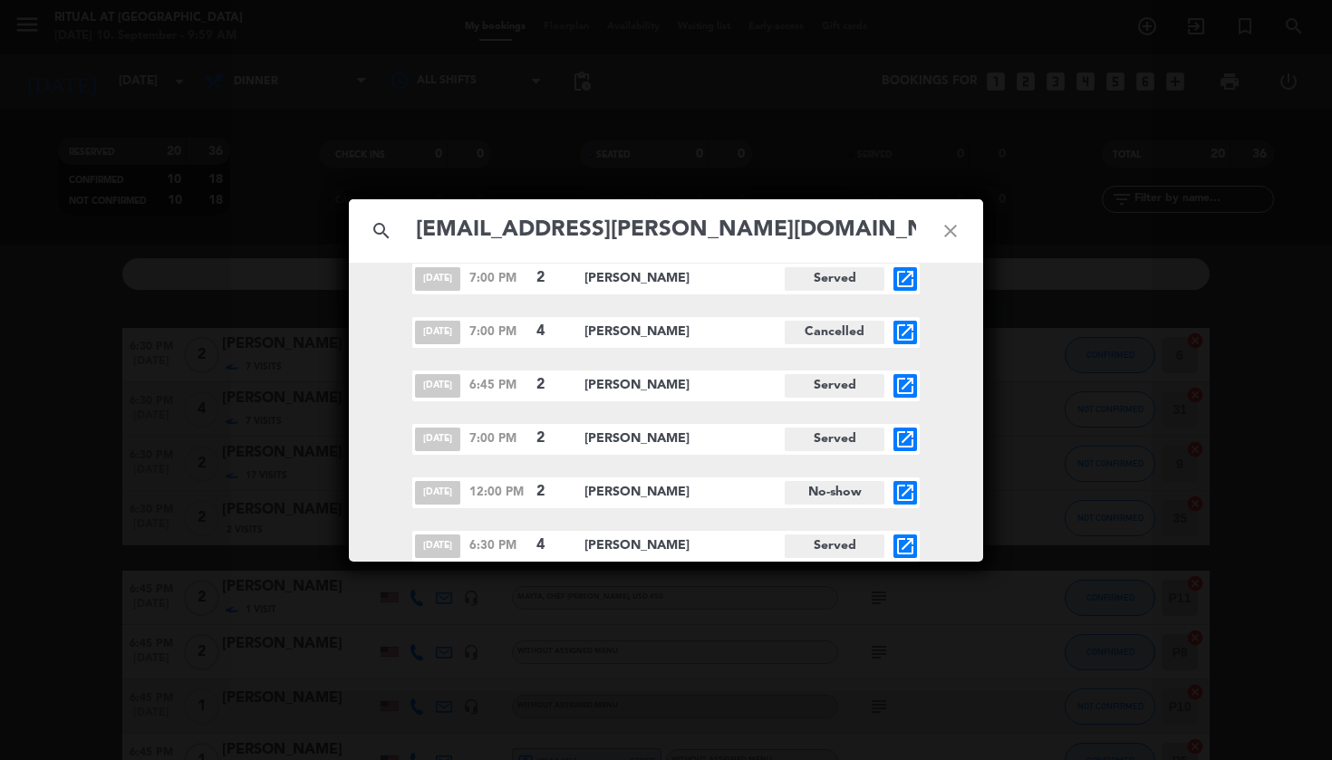
paste input "[EMAIL_ADDRESS]"
click at [641, 227] on input "[EMAIL_ADDRESS][DOMAIN_NAME]" at bounding box center [666, 230] width 504 height 37
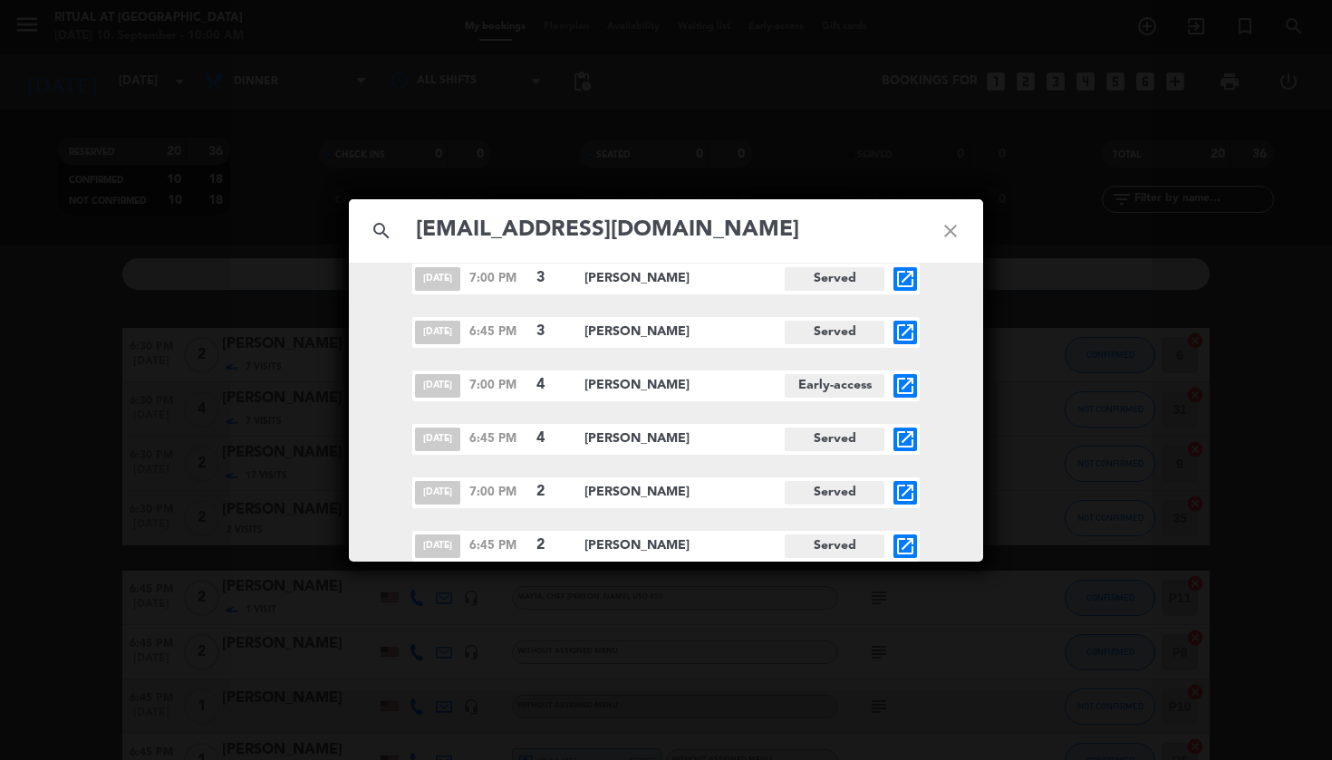
paste input "rob.[PERSON_NAME]"
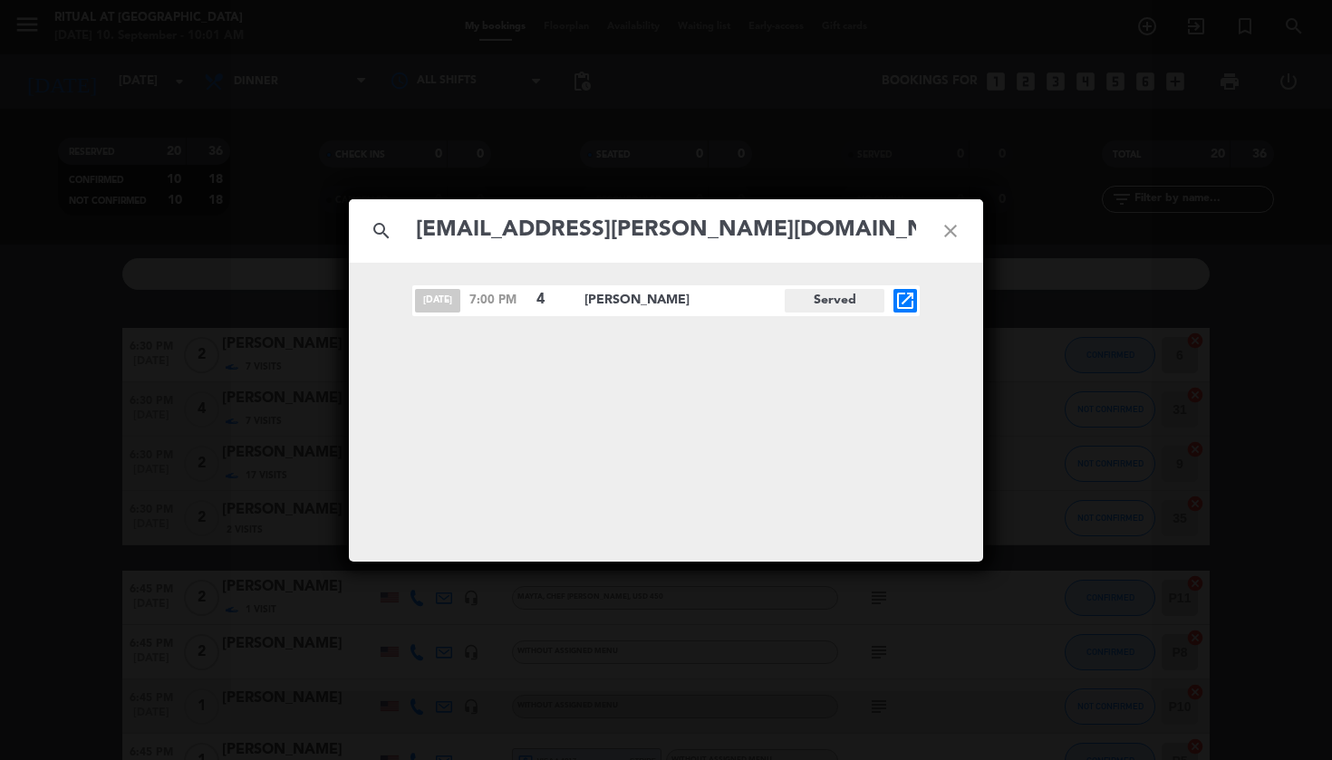
click at [750, 228] on input "[EMAIL_ADDRESS][PERSON_NAME][DOMAIN_NAME]" at bounding box center [666, 230] width 504 height 37
paste input "savi.[PERSON_NAME]"
type input "[EMAIL_ADDRESS][PERSON_NAME][DOMAIN_NAME]"
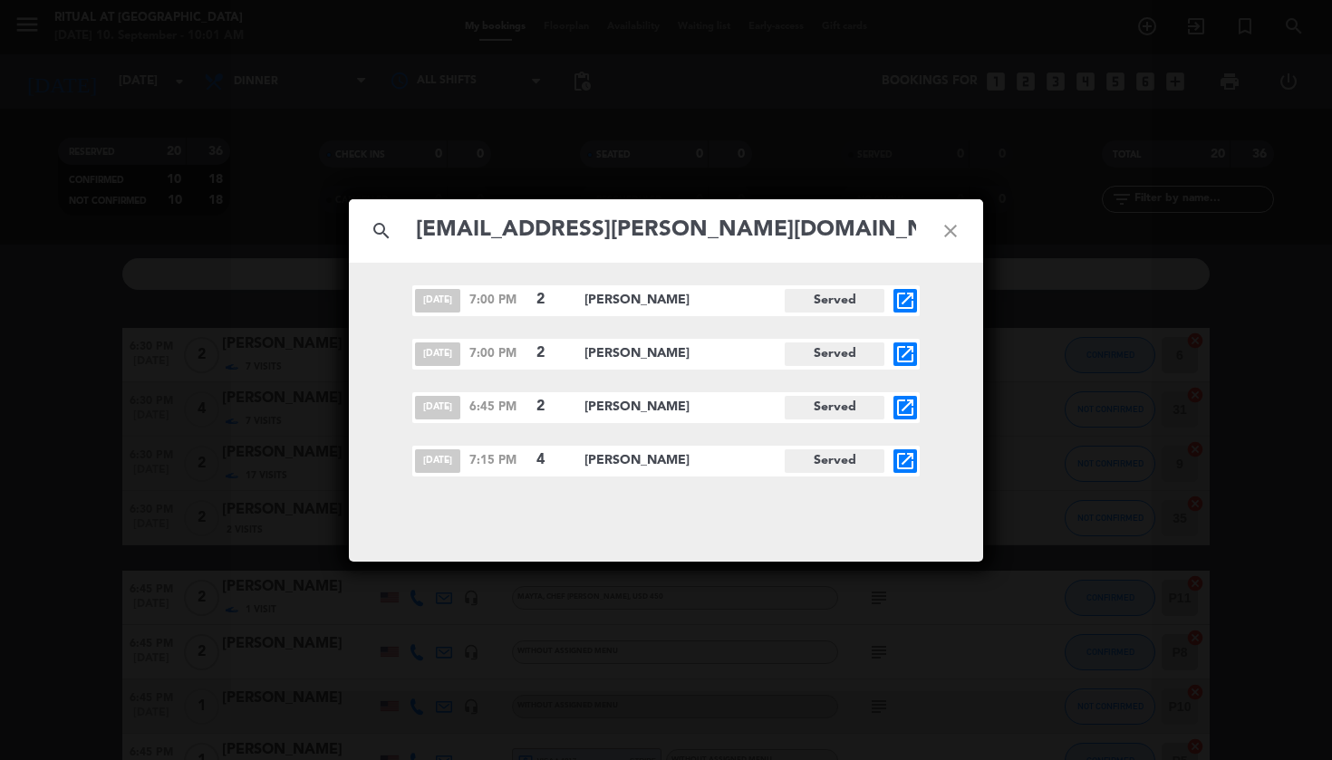
click at [557, 223] on input "[EMAIL_ADDRESS][PERSON_NAME][DOMAIN_NAME]" at bounding box center [666, 230] width 504 height 37
click at [908, 463] on icon "open_in_new" at bounding box center [906, 461] width 22 height 22
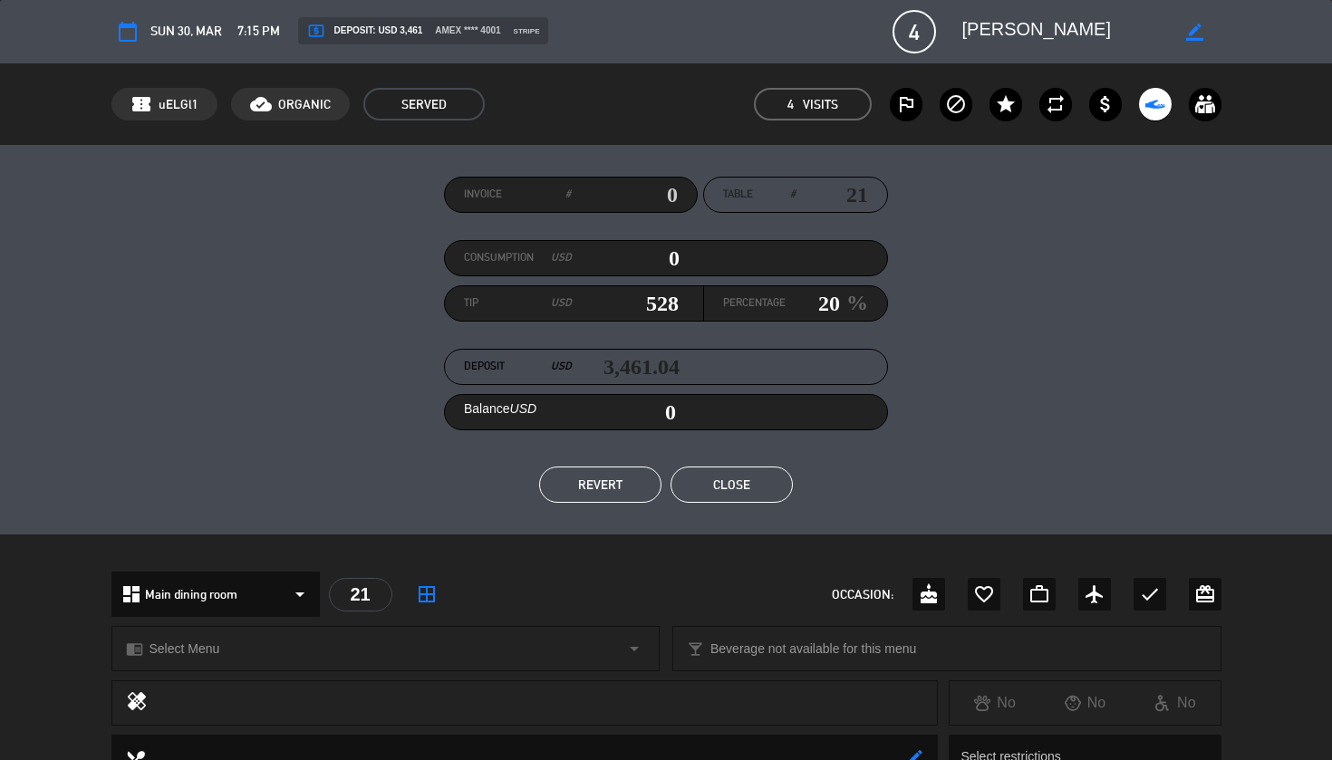
click at [992, 34] on textarea at bounding box center [1067, 31] width 208 height 33
click at [757, 500] on button "Close" at bounding box center [732, 485] width 122 height 36
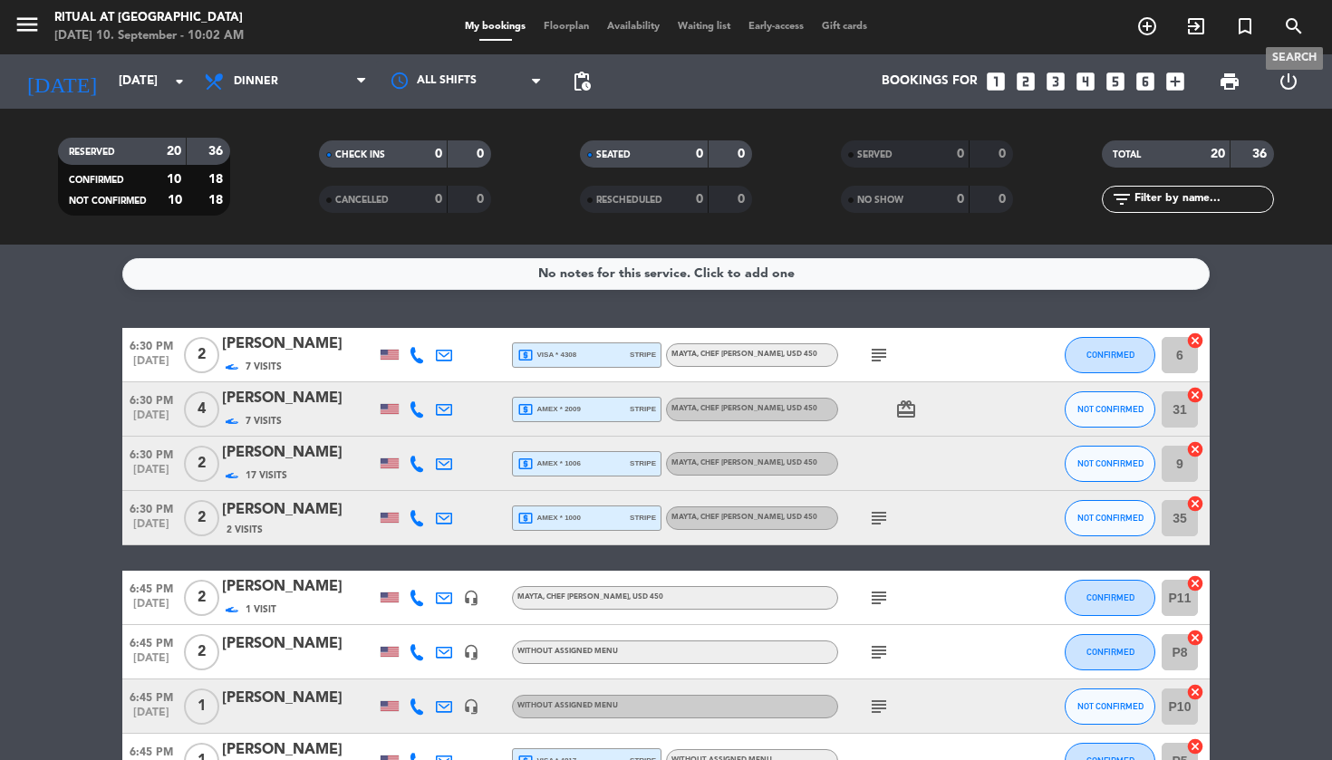
click at [1298, 29] on icon "search" at bounding box center [1294, 26] width 22 height 22
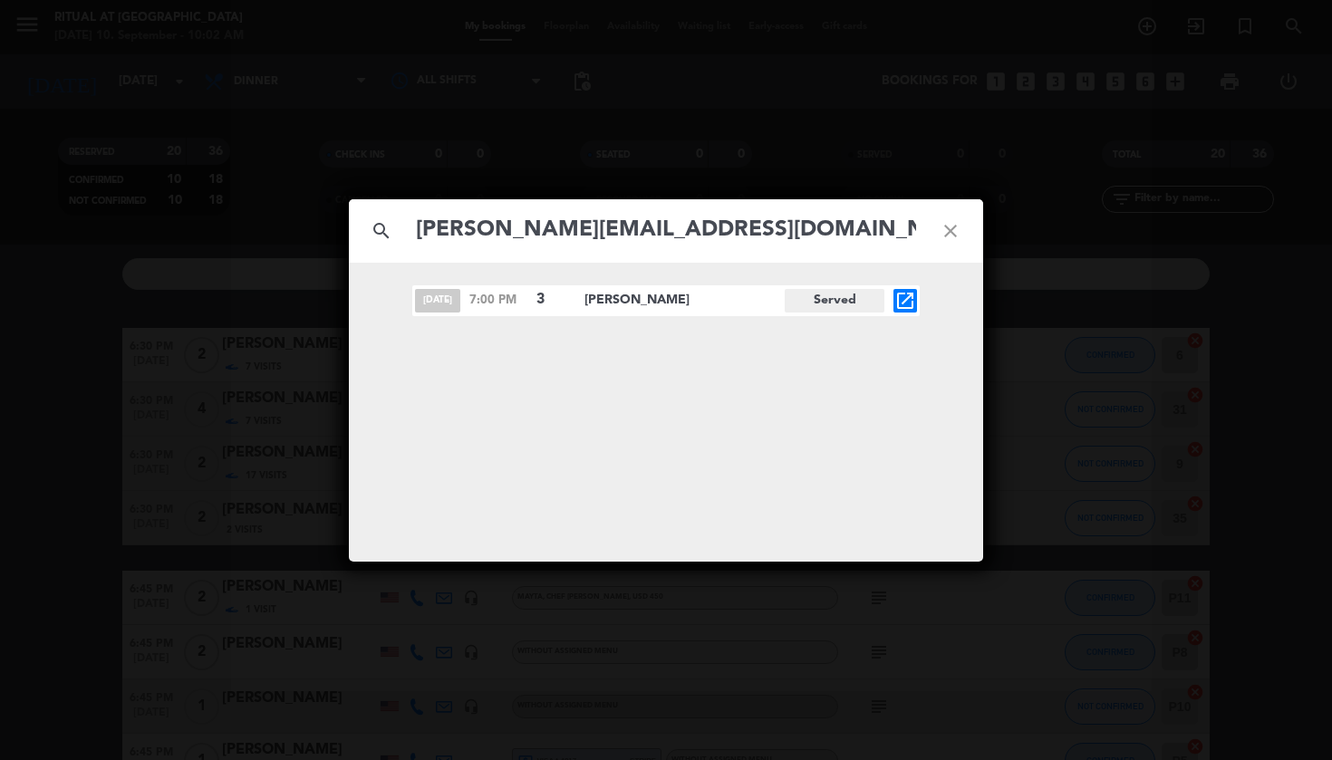
click at [733, 223] on input "[PERSON_NAME][EMAIL_ADDRESS][DOMAIN_NAME]" at bounding box center [666, 230] width 504 height 37
paste input "[EMAIL_ADDRESS]"
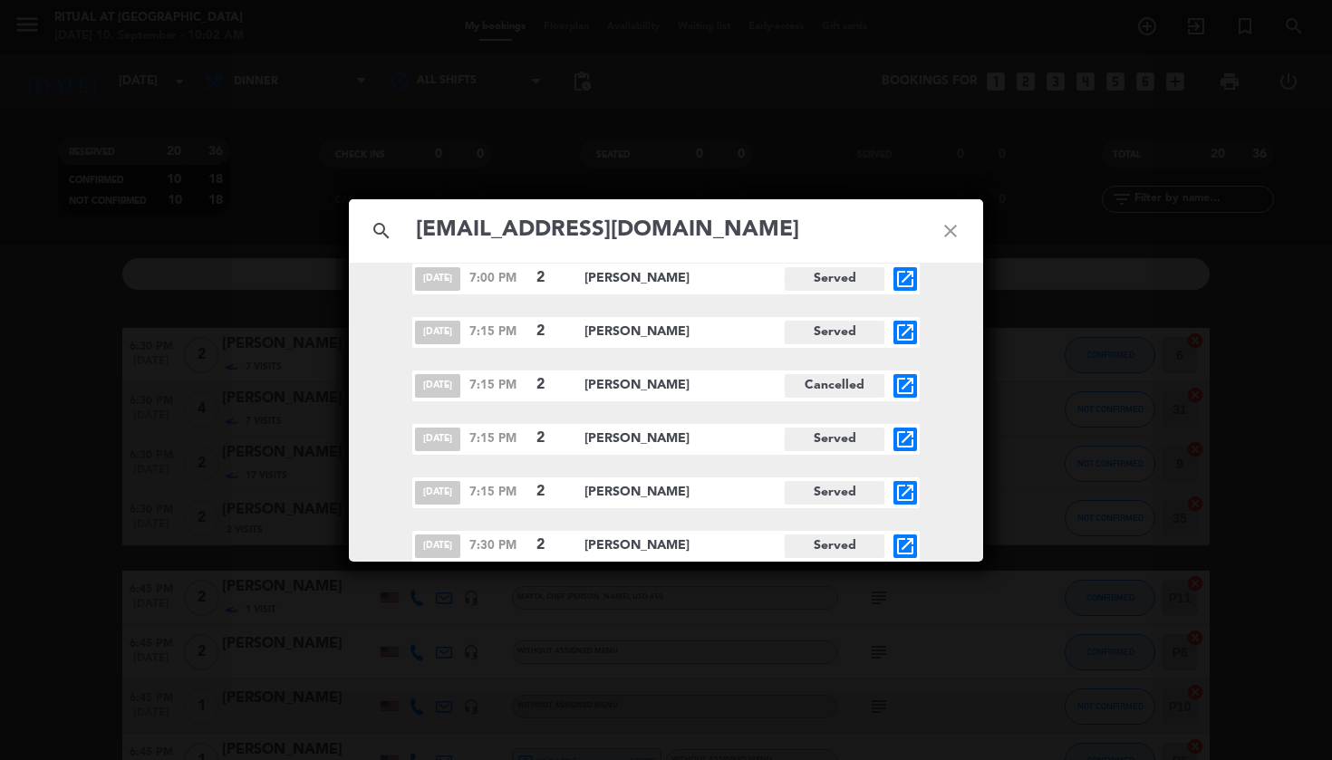
scroll to position [396, 0]
paste input "sydney@sydneyleung"
click at [668, 227] on input "[EMAIL_ADDRESS][DOMAIN_NAME]" at bounding box center [666, 230] width 504 height 37
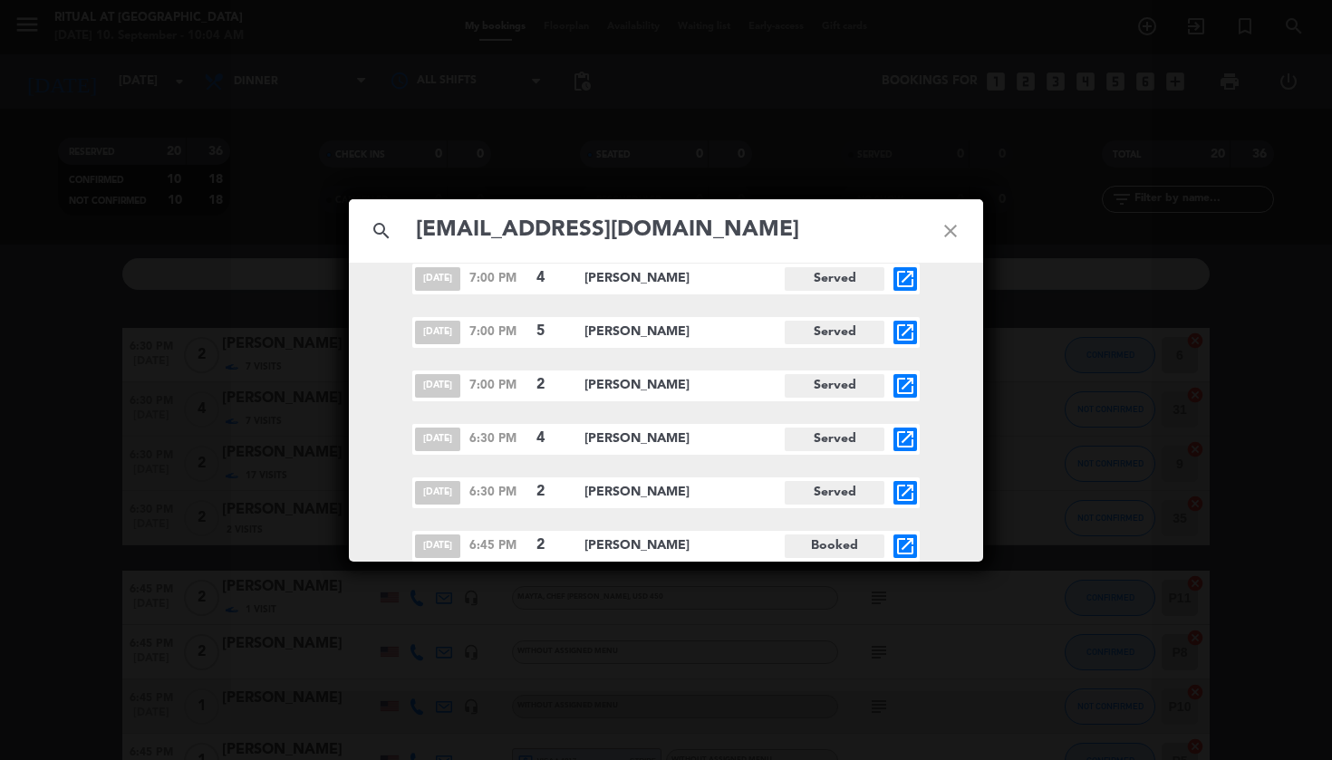
click at [668, 227] on input "[EMAIL_ADDRESS][DOMAIN_NAME]" at bounding box center [666, 230] width 504 height 37
paste input "[EMAIL_ADDRESS]"
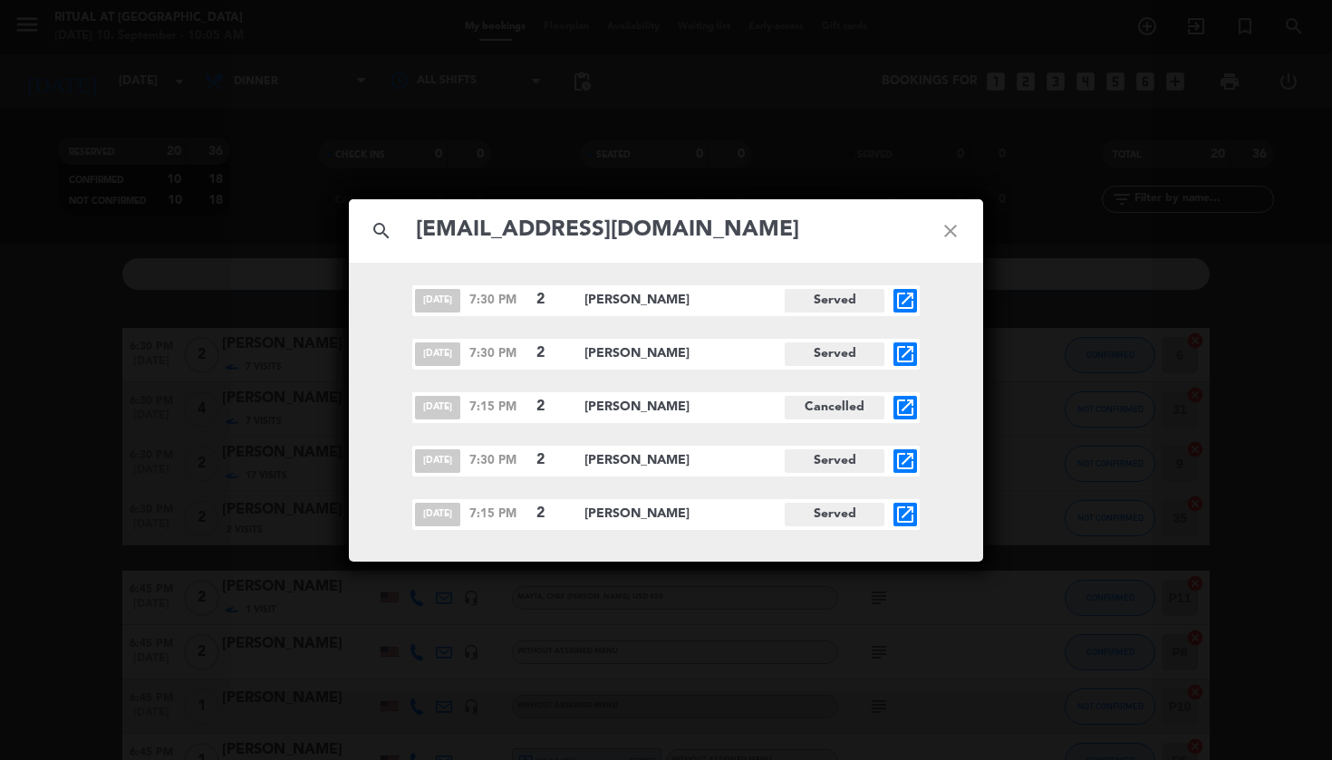
click at [722, 223] on input "[EMAIL_ADDRESS][DOMAIN_NAME]" at bounding box center [666, 230] width 504 height 37
paste input "[EMAIL_ADDRESS][DOMAIN_NAME]"
type input "[EMAIL_ADDRESS][DOMAIN_NAME]"
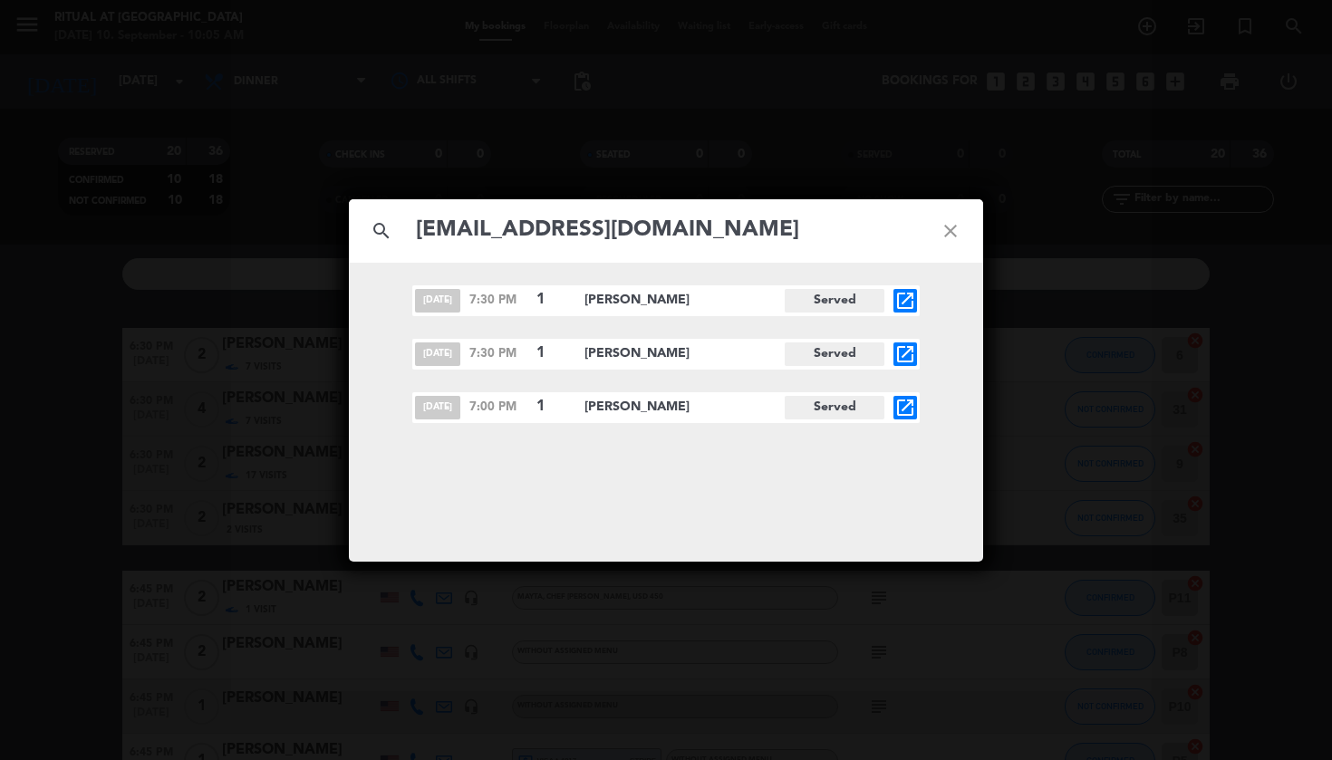
click at [910, 411] on icon "open_in_new" at bounding box center [906, 408] width 22 height 22
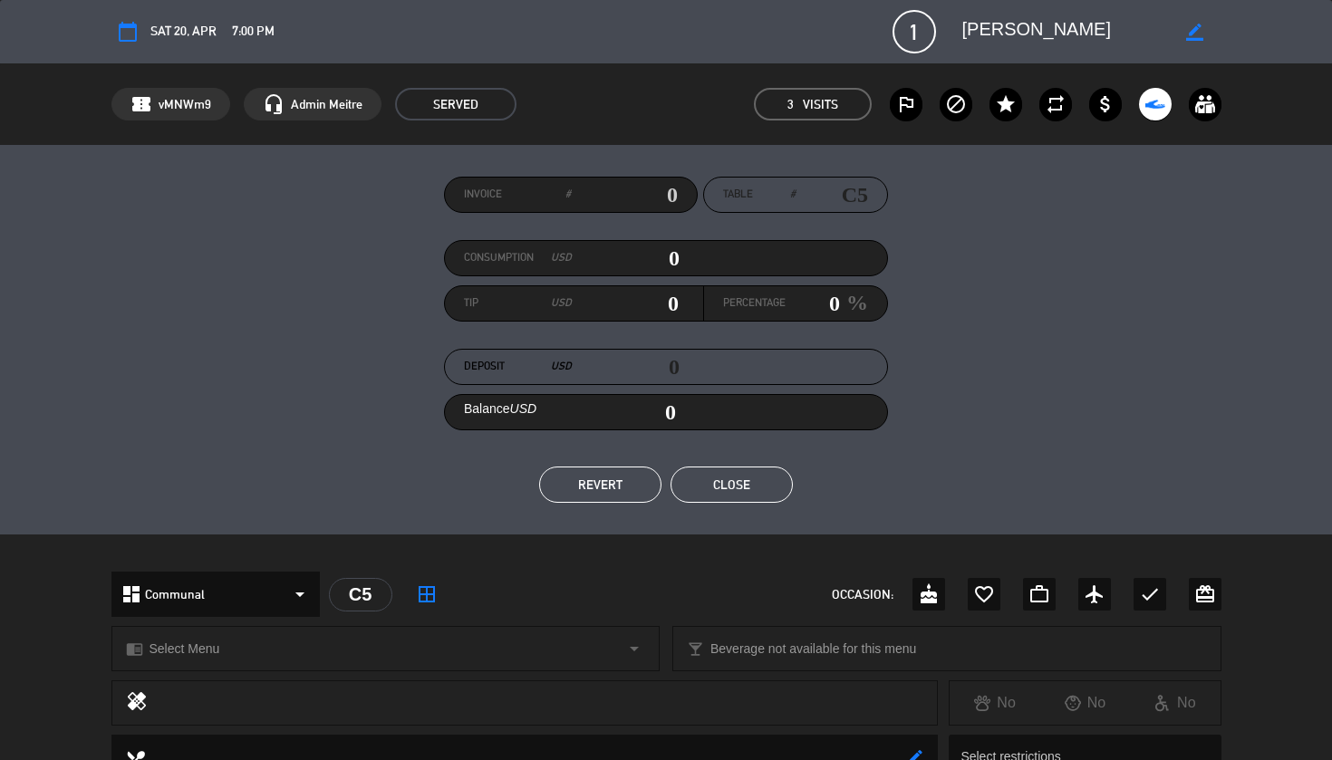
click at [744, 484] on button "Close" at bounding box center [732, 485] width 122 height 36
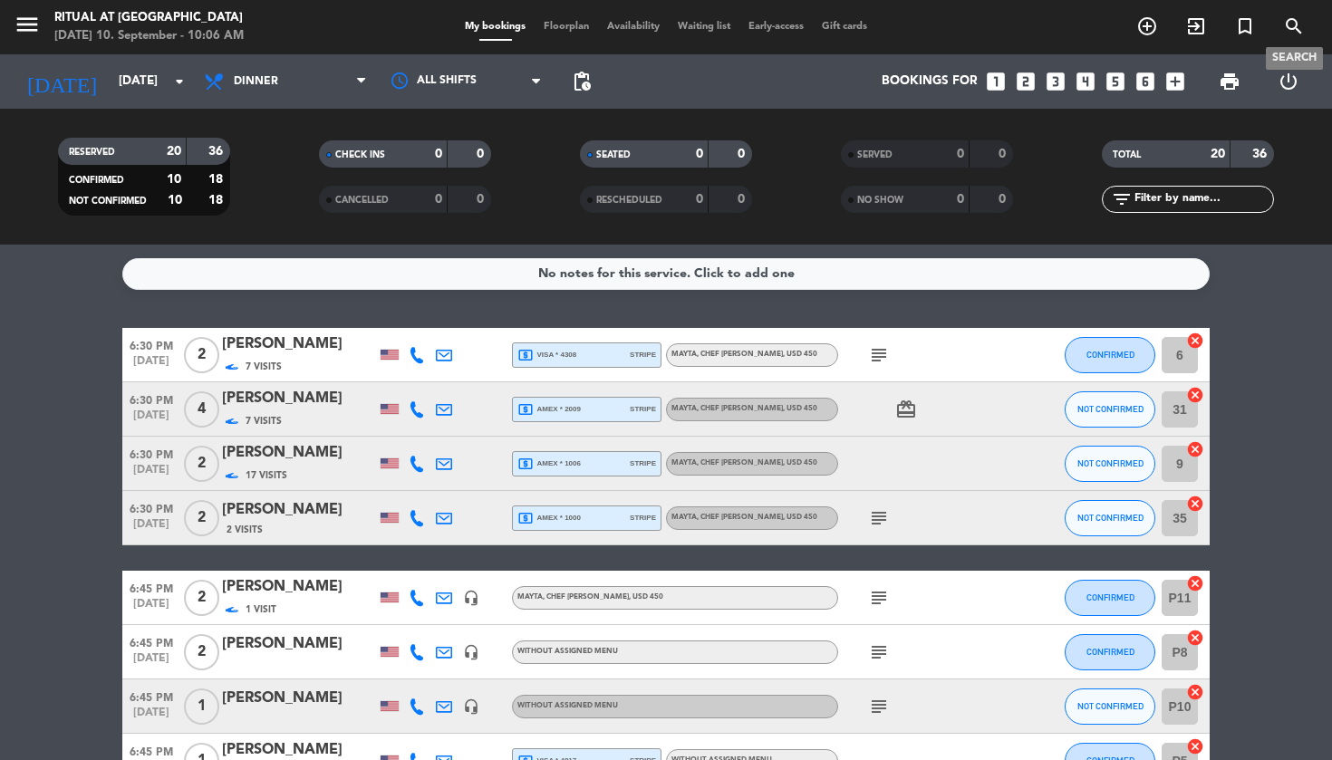
click at [1296, 25] on icon "search" at bounding box center [1294, 26] width 22 height 22
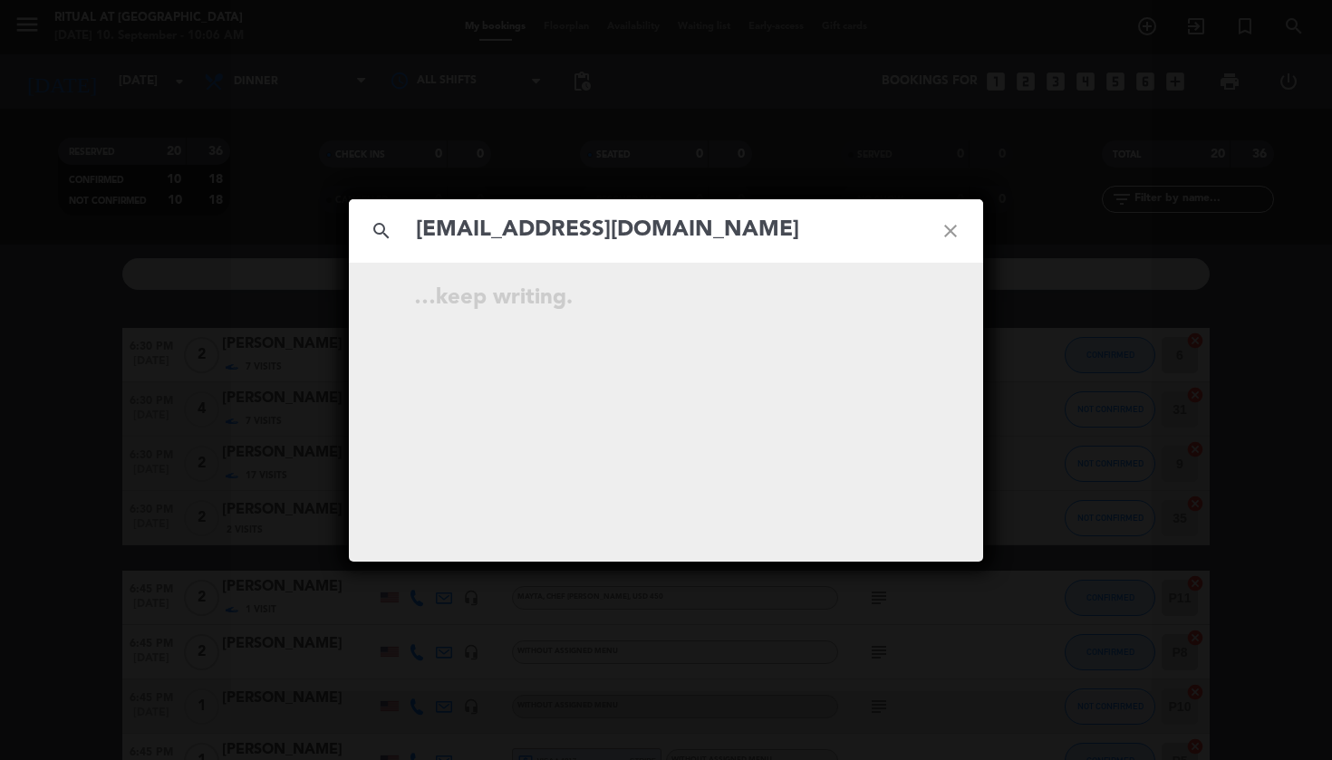
type input "[EMAIL_ADDRESS][DOMAIN_NAME]"
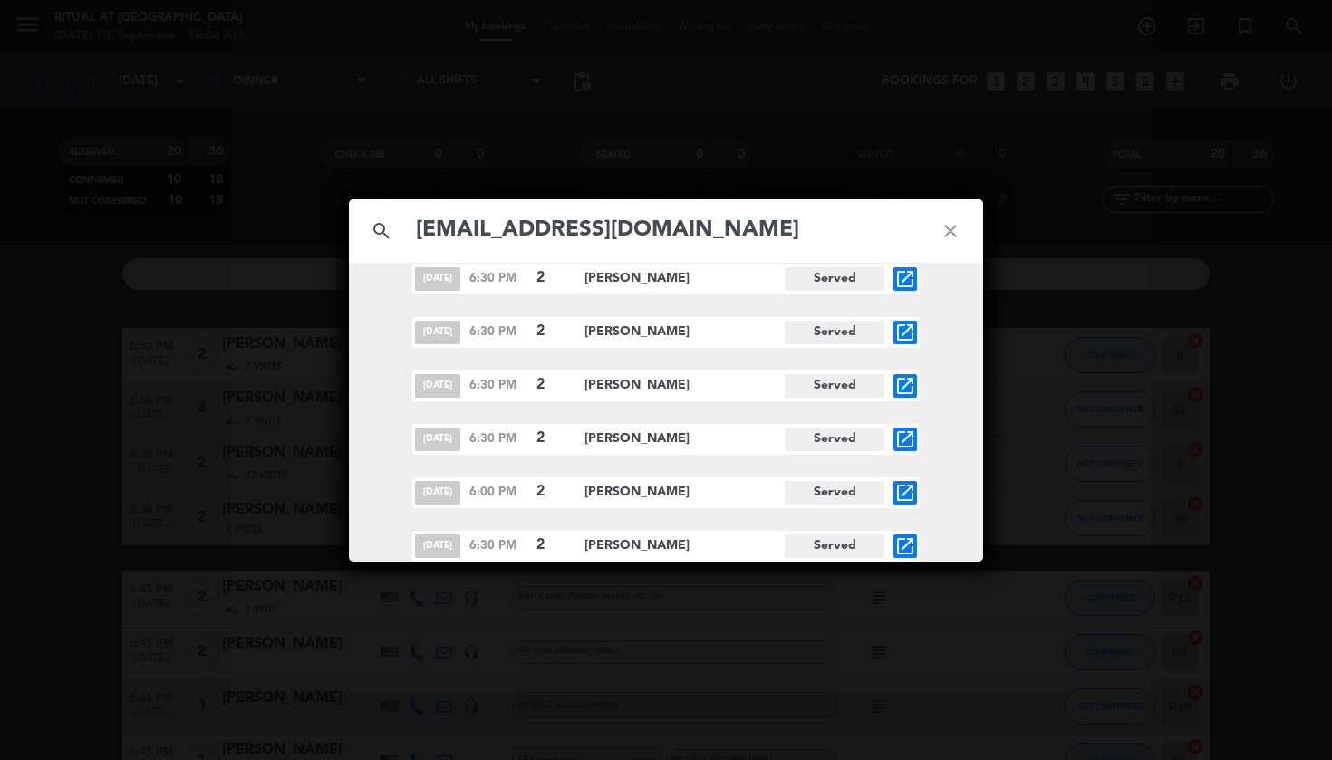
scroll to position [610, 0]
click at [900, 282] on icon "open_in_new" at bounding box center [906, 279] width 22 height 22
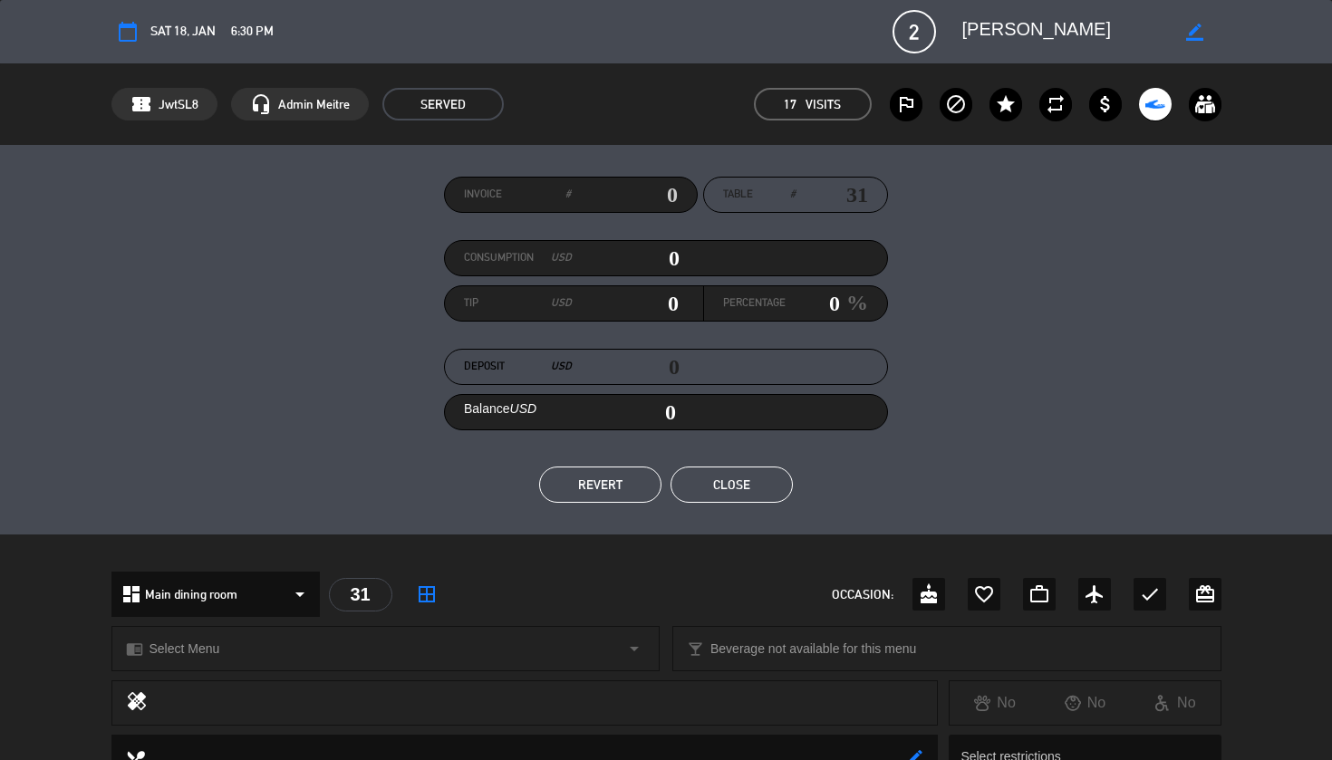
click at [1011, 32] on textarea at bounding box center [1067, 31] width 208 height 33
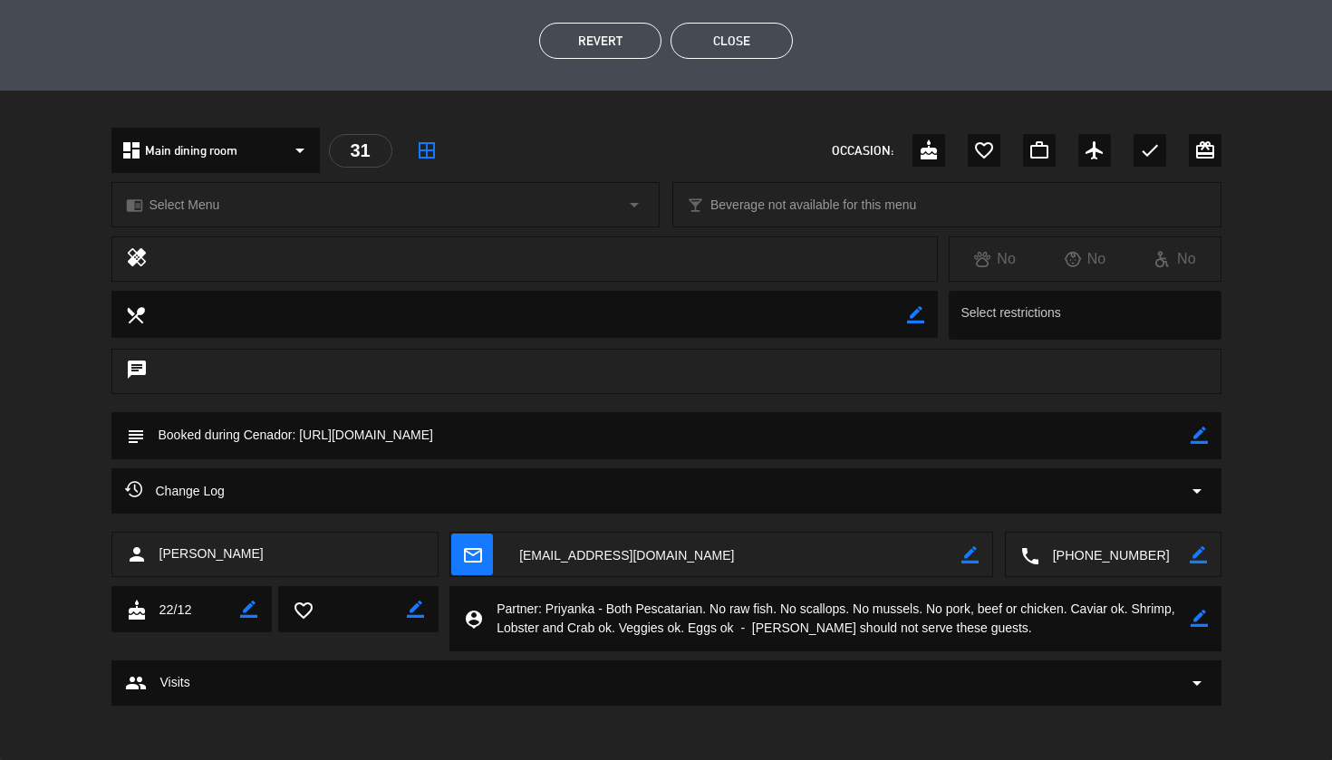
scroll to position [443, 0]
click at [576, 606] on textarea at bounding box center [836, 619] width 707 height 65
click at [763, 49] on button "Close" at bounding box center [732, 42] width 122 height 36
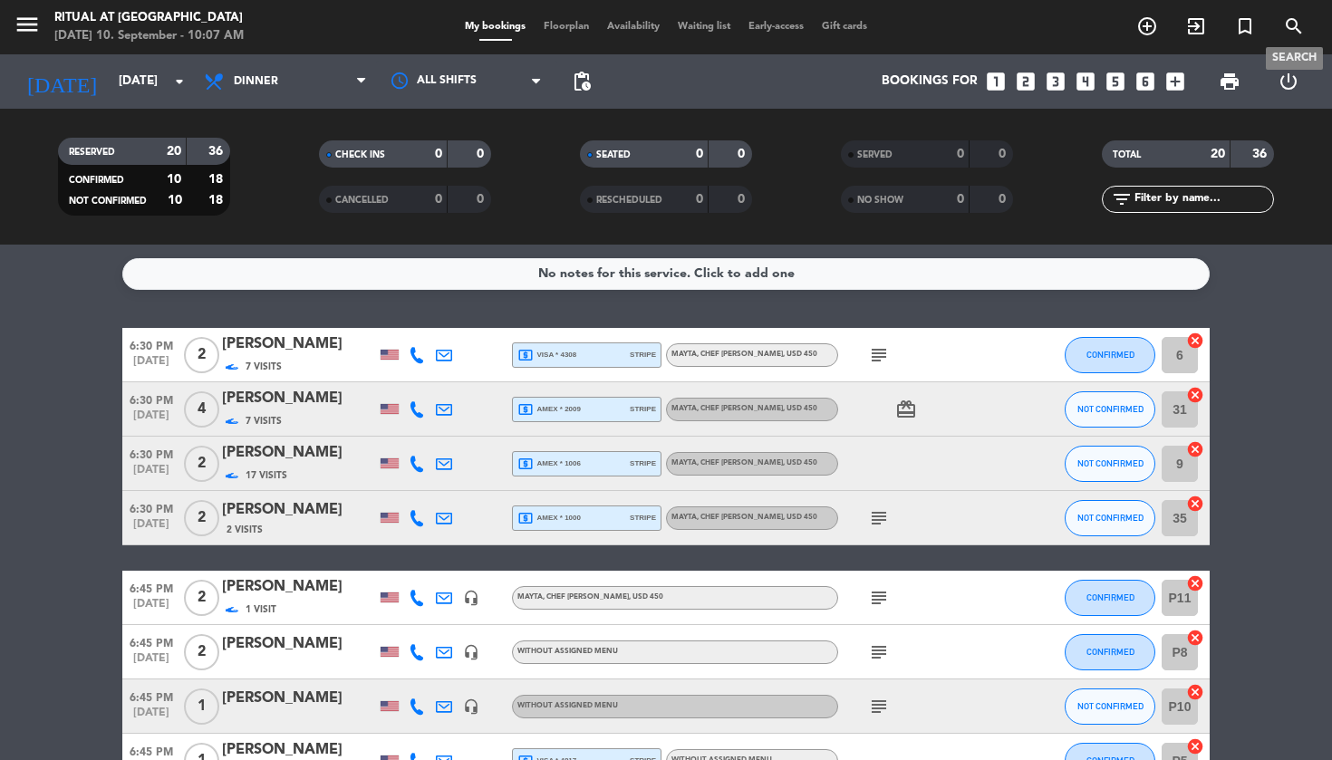
click at [1292, 29] on icon "search" at bounding box center [1294, 26] width 22 height 22
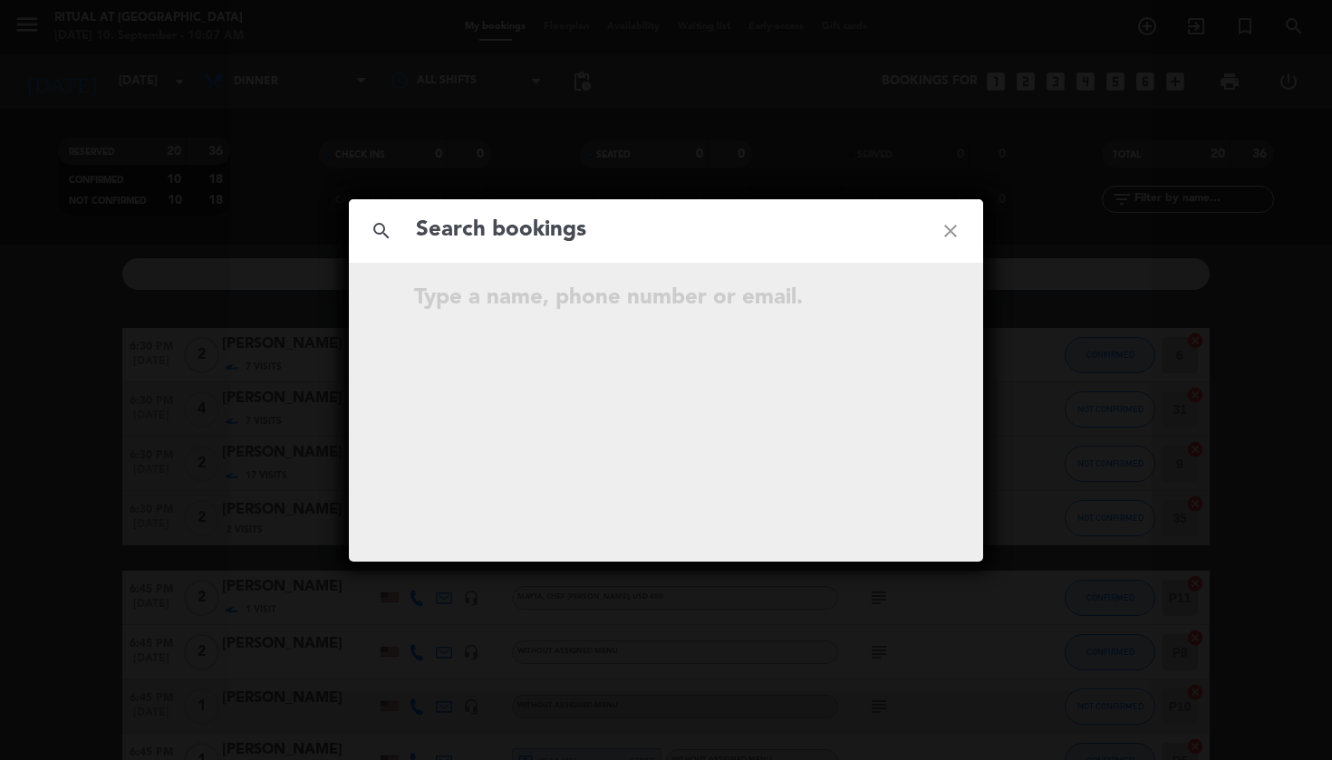
click at [557, 232] on input "text" at bounding box center [666, 230] width 504 height 37
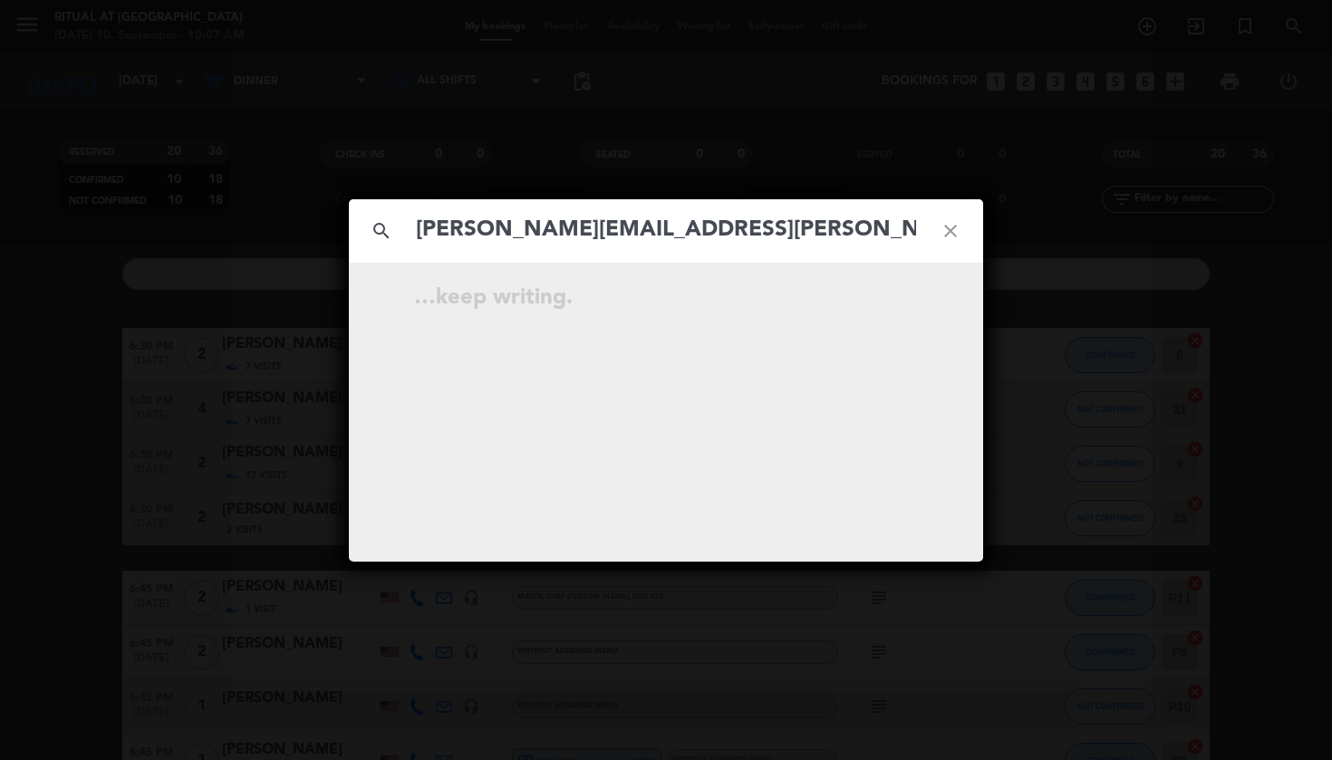
type input "[PERSON_NAME][EMAIL_ADDRESS][PERSON_NAME][DOMAIN_NAME]"
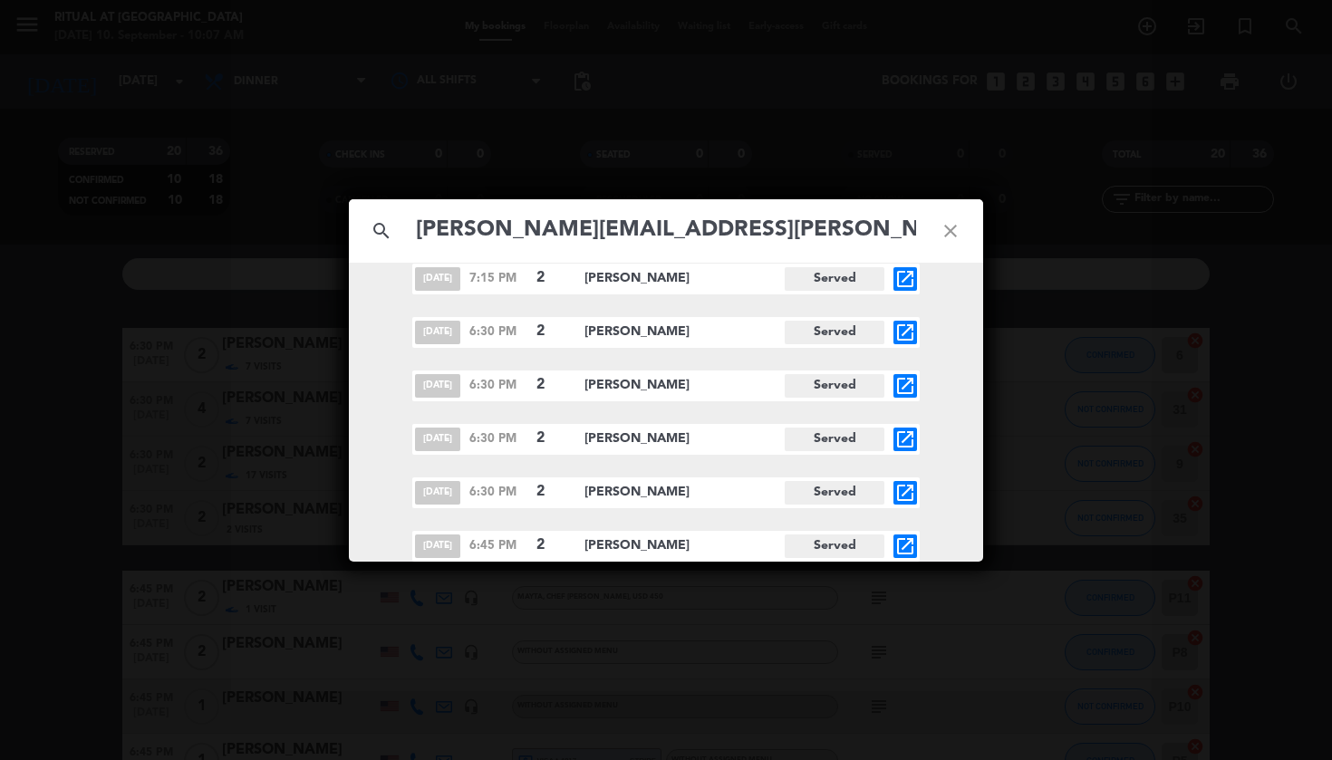
scroll to position [182, 0]
